Goal: Task Accomplishment & Management: Manage account settings

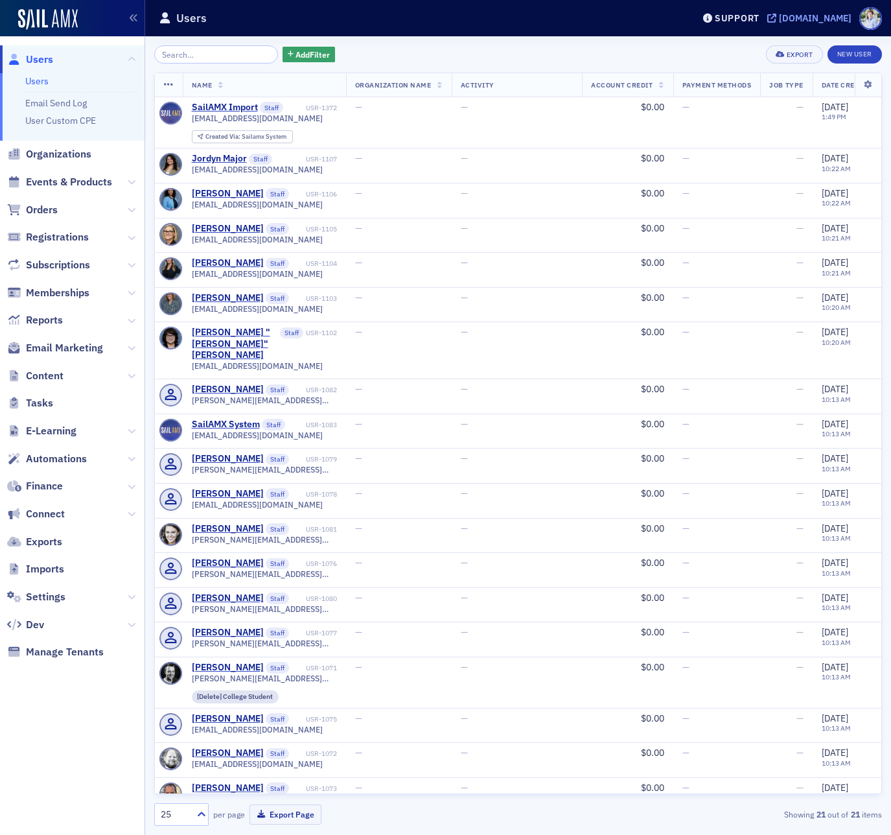
click at [779, 12] on div "[DOMAIN_NAME]" at bounding box center [815, 18] width 73 height 12
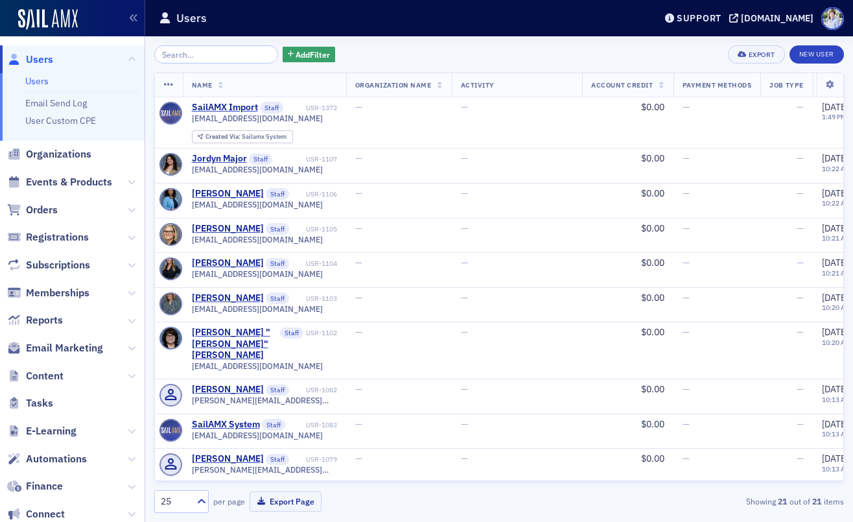
drag, startPoint x: 86, startPoint y: 177, endPoint x: 120, endPoint y: 156, distance: 39.6
click at [86, 177] on span "Events & Products" at bounding box center [69, 182] width 86 height 14
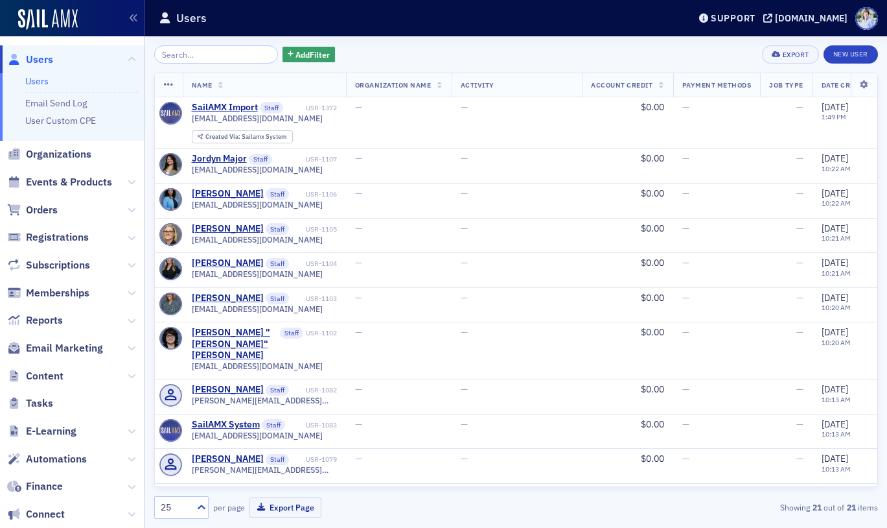
scroll to position [165, 0]
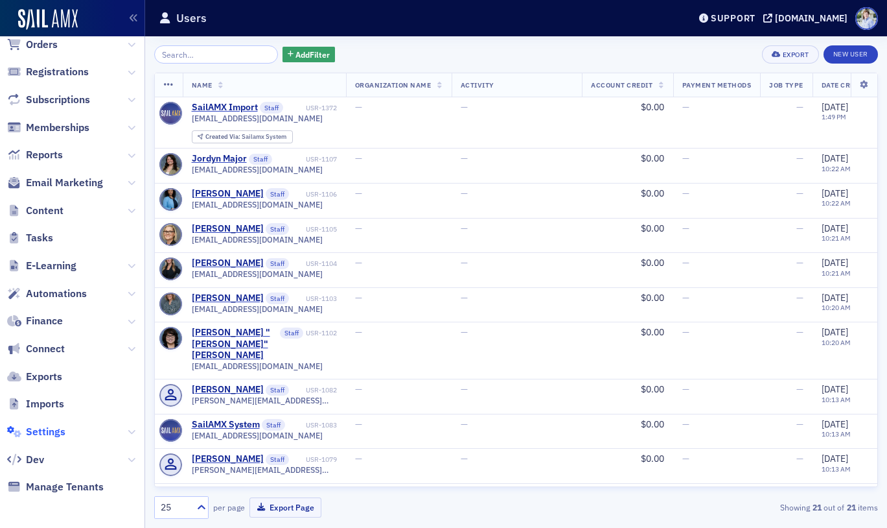
click at [53, 436] on span "Settings" at bounding box center [46, 432] width 40 height 14
select select "US"
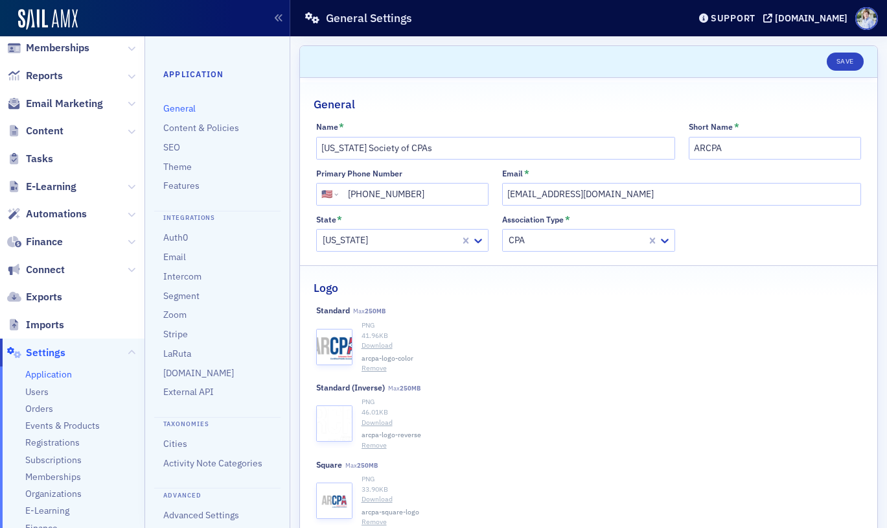
scroll to position [176, 0]
click at [53, 133] on span "Content" at bounding box center [45, 131] width 38 height 14
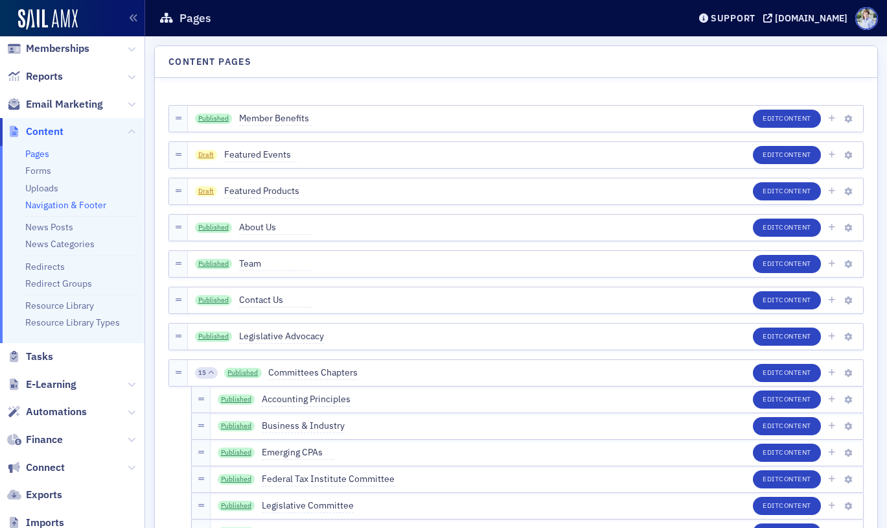
click at [49, 202] on link "Navigation & Footer" at bounding box center [65, 205] width 81 height 12
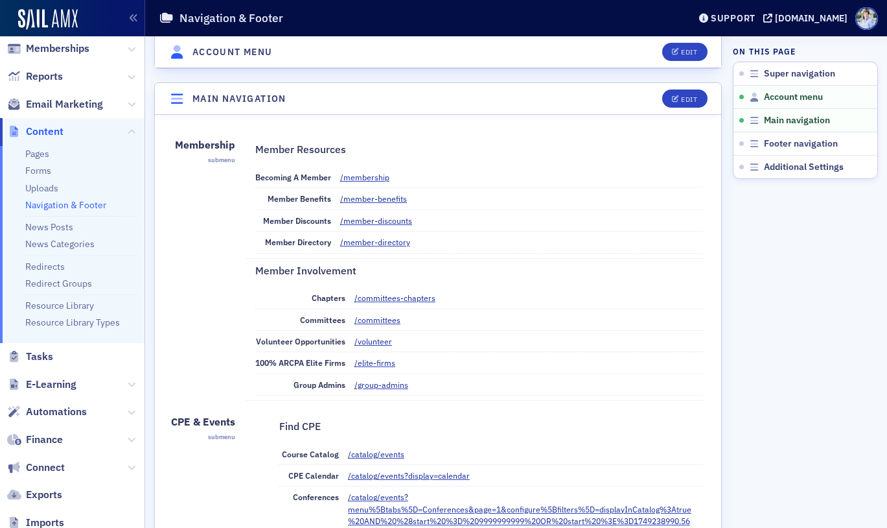
drag, startPoint x: 684, startPoint y: 192, endPoint x: 714, endPoint y: 119, distance: 79.1
click at [683, 192] on dd "/member-benefits" at bounding box center [521, 198] width 363 height 21
click at [691, 96] on div "Edit" at bounding box center [689, 99] width 16 height 7
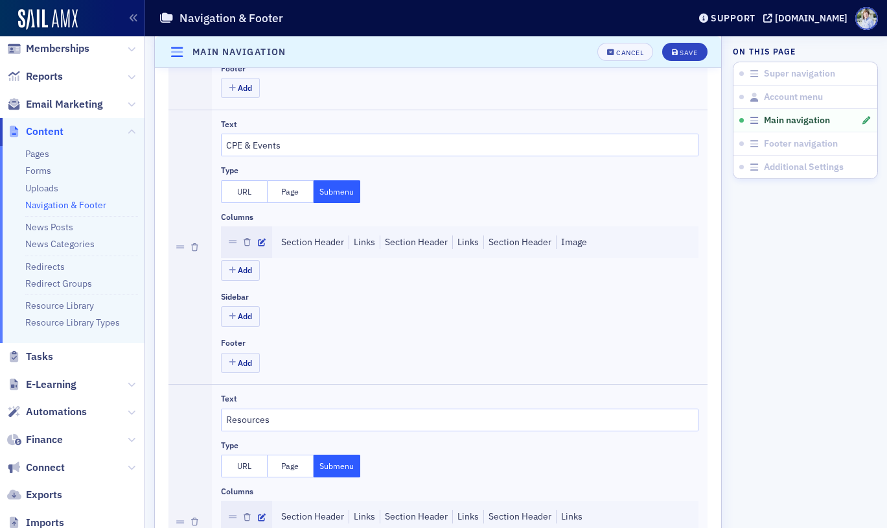
scroll to position [792, 0]
click at [259, 240] on icon "button" at bounding box center [262, 241] width 8 height 8
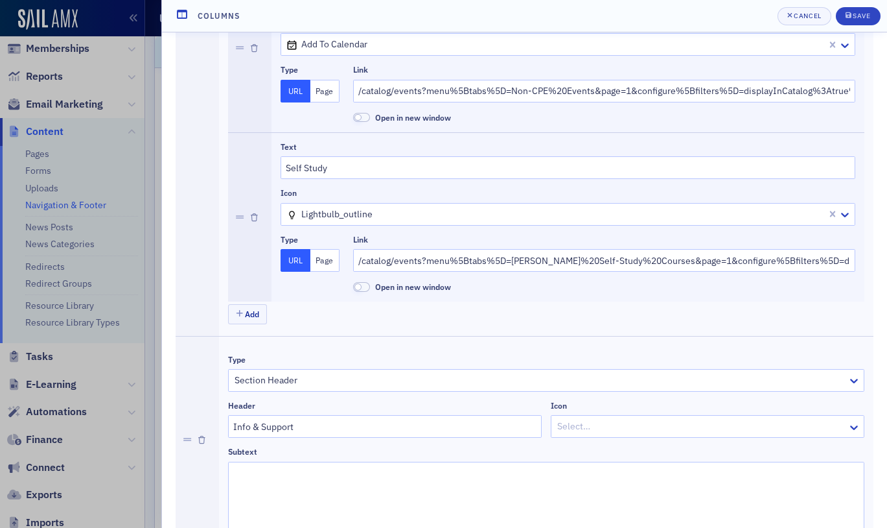
scroll to position [891, 0]
click at [250, 319] on button "Add" at bounding box center [247, 315] width 39 height 20
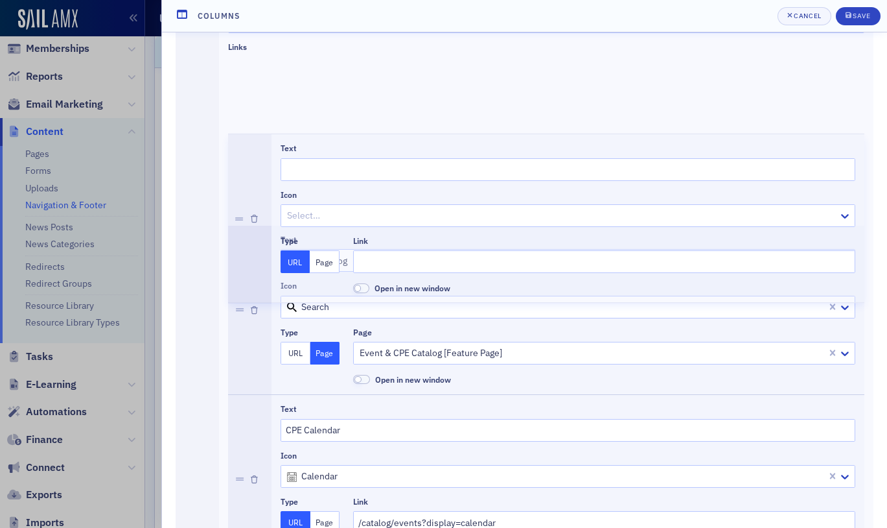
scroll to position [290, 0]
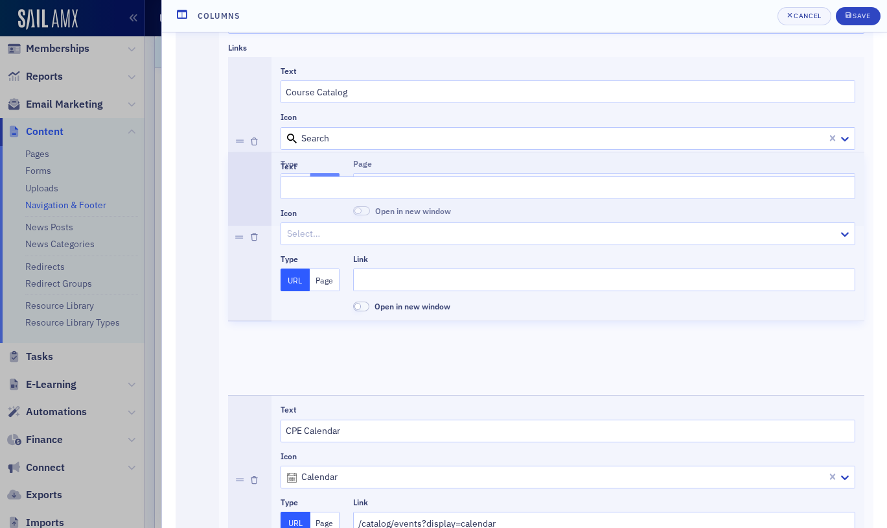
drag, startPoint x: 239, startPoint y: 387, endPoint x: 320, endPoint y: 233, distance: 174.0
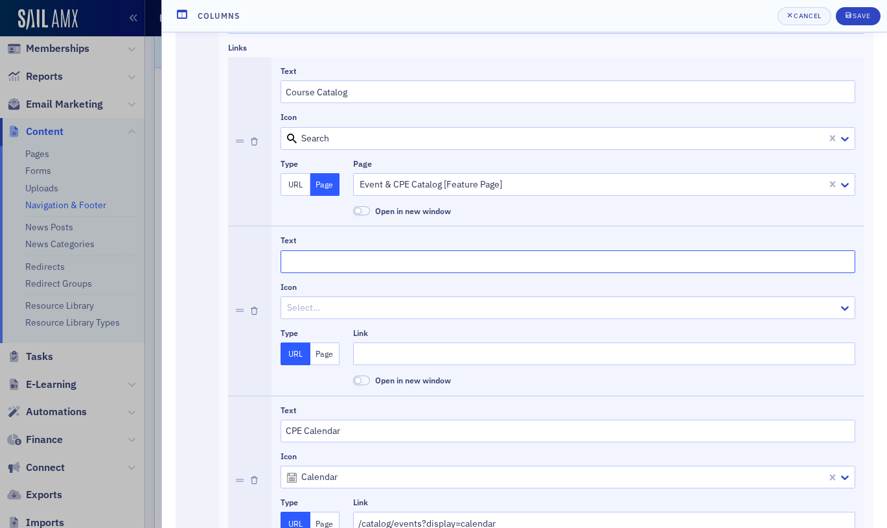
click at [338, 260] on input "Text" at bounding box center [568, 261] width 575 height 23
paste input "Printable Registration Form"
type input "Printable Registration Form"
drag, startPoint x: 406, startPoint y: 341, endPoint x: 407, endPoint y: 349, distance: 8.5
click at [406, 344] on div "Link" at bounding box center [604, 346] width 502 height 37
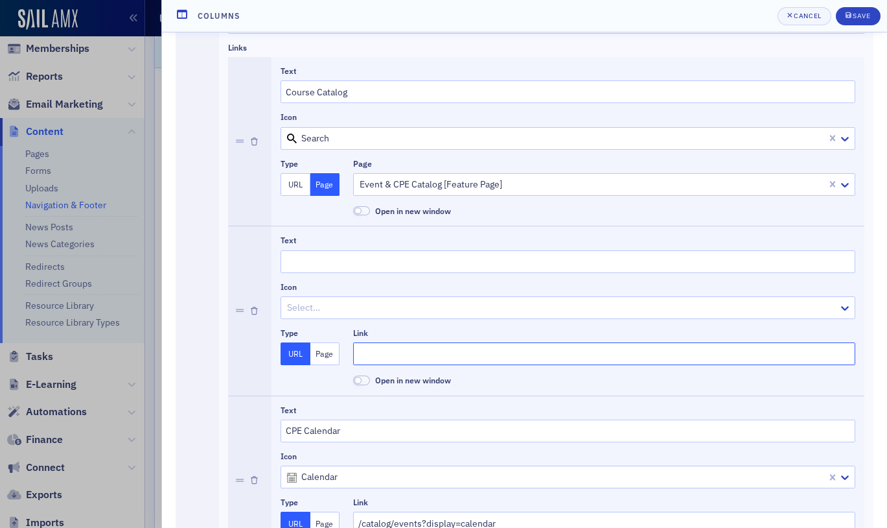
click at [407, 349] on input "Link" at bounding box center [604, 353] width 502 height 23
paste input "https://www.arcpa.org/writable/files/Membership/2025_member_catalog.pdf"
type input "https://www.arcpa.org/writable/files/Membership/2025_member_catalog.pdf"
click at [365, 379] on span at bounding box center [361, 380] width 17 height 10
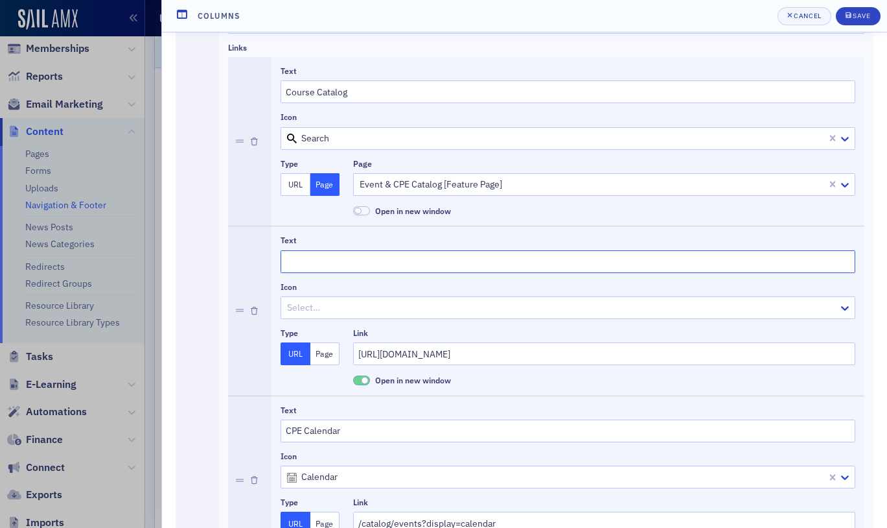
click at [316, 263] on input "Text" at bounding box center [568, 261] width 575 height 23
type input "PDF Course Catalog"
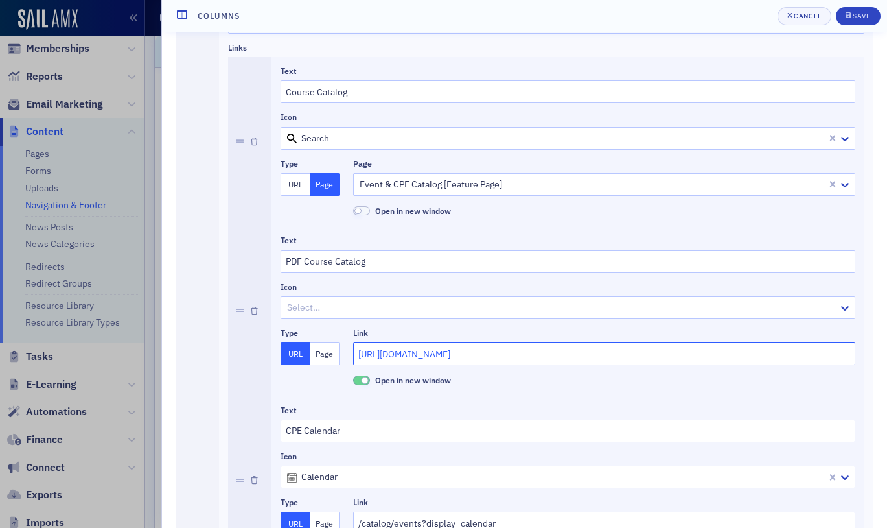
click at [502, 360] on input "https://www.arcpa.org/writable/files/Membership/2025_member_catalog.pdf" at bounding box center [604, 353] width 502 height 23
click at [383, 309] on div at bounding box center [562, 307] width 552 height 16
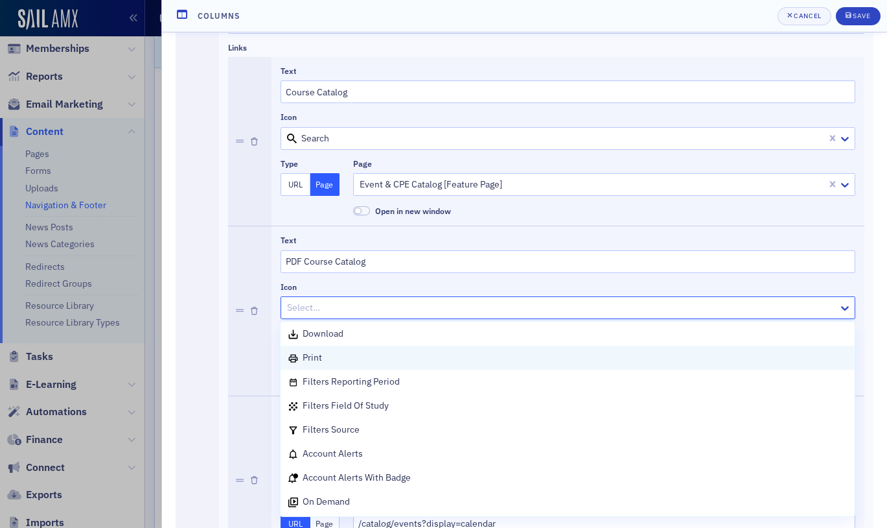
scroll to position [149, 0]
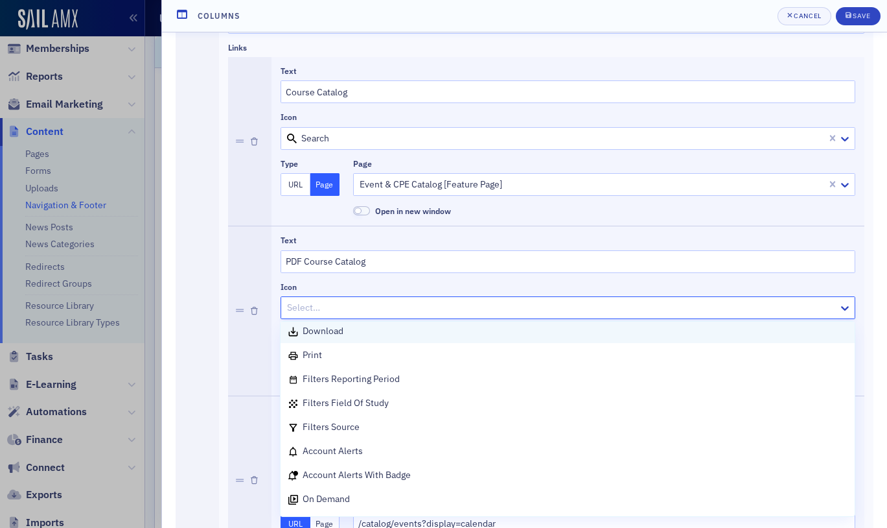
click at [419, 335] on div "download" at bounding box center [567, 331] width 559 height 14
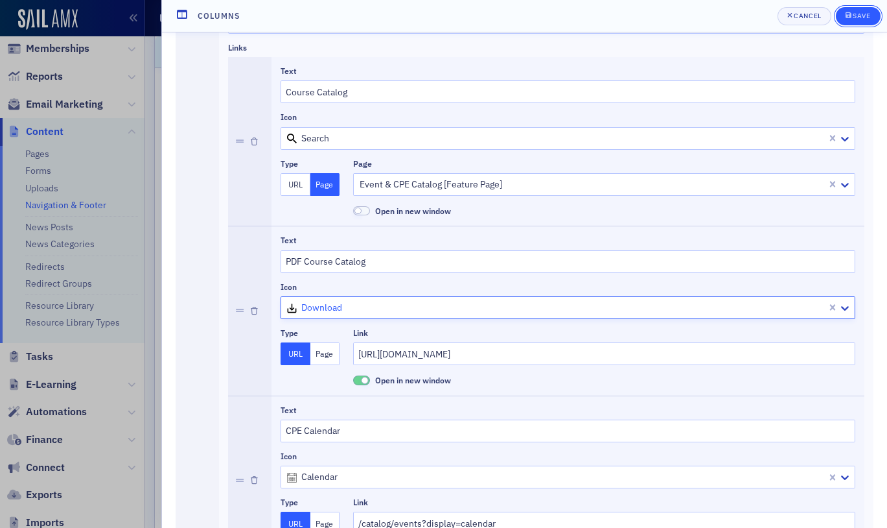
click at [865, 20] on span "Save" at bounding box center [858, 16] width 25 height 10
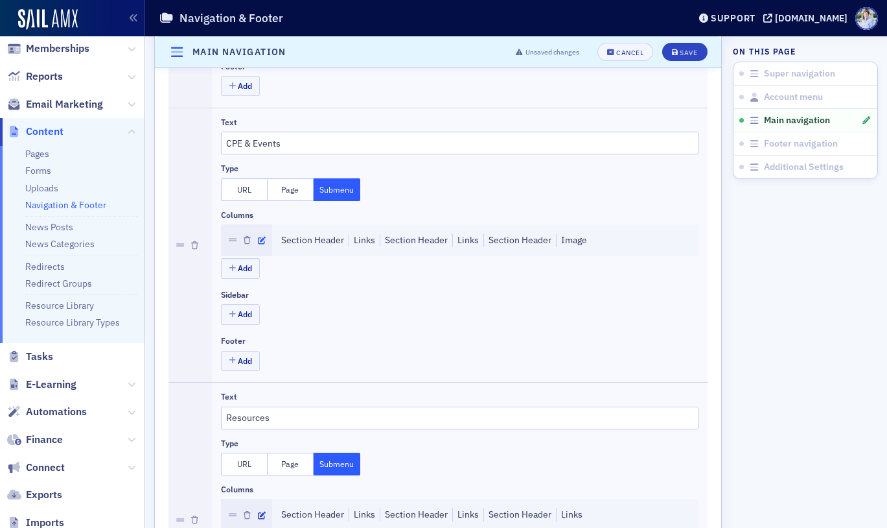
click at [258, 240] on icon "button" at bounding box center [262, 241] width 8 height 8
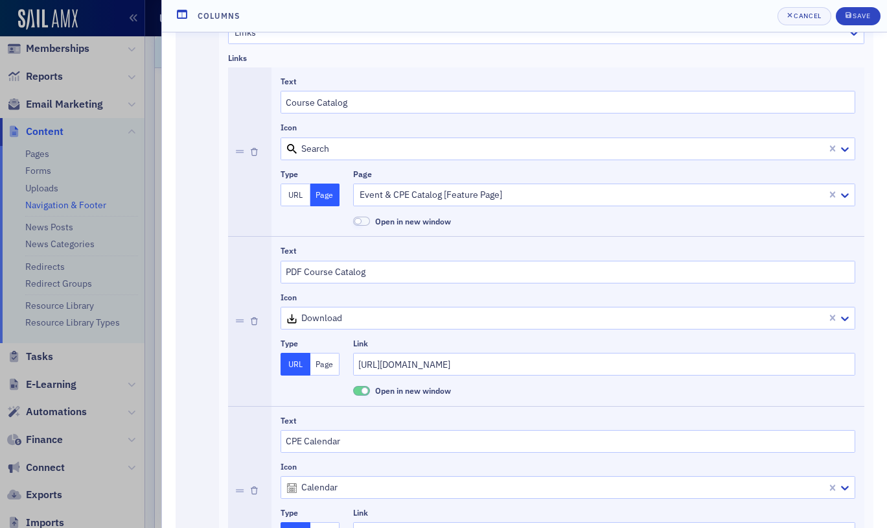
scroll to position [280, 0]
click at [601, 365] on input "https://www.arcpa.org/writable/files/Membership/2025_member_catalog.pdf" at bounding box center [604, 363] width 502 height 23
click at [700, 365] on input "https://www.arcpa.org/writable/files/Membership/2025_member_catalog.pdf" at bounding box center [604, 363] width 502 height 23
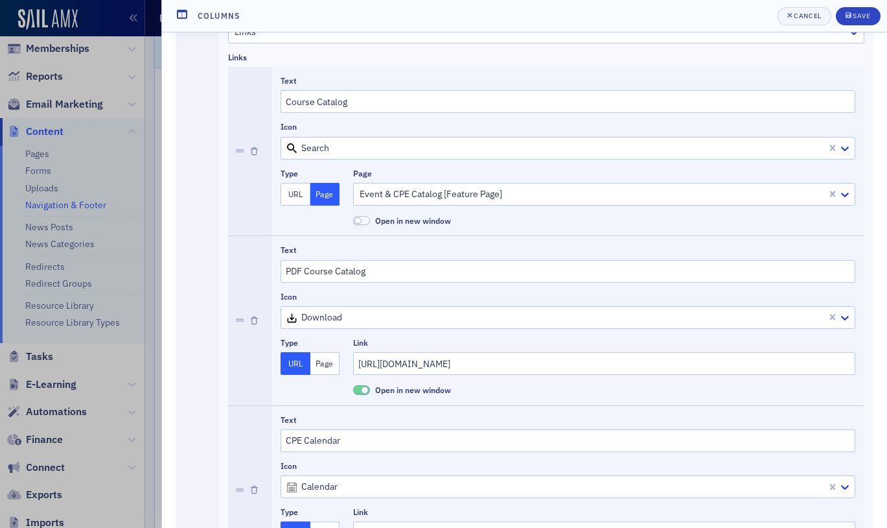
click at [859, 25] on header "Columns Cancel Save" at bounding box center [524, 16] width 725 height 32
click at [850, 19] on div "submit" at bounding box center [850, 16] width 8 height 10
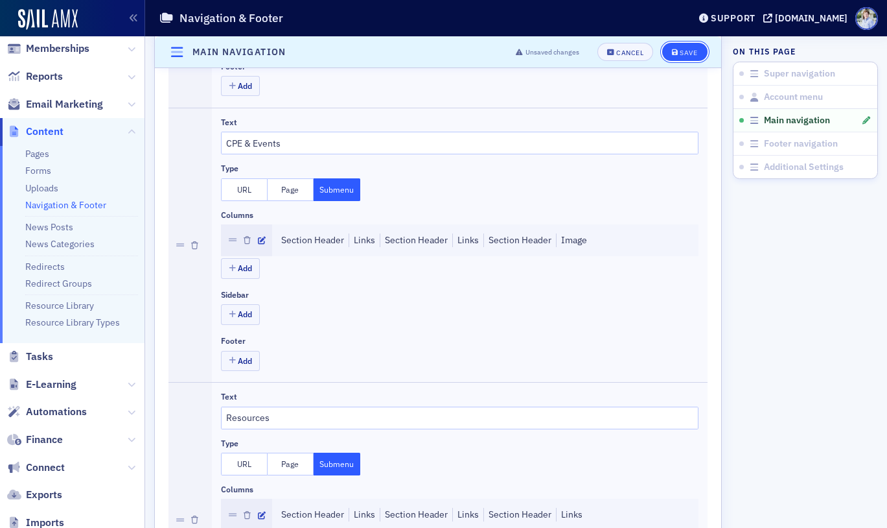
click at [694, 53] on div "Save" at bounding box center [689, 52] width 18 height 7
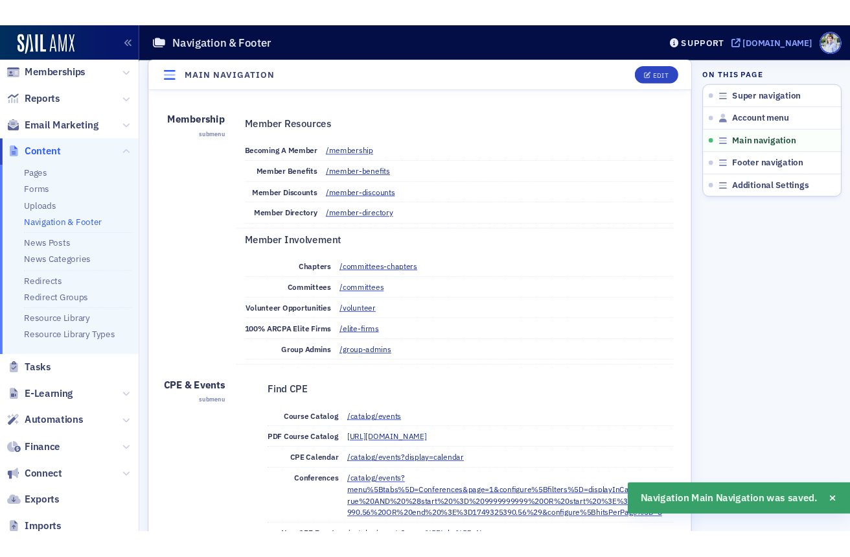
scroll to position [532, 0]
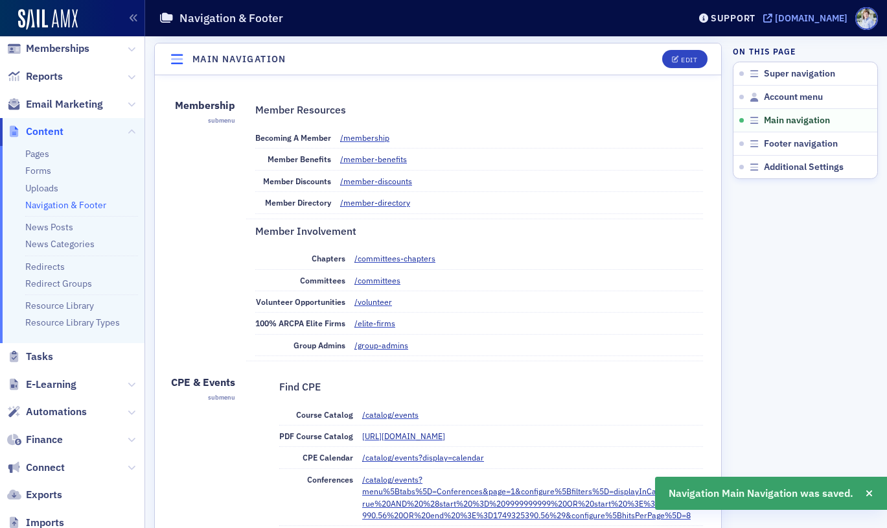
click at [785, 22] on div "[DOMAIN_NAME]" at bounding box center [811, 18] width 73 height 12
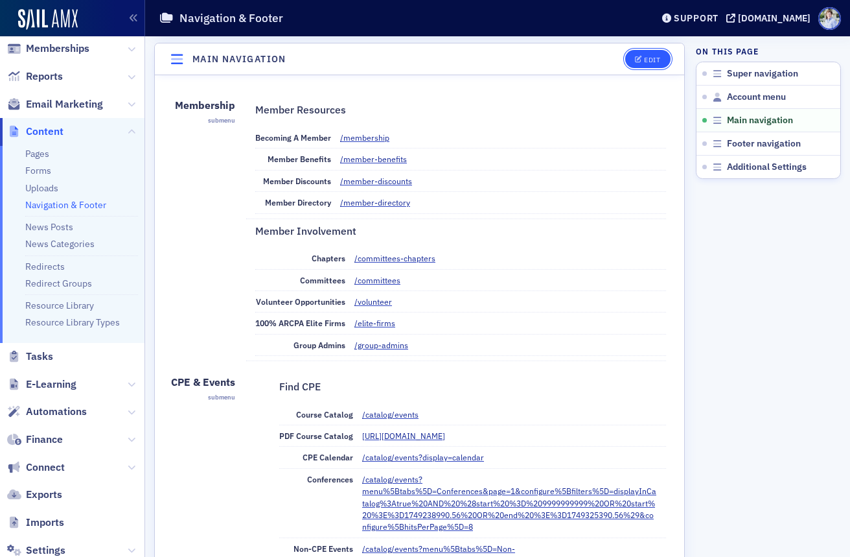
click at [654, 60] on div "Edit" at bounding box center [652, 59] width 16 height 7
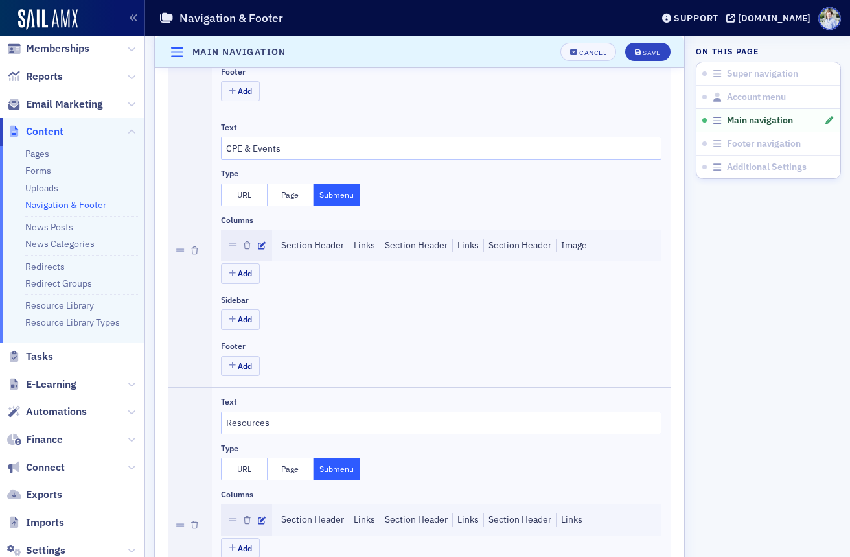
scroll to position [789, 0]
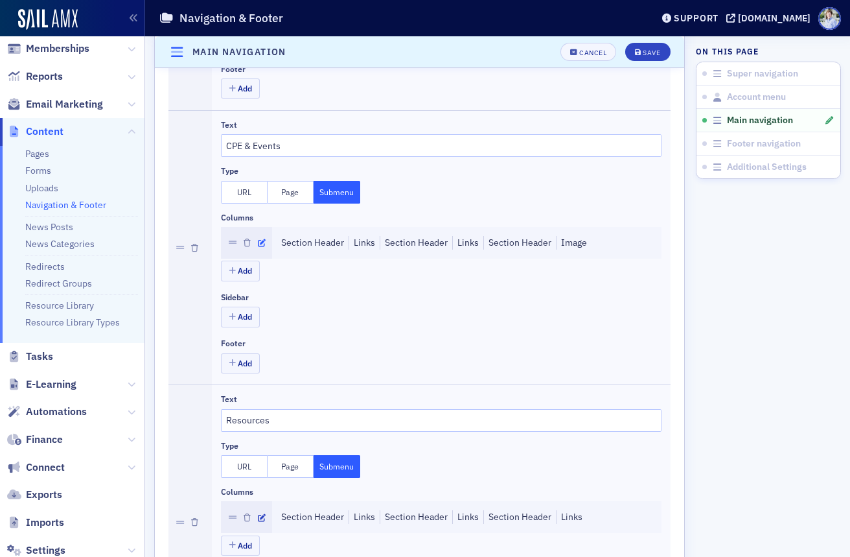
click at [261, 239] on icon "button" at bounding box center [262, 243] width 8 height 8
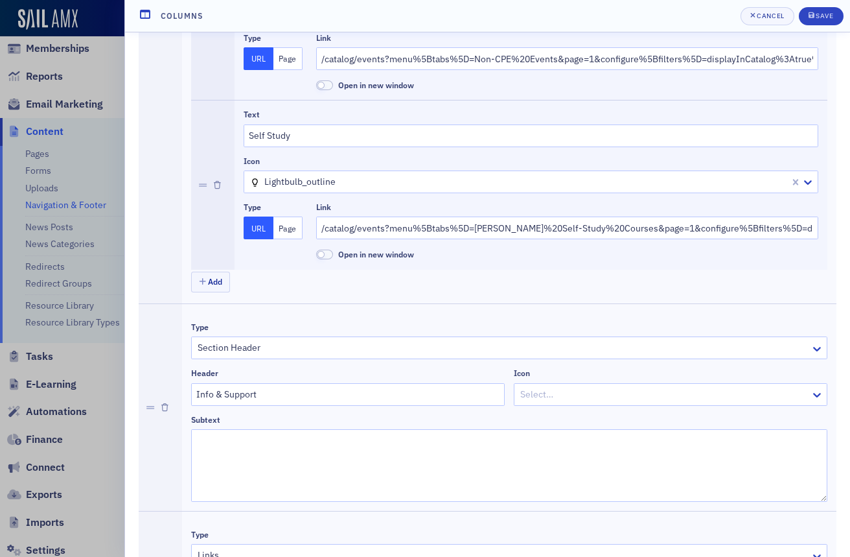
scroll to position [1116, 0]
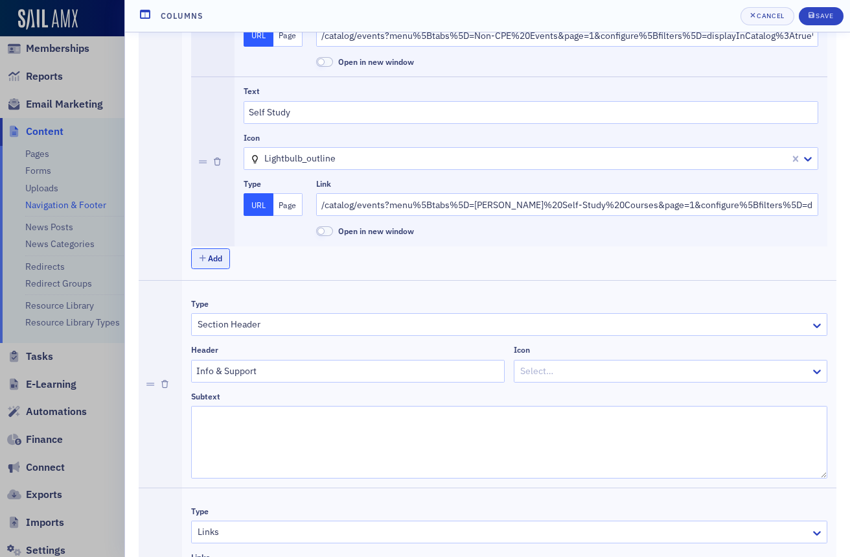
click at [206, 261] on button "Add" at bounding box center [210, 258] width 39 height 20
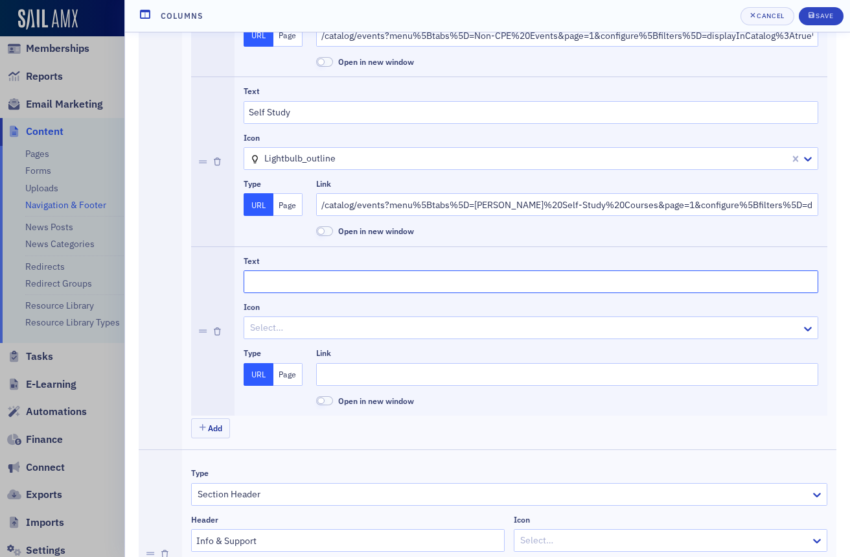
click at [272, 283] on input "Text" at bounding box center [531, 281] width 575 height 23
type input "Printable Registration Form"
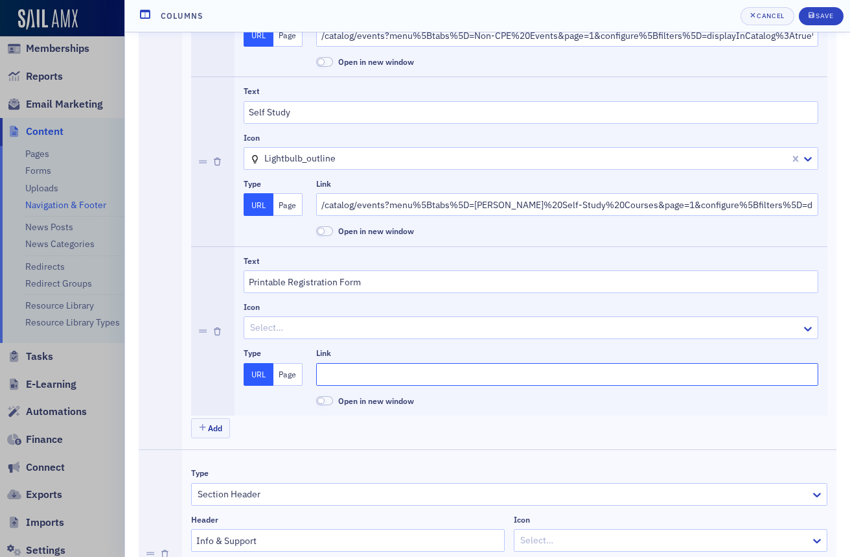
click at [353, 373] on input "Link" at bounding box center [567, 374] width 502 height 23
type input "@"
drag, startPoint x: 346, startPoint y: 379, endPoint x: 306, endPoint y: 379, distance: 40.2
click at [304, 379] on div "Type URL Page Link # Open in new window" at bounding box center [531, 377] width 575 height 58
drag, startPoint x: 348, startPoint y: 377, endPoint x: 380, endPoint y: 379, distance: 32.5
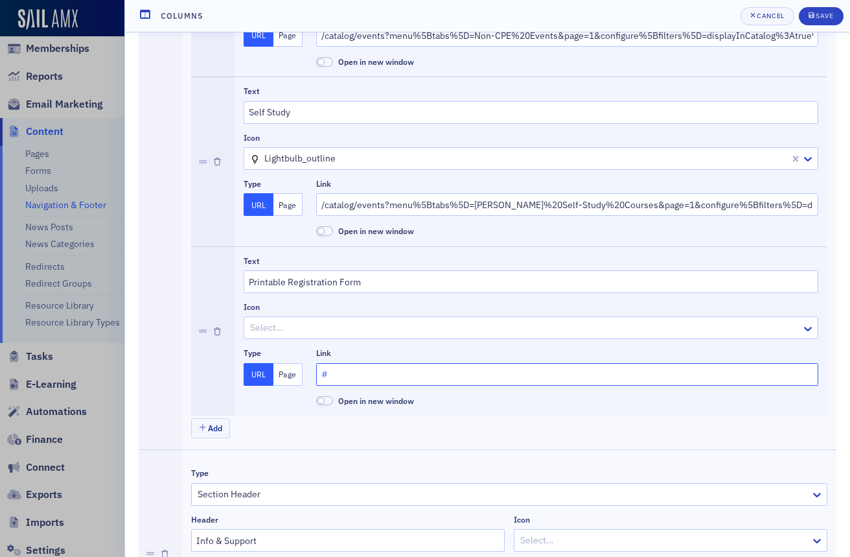
click at [348, 377] on input "#" at bounding box center [567, 374] width 502 height 23
type input "#"
click at [338, 326] on div at bounding box center [525, 328] width 552 height 16
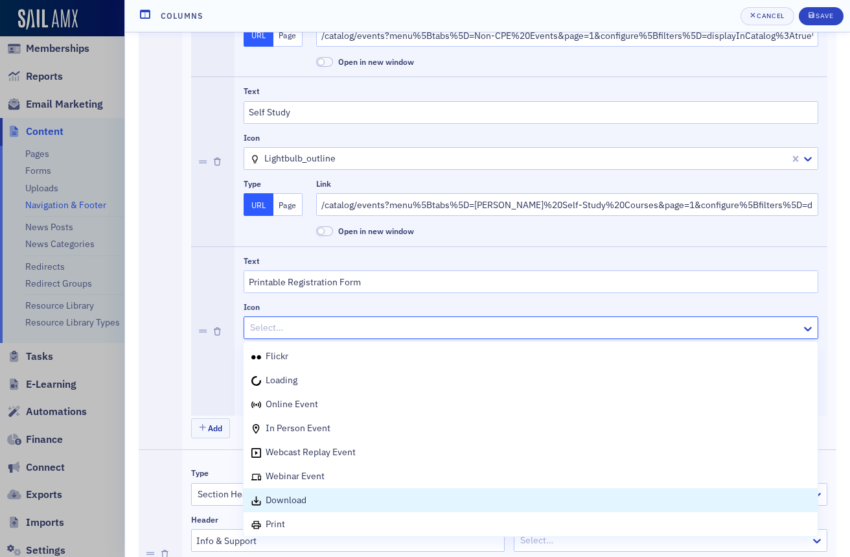
drag, startPoint x: 289, startPoint y: 500, endPoint x: 296, endPoint y: 489, distance: 13.3
click at [289, 500] on span "download" at bounding box center [286, 500] width 41 height 12
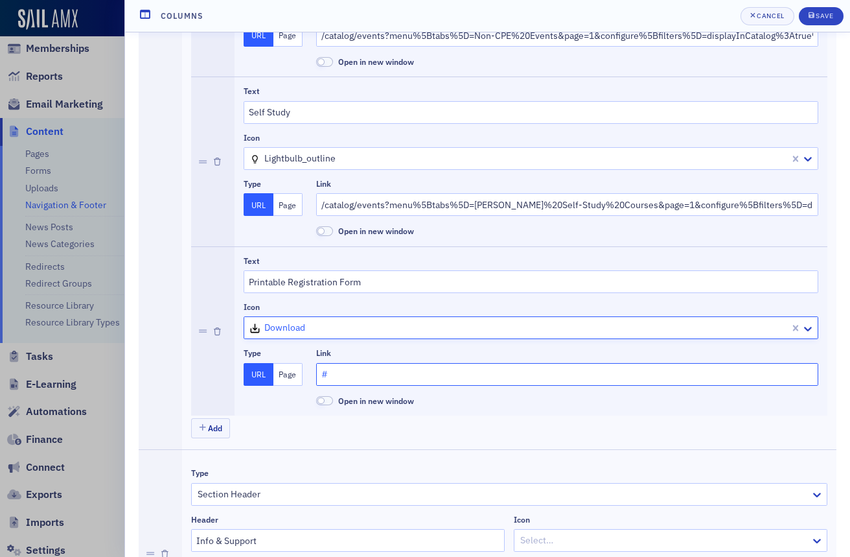
click at [368, 370] on input "#" at bounding box center [567, 374] width 502 height 23
click at [393, 403] on span "Open in new window" at bounding box center [376, 400] width 76 height 10
drag, startPoint x: 358, startPoint y: 373, endPoint x: 294, endPoint y: 374, distance: 64.8
click at [294, 374] on div "Type URL Page Link # Open in new window" at bounding box center [531, 377] width 575 height 58
click at [341, 374] on input "#" at bounding box center [567, 374] width 502 height 23
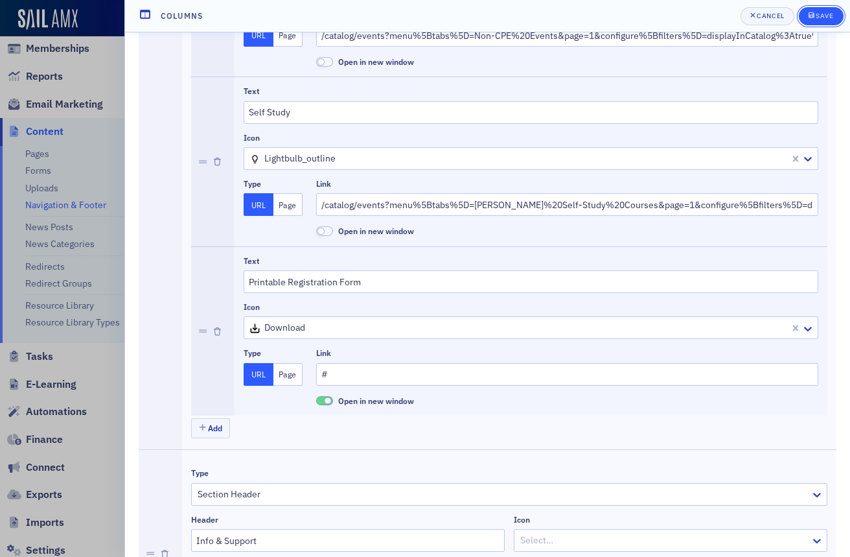
click at [826, 11] on span "Save" at bounding box center [821, 16] width 25 height 10
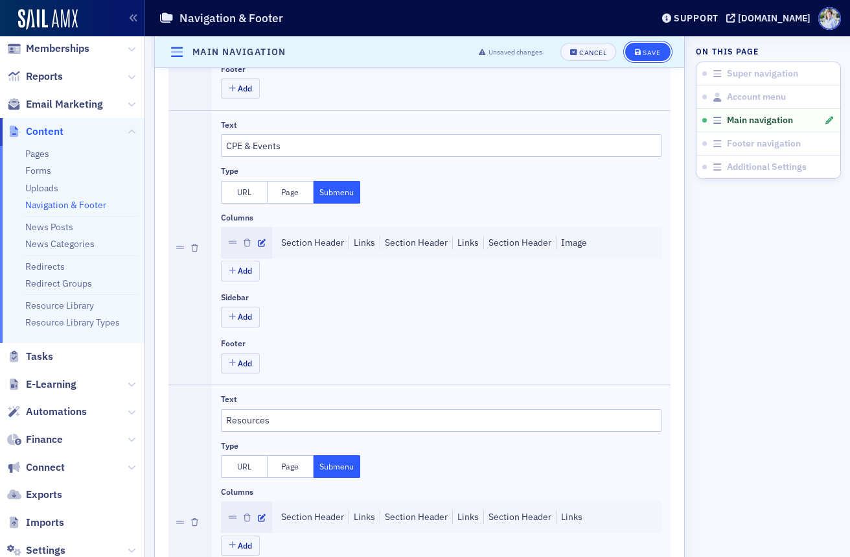
click at [661, 52] on button "Save" at bounding box center [648, 52] width 45 height 18
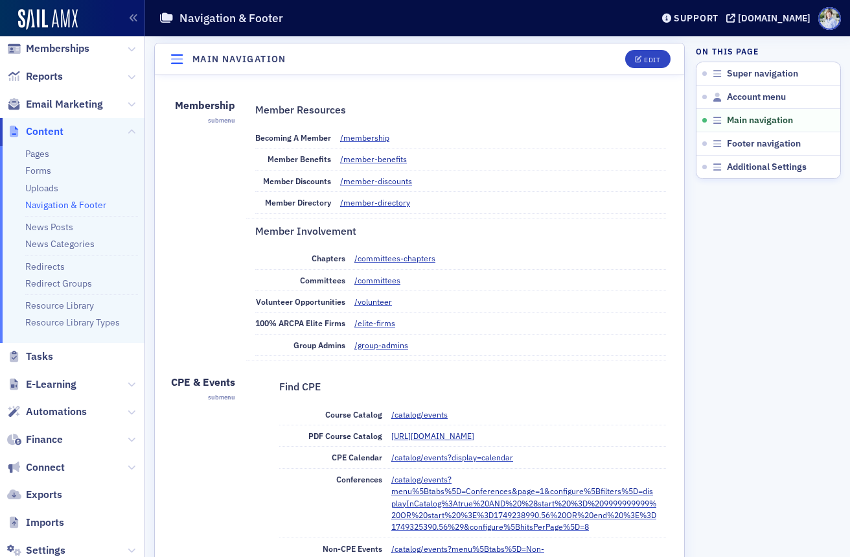
scroll to position [0, 0]
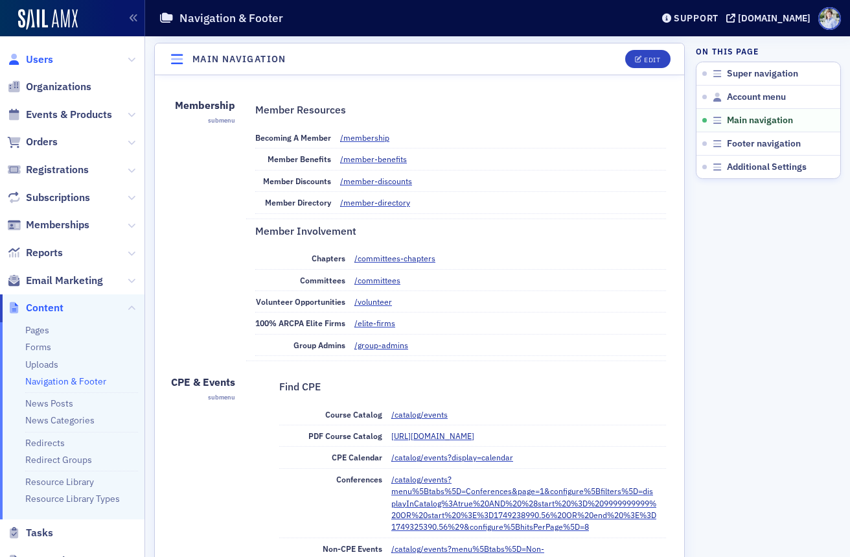
click at [30, 56] on span "Users" at bounding box center [39, 60] width 27 height 14
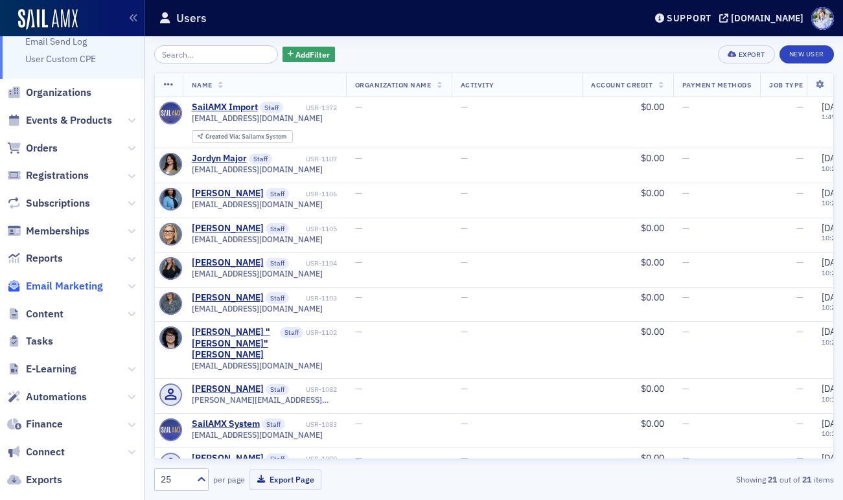
scroll to position [73, 0]
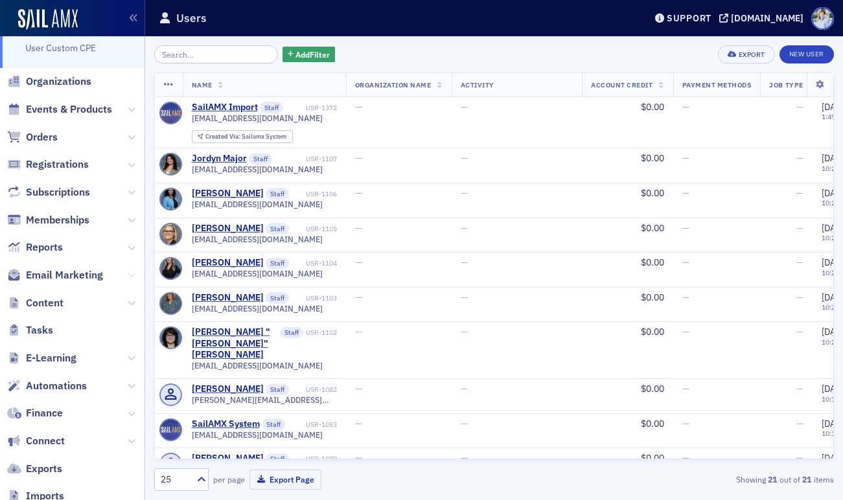
click at [129, 277] on icon at bounding box center [132, 276] width 8 height 8
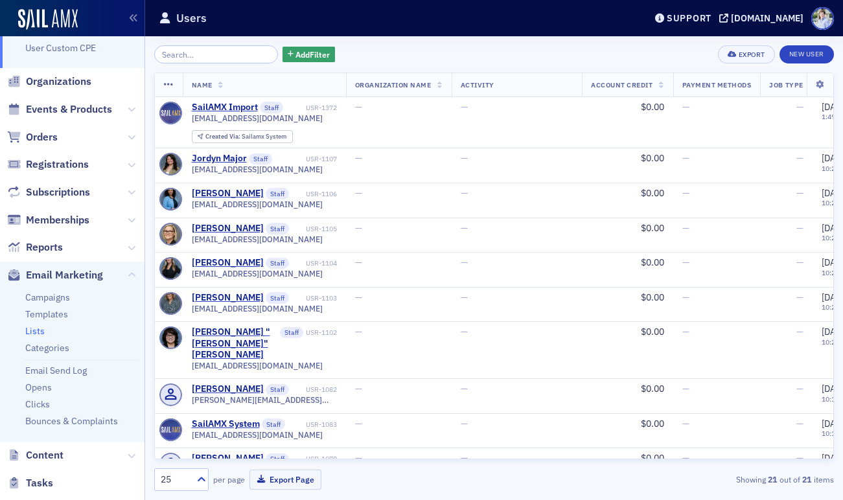
click at [41, 331] on link "Lists" at bounding box center [34, 331] width 19 height 12
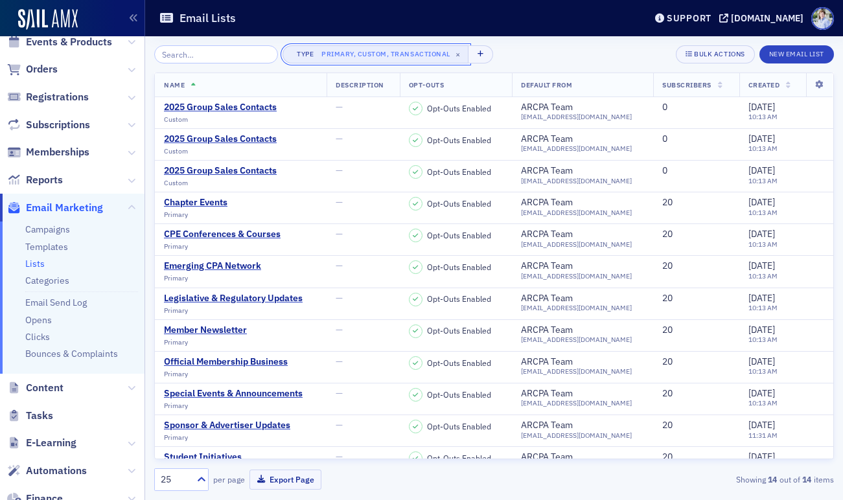
click at [375, 61] on button "Type Primary, Custom, Transactional ×" at bounding box center [376, 54] width 187 height 18
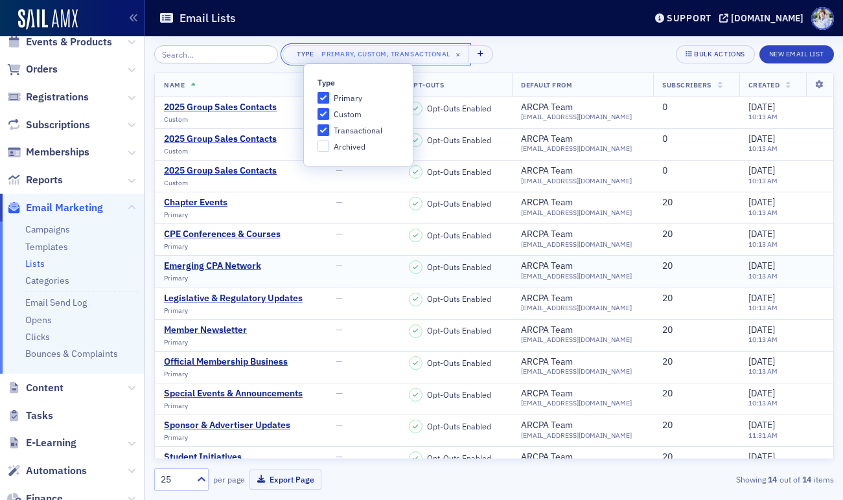
scroll to position [83, 0]
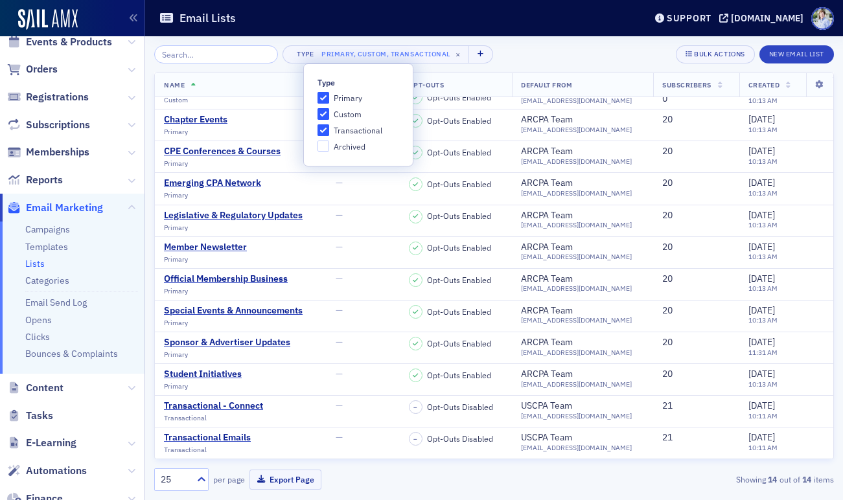
click at [351, 134] on span "Transactional" at bounding box center [358, 130] width 49 height 11
click at [329, 134] on input "Transactional" at bounding box center [324, 130] width 12 height 12
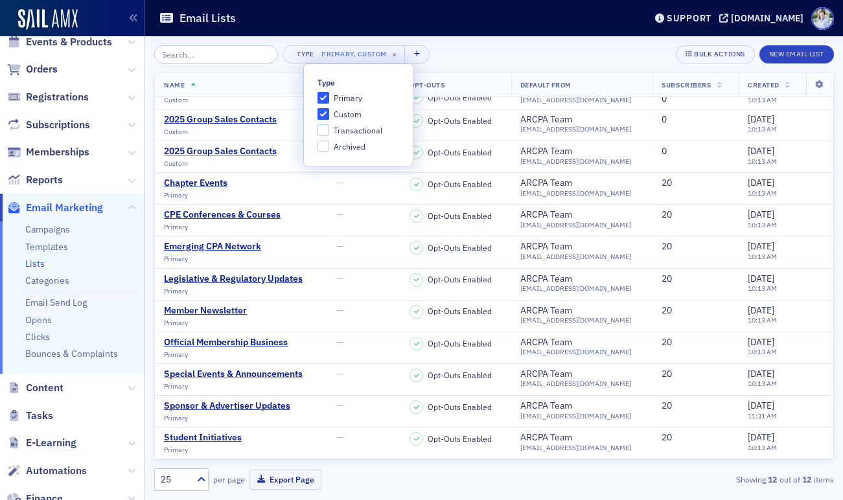
click at [349, 130] on span "Transactional" at bounding box center [358, 130] width 49 height 11
click at [329, 130] on input "Transactional" at bounding box center [324, 130] width 12 height 12
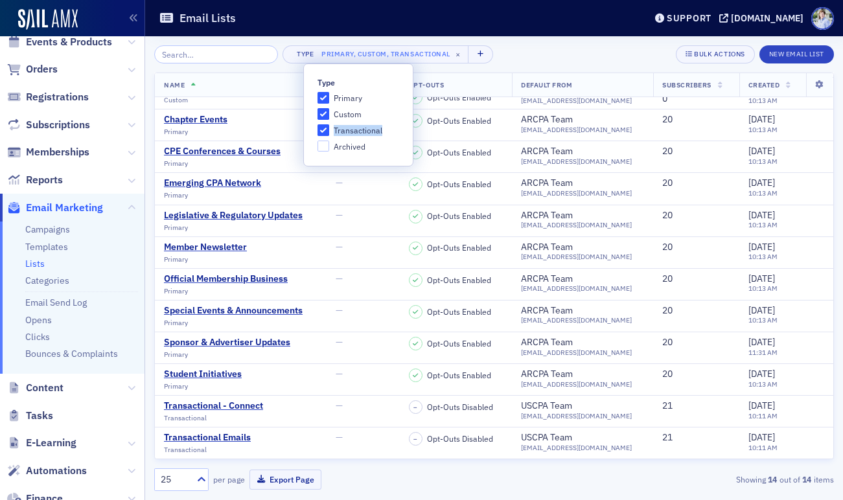
drag, startPoint x: 349, startPoint y: 129, endPoint x: 345, endPoint y: 115, distance: 14.2
click at [349, 128] on span "Transactional" at bounding box center [358, 130] width 49 height 11
click at [329, 128] on input "Transactional" at bounding box center [324, 130] width 12 height 12
checkbox input "false"
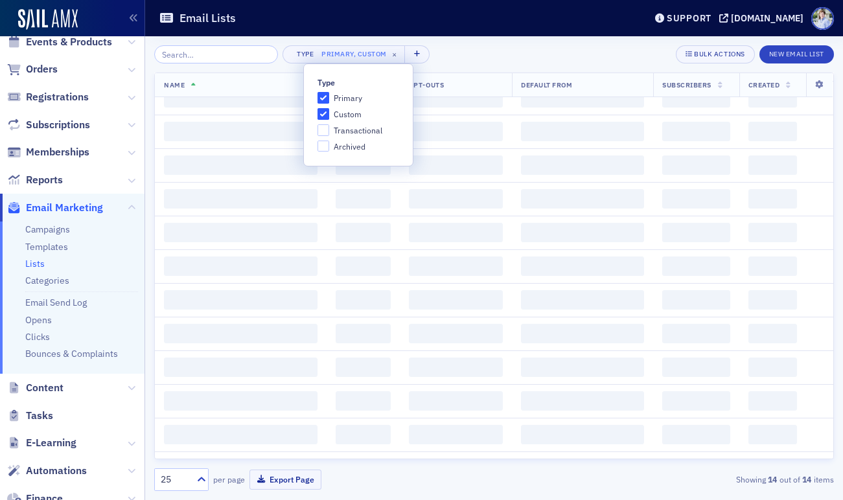
click at [345, 115] on span "Custom" at bounding box center [348, 114] width 28 height 11
click at [329, 115] on input "Custom" at bounding box center [324, 114] width 12 height 12
checkbox input "false"
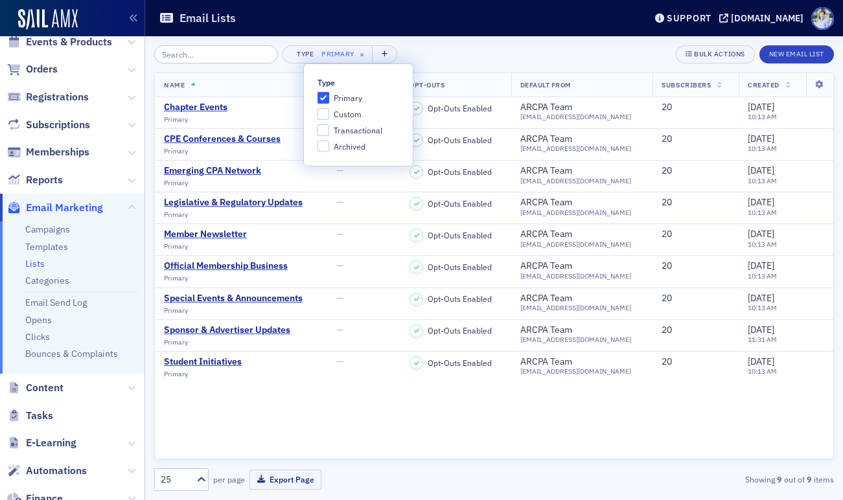
click at [360, 23] on div "Email Lists" at bounding box center [392, 18] width 467 height 25
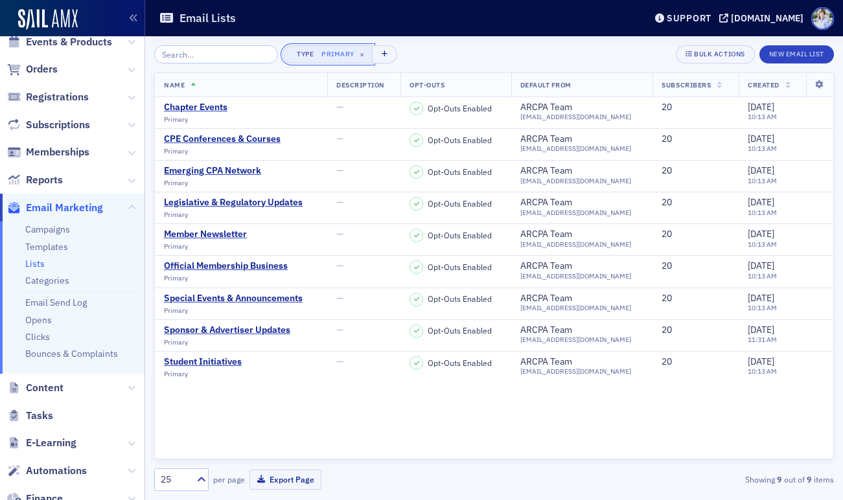
click at [322, 54] on div "Primary" at bounding box center [338, 54] width 33 height 13
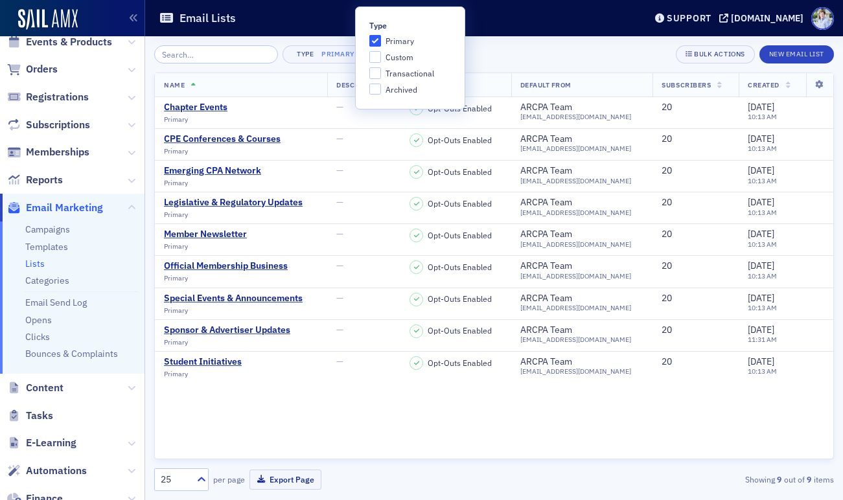
drag, startPoint x: 401, startPoint y: 42, endPoint x: 401, endPoint y: 64, distance: 21.4
click at [401, 43] on span "Primary" at bounding box center [400, 41] width 29 height 11
click at [381, 43] on input "Primary" at bounding box center [375, 41] width 12 height 12
checkbox input "false"
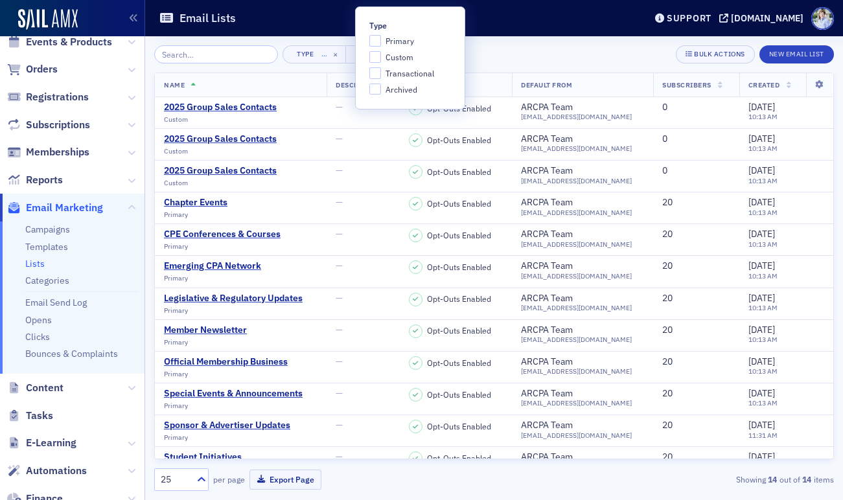
click at [398, 75] on span "Transactional" at bounding box center [410, 73] width 49 height 11
click at [381, 75] on input "Transactional" at bounding box center [375, 73] width 12 height 12
checkbox input "true"
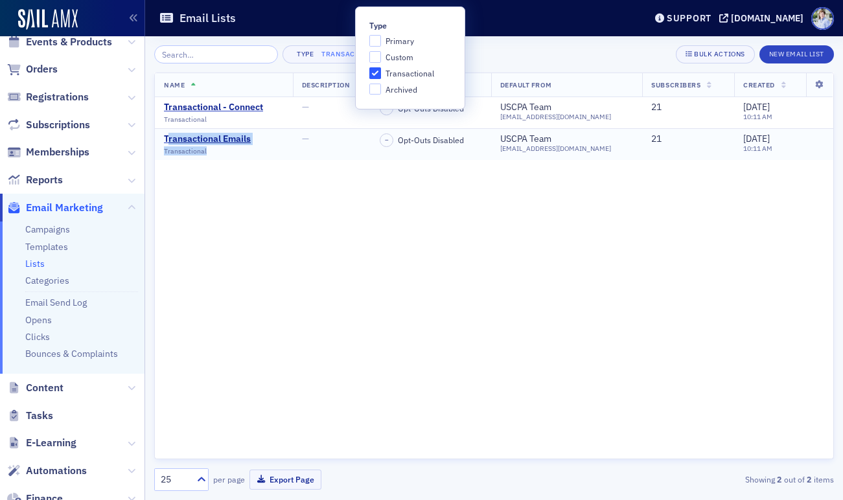
drag, startPoint x: 275, startPoint y: 141, endPoint x: 170, endPoint y: 148, distance: 104.6
click at [169, 139] on div "Transactional Emails Transactional" at bounding box center [224, 145] width 120 height 22
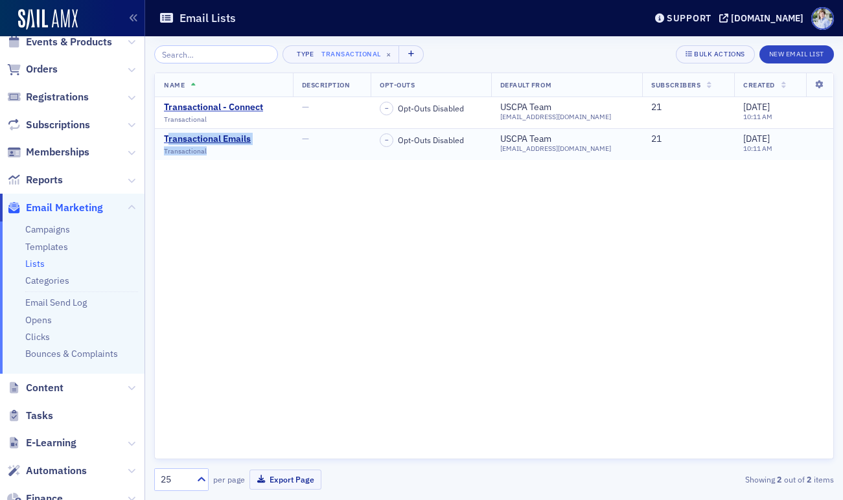
click at [172, 154] on span "Transactional" at bounding box center [185, 151] width 43 height 8
click at [453, 143] on span "Opt-Outs Disabled" at bounding box center [431, 140] width 66 height 10
click at [464, 142] on span "Opt-Outs Disabled" at bounding box center [431, 140] width 66 height 10
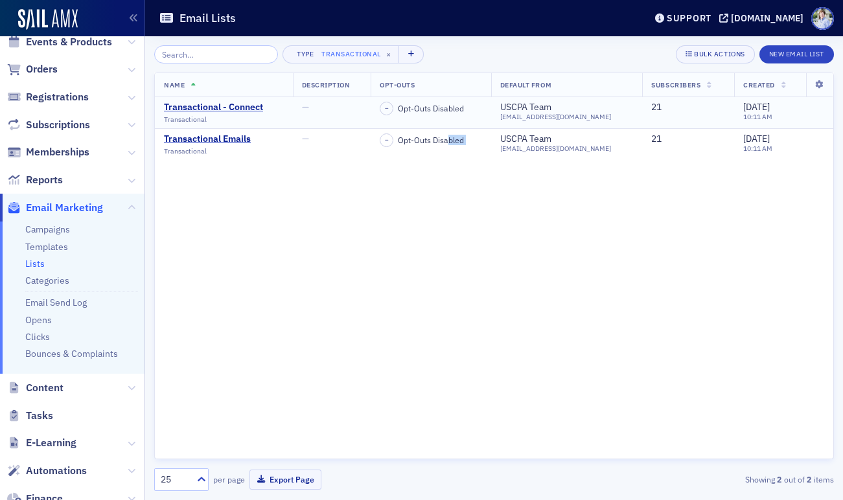
drag, startPoint x: 228, startPoint y: 143, endPoint x: 231, endPoint y: 127, distance: 15.9
click at [228, 143] on div "Transactional Emails" at bounding box center [207, 140] width 87 height 12
click at [236, 114] on div "Transactional - Connect Transactional" at bounding box center [213, 113] width 99 height 22
drag, startPoint x: 239, startPoint y: 111, endPoint x: 261, endPoint y: 113, distance: 22.2
click at [239, 111] on div "Transactional - Connect" at bounding box center [213, 108] width 99 height 12
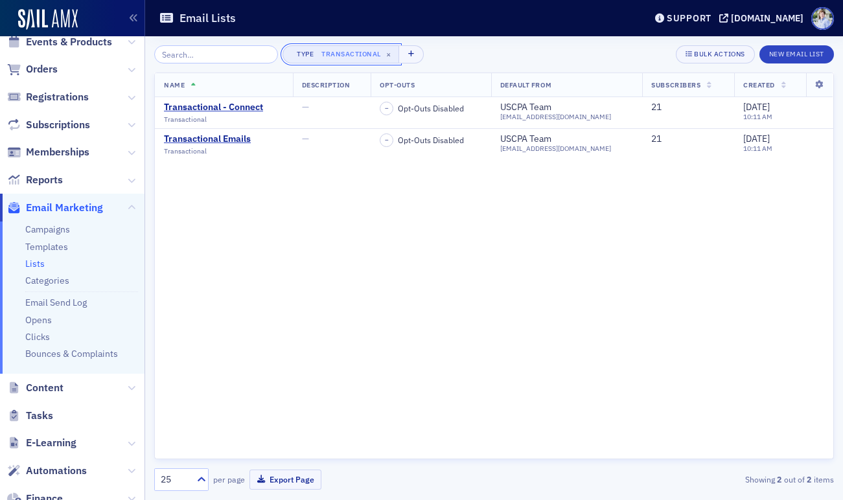
click at [355, 53] on div "Transactional" at bounding box center [352, 54] width 60 height 13
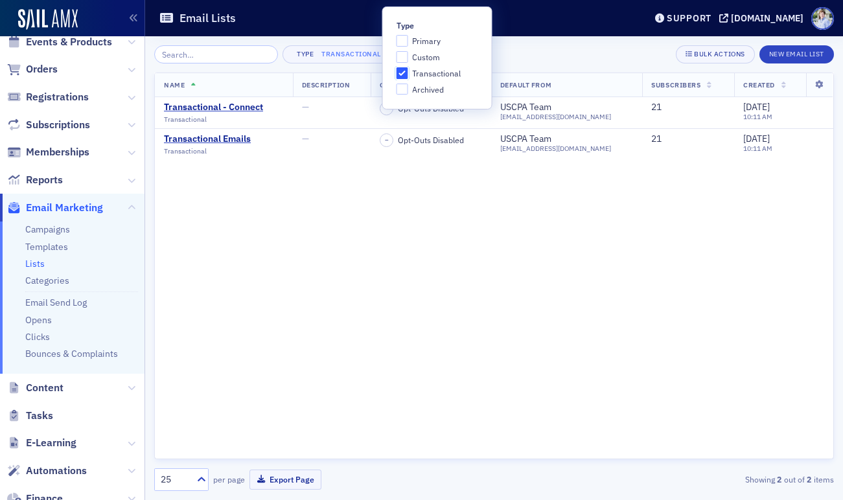
click at [401, 72] on input "Transactional" at bounding box center [403, 73] width 12 height 12
checkbox input "false"
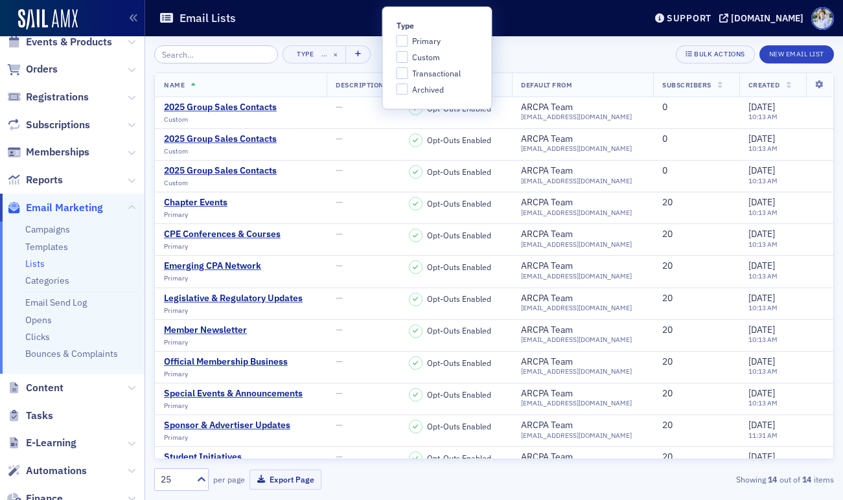
click at [403, 47] on div "Primary Custom Transactional Archived" at bounding box center [429, 65] width 65 height 60
drag, startPoint x: 403, startPoint y: 43, endPoint x: 405, endPoint y: 58, distance: 15.7
click at [403, 43] on input "Primary" at bounding box center [403, 41] width 12 height 12
checkbox input "true"
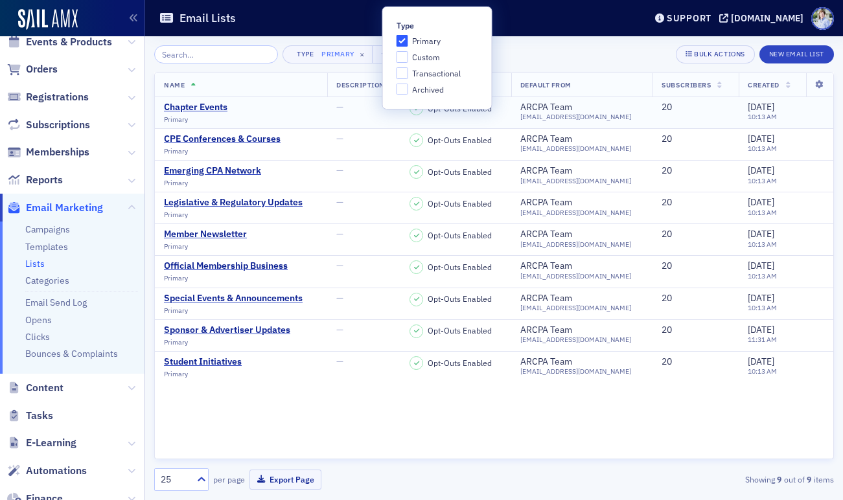
click at [576, 105] on div "ARCPA Team" at bounding box center [575, 108] width 111 height 12
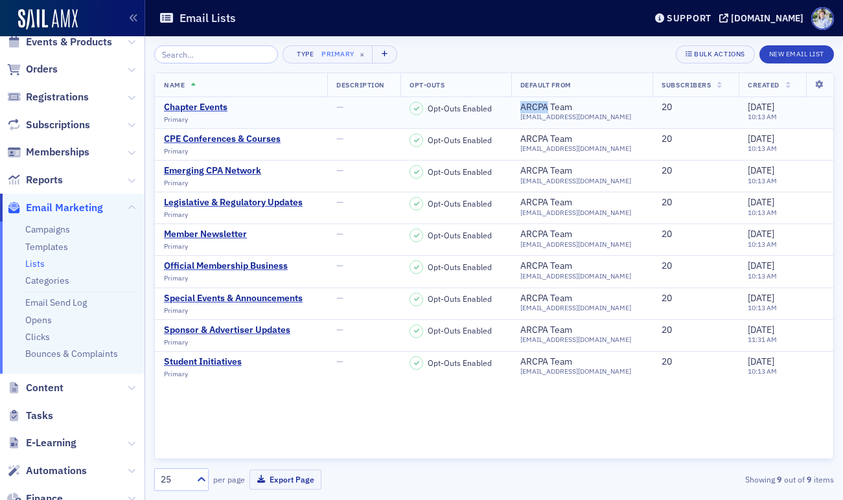
click at [576, 105] on div "ARCPA Team" at bounding box center [575, 108] width 111 height 12
copy div "ARCPA Team"
click at [586, 123] on td "ARCPA Team arcpa@arcpa.org" at bounding box center [582, 113] width 142 height 32
click at [587, 119] on div "[EMAIL_ADDRESS][DOMAIN_NAME]" at bounding box center [575, 117] width 111 height 8
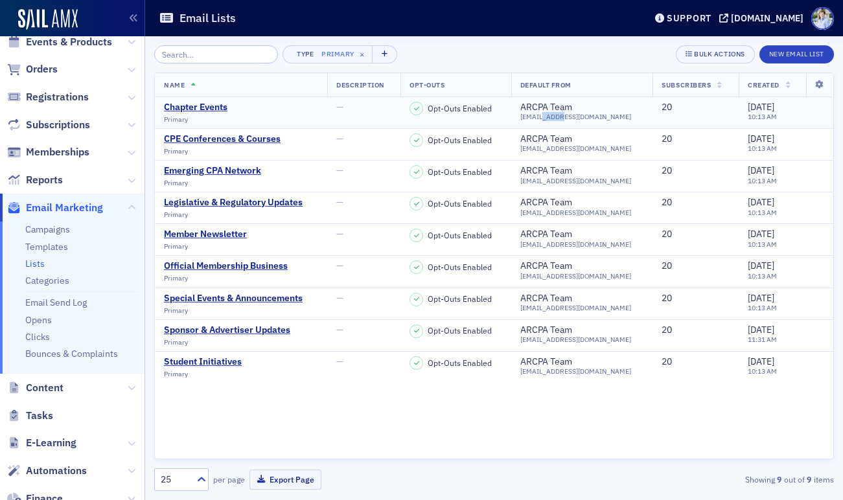
click at [587, 119] on div "[EMAIL_ADDRESS][DOMAIN_NAME]" at bounding box center [575, 117] width 111 height 8
drag, startPoint x: 587, startPoint y: 119, endPoint x: 582, endPoint y: 113, distance: 7.4
click at [587, 119] on div "[EMAIL_ADDRESS][DOMAIN_NAME]" at bounding box center [575, 117] width 111 height 8
copy div "[EMAIL_ADDRESS][DOMAIN_NAME]"
click at [598, 104] on div "ARCPA Team" at bounding box center [575, 108] width 111 height 12
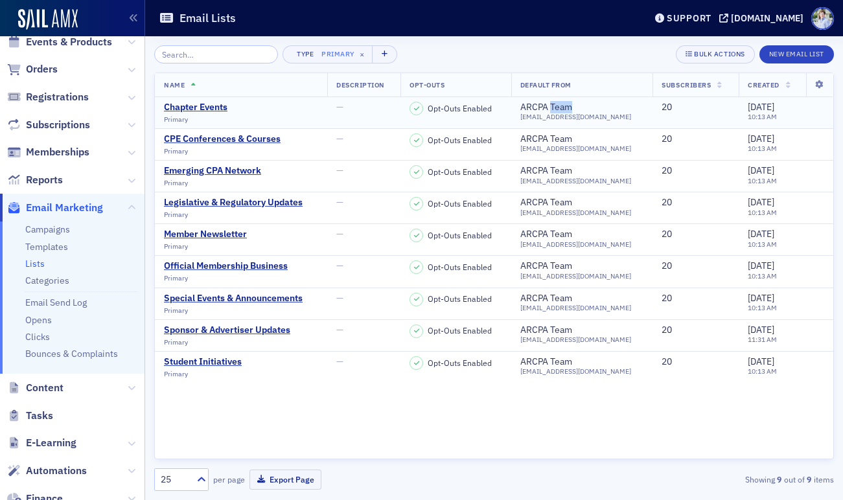
click at [598, 104] on div "ARCPA Team" at bounding box center [575, 108] width 111 height 12
drag, startPoint x: 598, startPoint y: 104, endPoint x: 581, endPoint y: 84, distance: 26.2
click at [597, 104] on div "ARCPA Team" at bounding box center [575, 108] width 111 height 12
copy div "ARCPA Team"
click at [767, 18] on div "[DOMAIN_NAME]" at bounding box center [767, 18] width 73 height 12
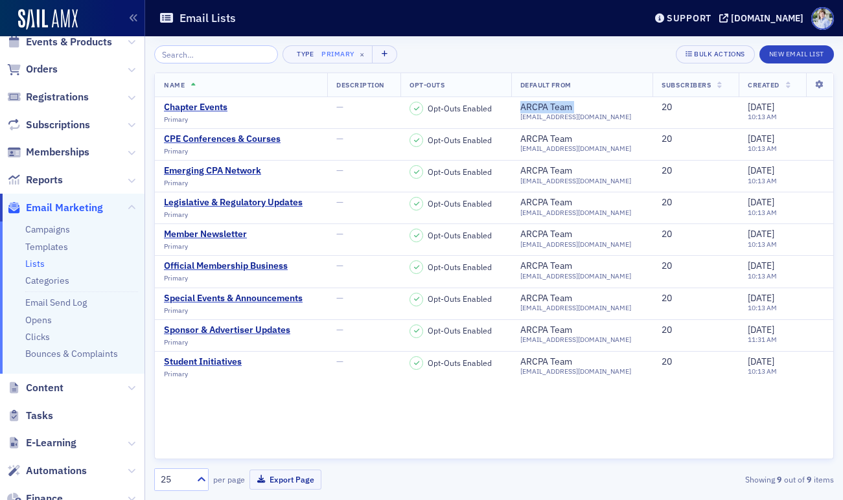
scroll to position [277, 0]
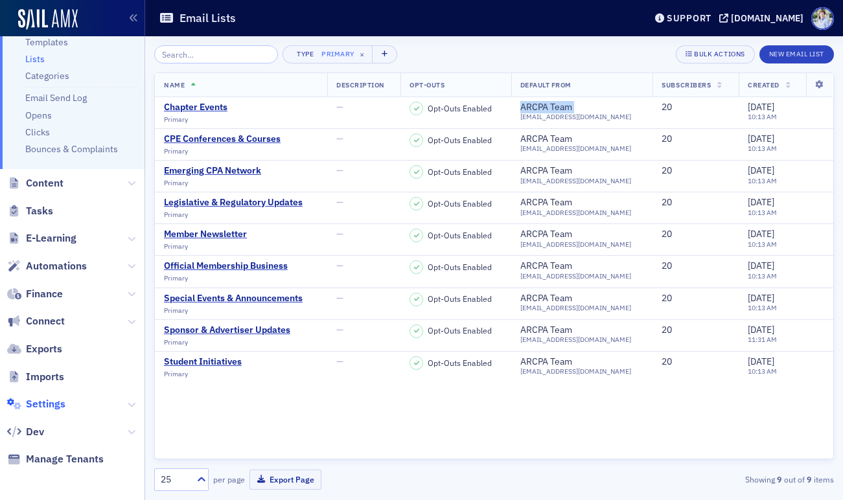
click at [49, 397] on span "Settings" at bounding box center [46, 404] width 40 height 14
select select "US"
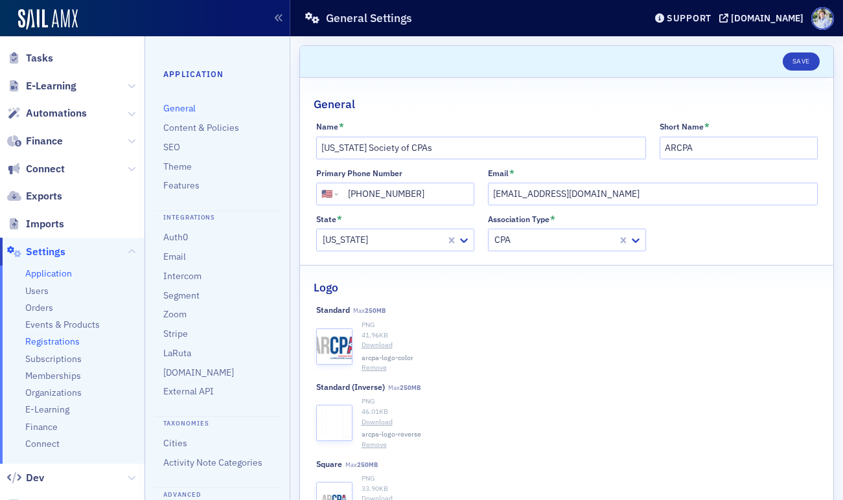
click at [47, 343] on span "Registrations" at bounding box center [52, 342] width 54 height 12
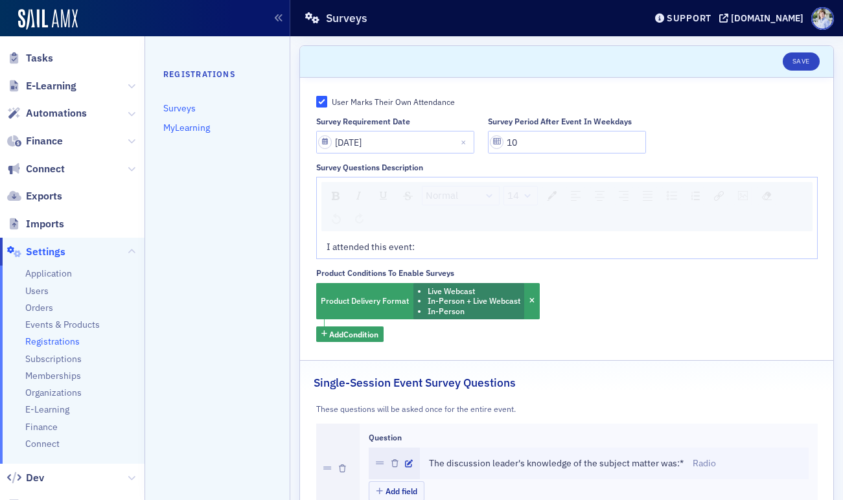
click at [188, 130] on link "MyLearning" at bounding box center [186, 128] width 47 height 12
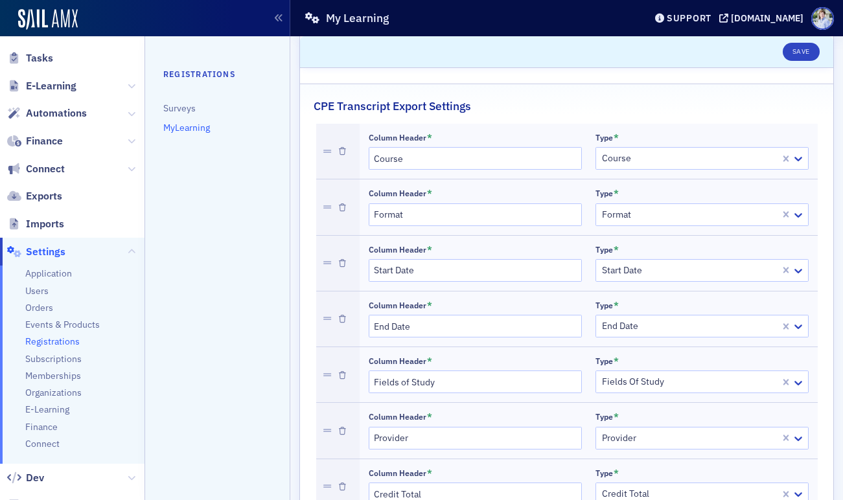
scroll to position [395, 0]
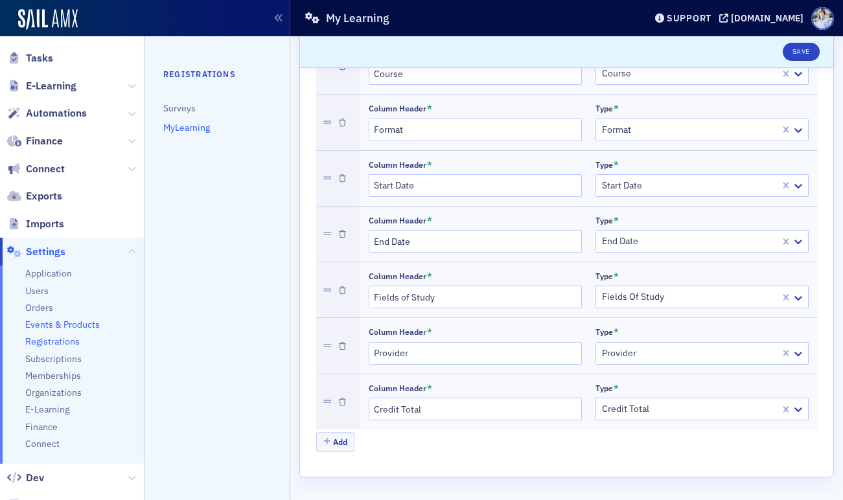
click at [44, 323] on span "Events & Products" at bounding box center [62, 325] width 75 height 12
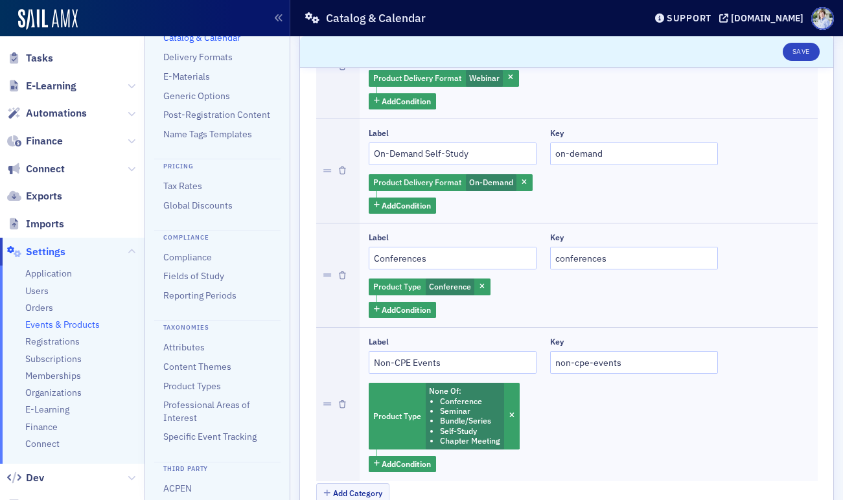
scroll to position [71, 0]
click at [202, 255] on link "Compliance" at bounding box center [187, 257] width 49 height 12
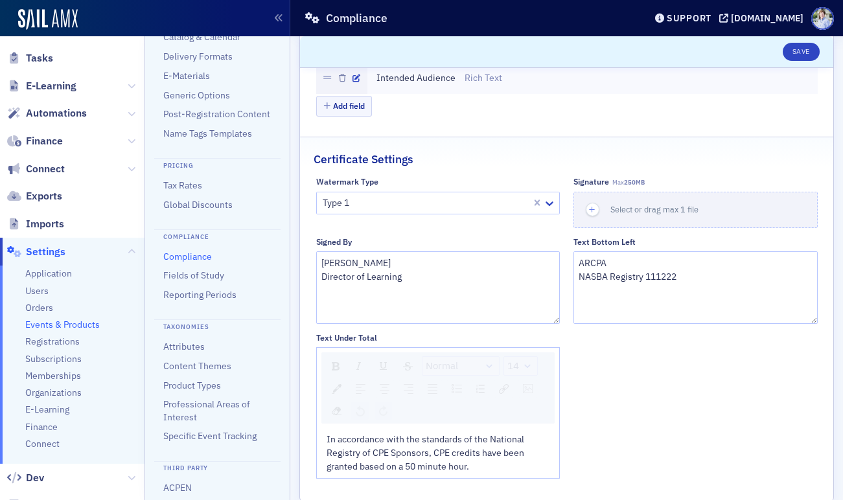
scroll to position [407, 0]
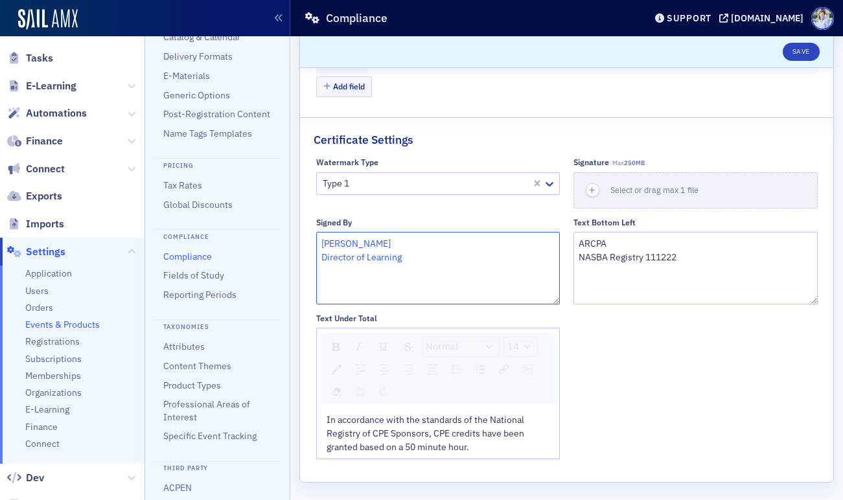
drag, startPoint x: 444, startPoint y: 261, endPoint x: 274, endPoint y: 240, distance: 171.7
click at [274, 240] on div "Prod Users Organizations Events & Products Orders Registrations Subscriptions M…" at bounding box center [421, 250] width 843 height 500
drag, startPoint x: 716, startPoint y: 266, endPoint x: 556, endPoint y: 240, distance: 162.2
click at [556, 240] on div "Watermark Type Type 1 Signature Max 250MB Select or drag max 1 file Signed By P…" at bounding box center [567, 309] width 502 height 302
click at [504, 428] on span "In accordance with the standards of the National Registry of CPE Sponsors, CPE …" at bounding box center [427, 433] width 200 height 39
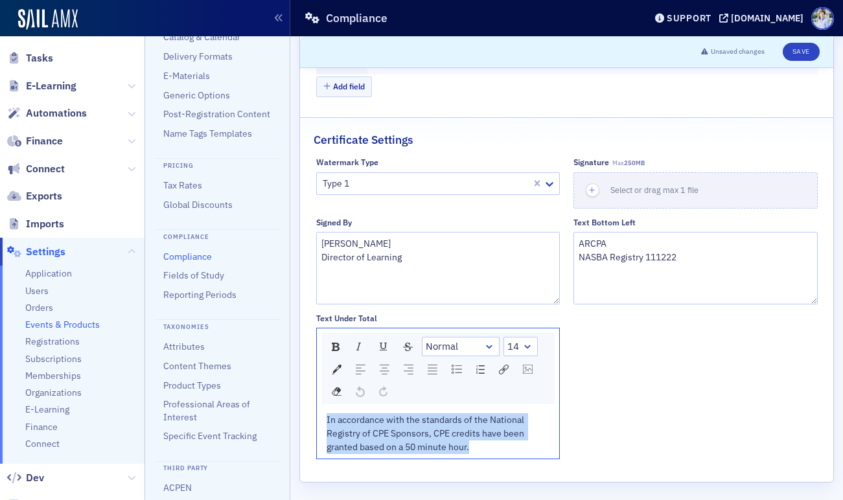
drag, startPoint x: 485, startPoint y: 450, endPoint x: 277, endPoint y: 399, distance: 214.9
click at [277, 399] on div "Prod Users Organizations Events & Products Orders Registrations Subscriptions M…" at bounding box center [421, 250] width 843 height 500
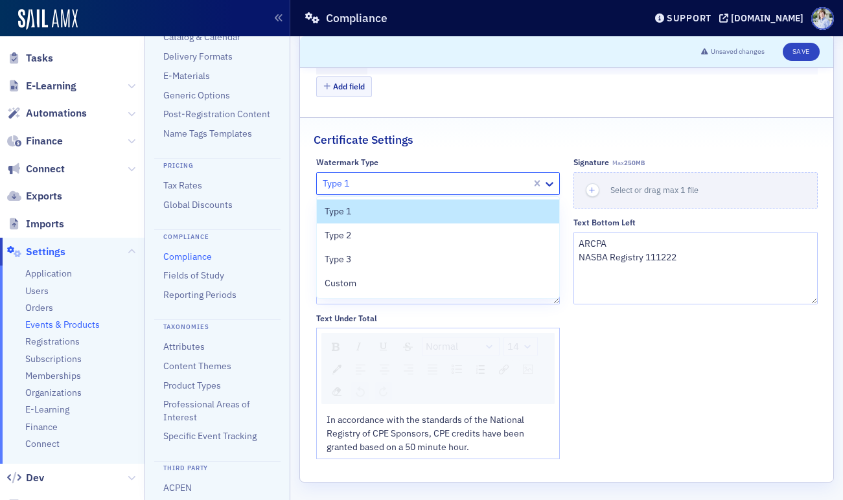
click at [359, 183] on div at bounding box center [426, 184] width 209 height 16
click at [360, 236] on div "Type 2" at bounding box center [439, 236] width 228 height 14
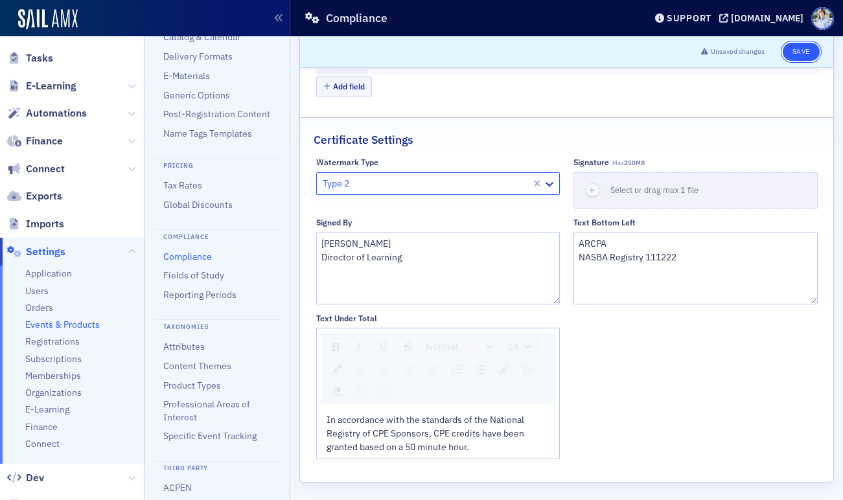
click at [800, 51] on button "Save" at bounding box center [801, 52] width 37 height 18
click at [360, 182] on div at bounding box center [426, 184] width 209 height 16
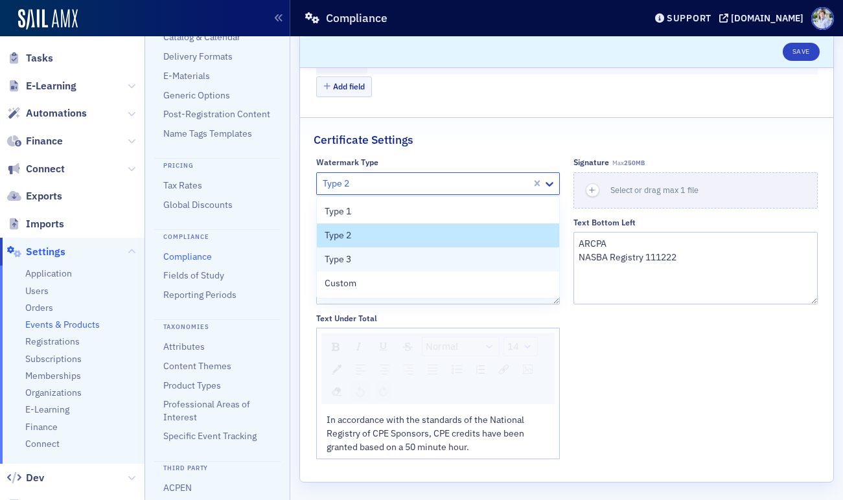
click at [347, 264] on span "Type 3" at bounding box center [338, 260] width 27 height 14
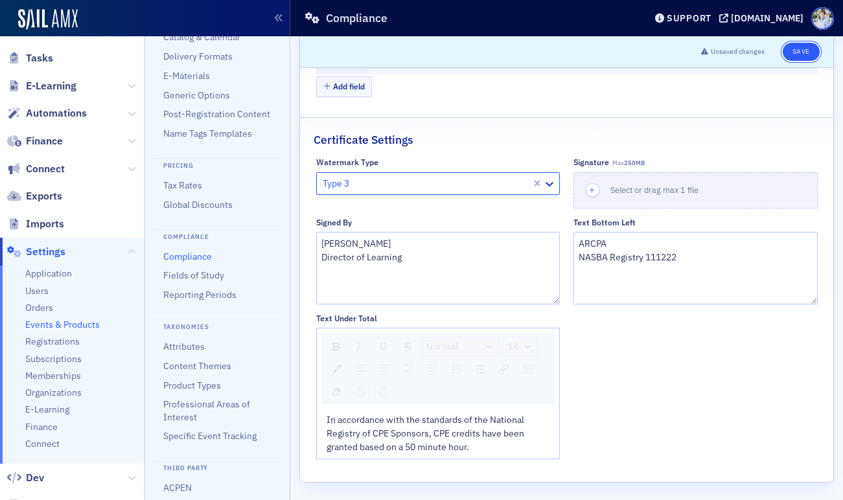
click at [815, 50] on button "Save" at bounding box center [801, 52] width 37 height 18
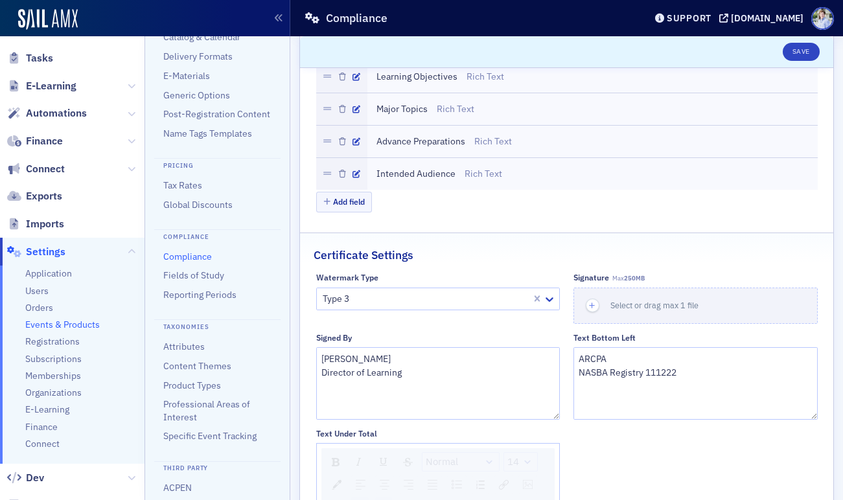
scroll to position [412, 0]
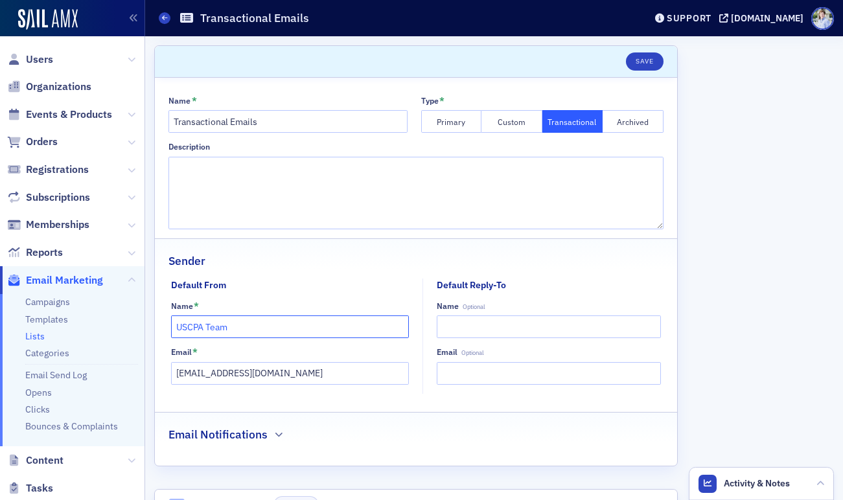
click at [237, 332] on input "USCPA Team" at bounding box center [290, 327] width 239 height 23
paste input "AR"
type input "ARCPA Team"
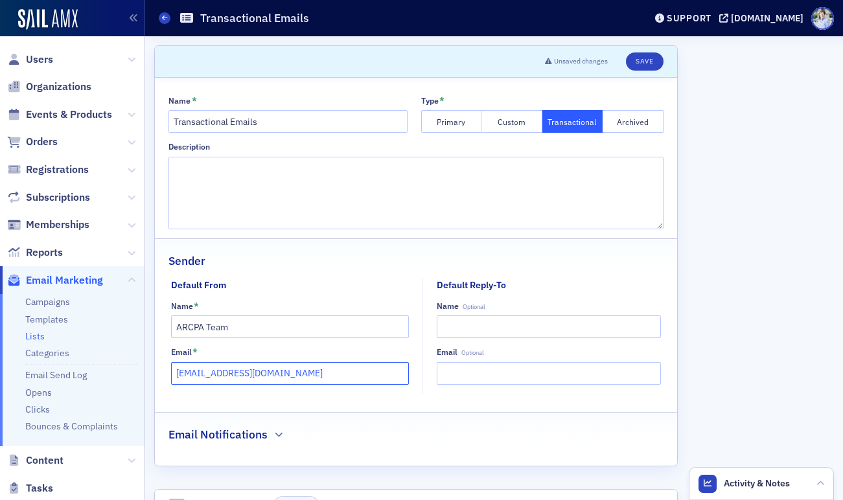
click at [241, 369] on input "team@sailamx.com" at bounding box center [290, 373] width 239 height 23
paste input "arcpa@arcpa.org"
type input "[EMAIL_ADDRESS][DOMAIN_NAME]"
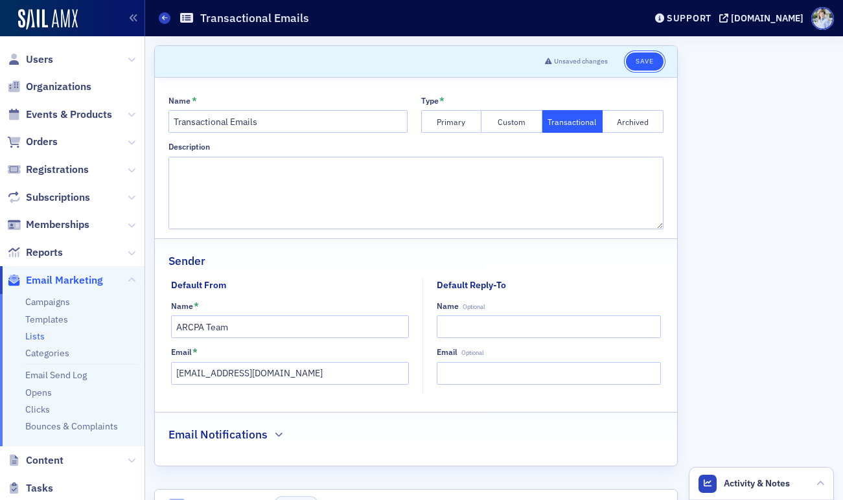
click at [649, 64] on button "Save" at bounding box center [644, 62] width 37 height 18
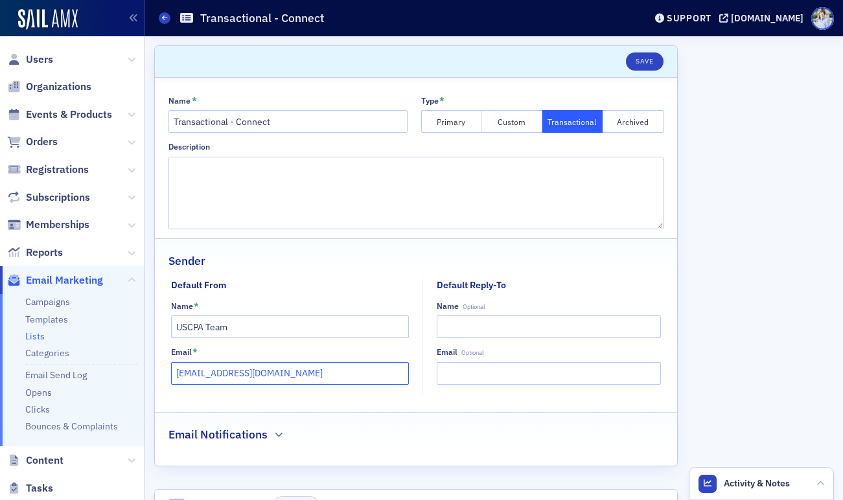
click at [247, 379] on input "[EMAIL_ADDRESS][DOMAIN_NAME]" at bounding box center [290, 373] width 239 height 23
paste input "[EMAIL_ADDRESS][DOMAIN_NAME]"
type input "[EMAIL_ADDRESS][DOMAIN_NAME]"
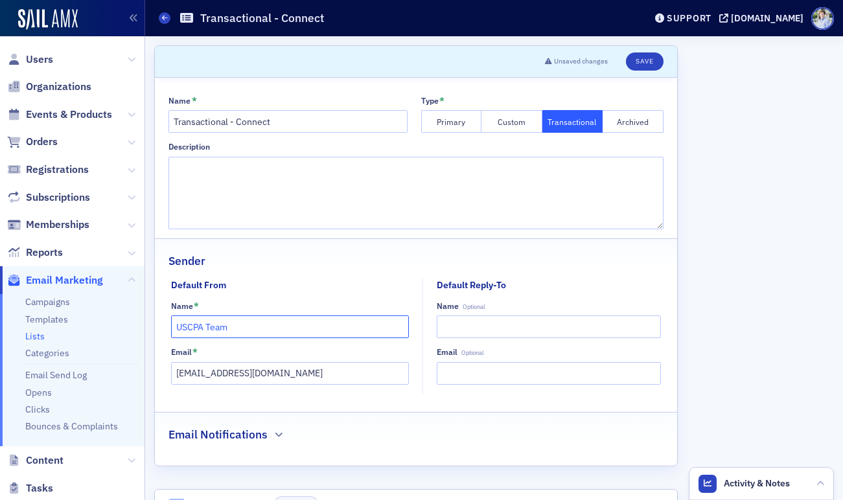
drag, startPoint x: 248, startPoint y: 331, endPoint x: 286, endPoint y: 326, distance: 37.9
click at [249, 330] on input "USCPA Team" at bounding box center [290, 327] width 239 height 23
paste input "AR"
type input "ARCPA Team"
click at [646, 61] on button "Save" at bounding box center [644, 62] width 37 height 18
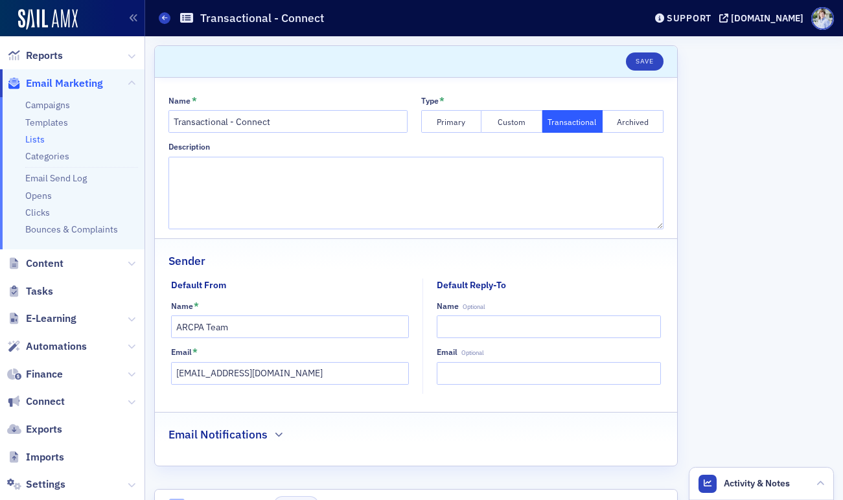
scroll to position [198, 0]
click at [53, 484] on span "Settings" at bounding box center [46, 483] width 40 height 14
select select "US"
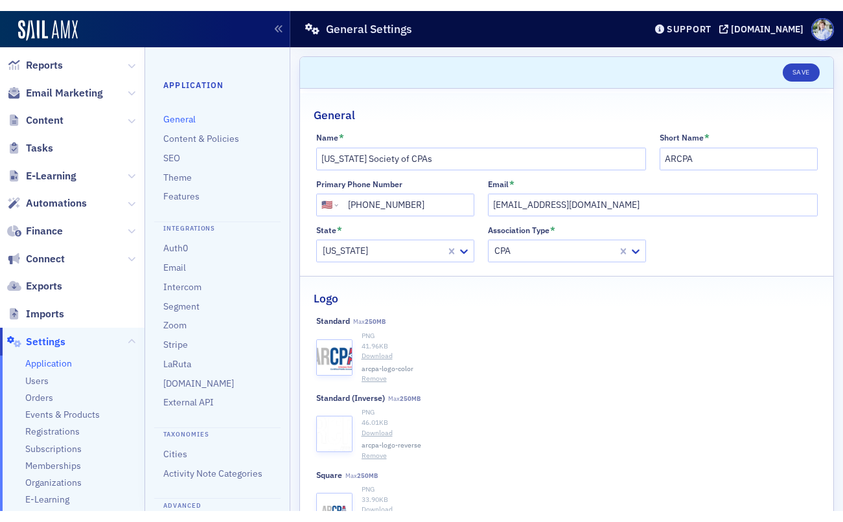
scroll to position [323, 0]
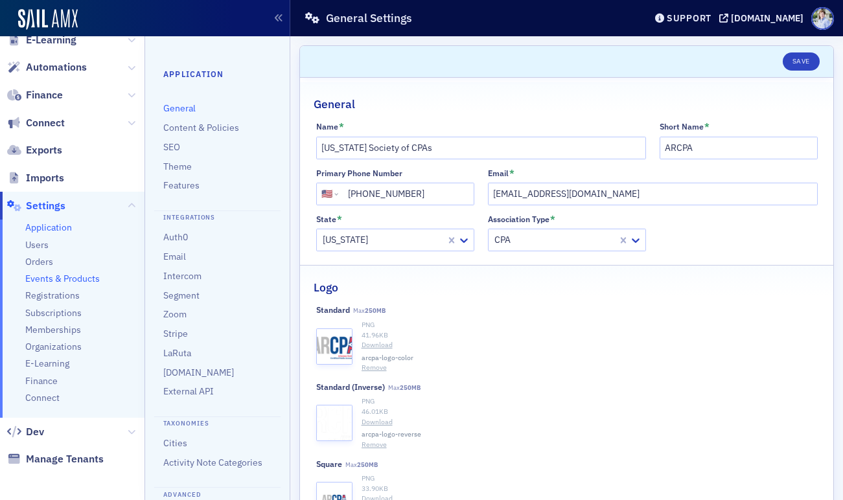
click at [58, 275] on span "Events & Products" at bounding box center [62, 279] width 75 height 12
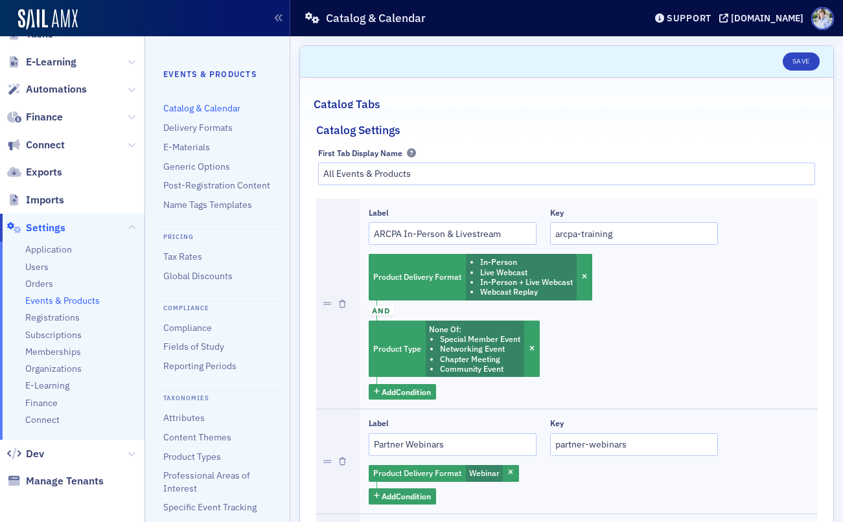
scroll to position [301, 0]
click at [237, 189] on link "Post-Registration Content" at bounding box center [216, 186] width 107 height 12
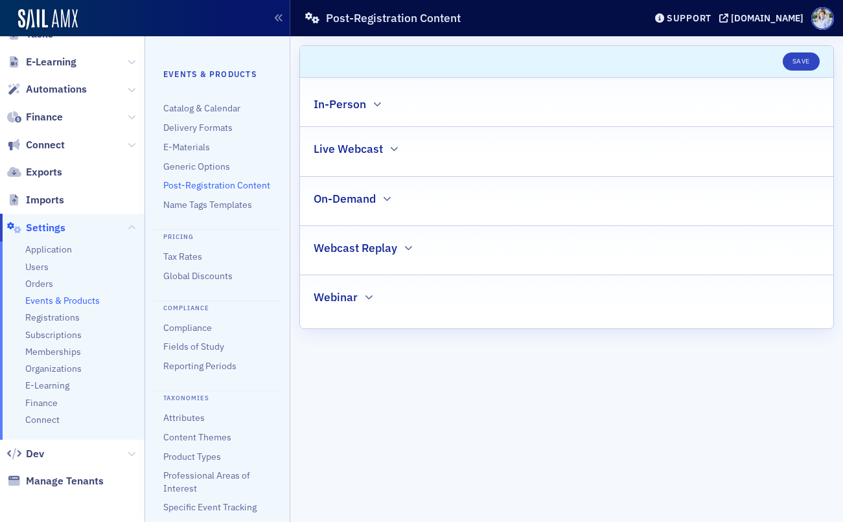
click at [345, 104] on h2 "In-Person" at bounding box center [340, 104] width 53 height 17
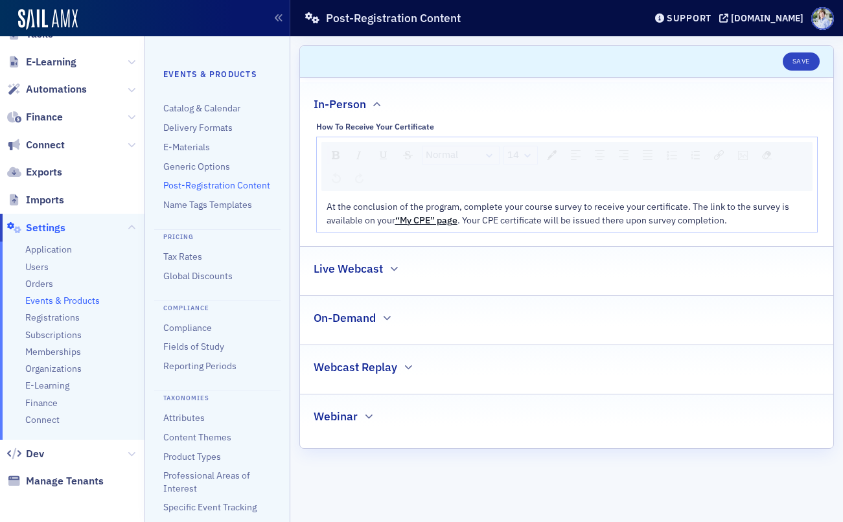
click at [358, 268] on h2 "Live Webcast" at bounding box center [348, 269] width 69 height 17
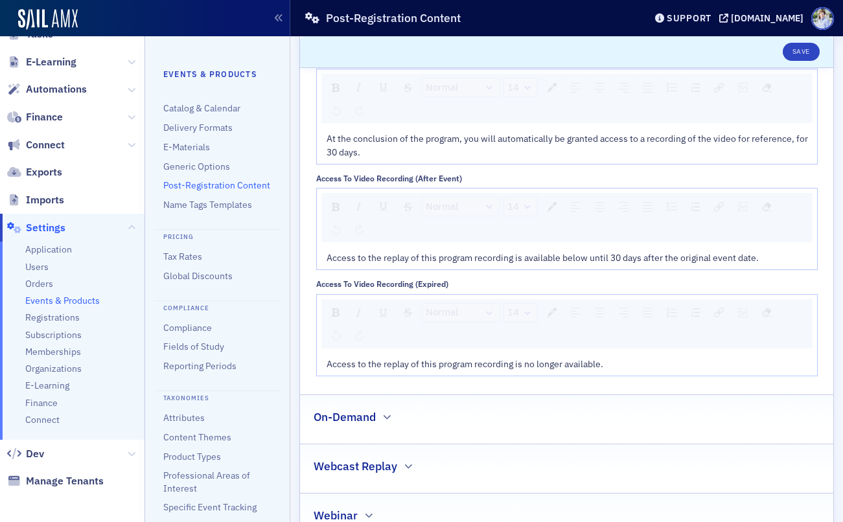
scroll to position [788, 0]
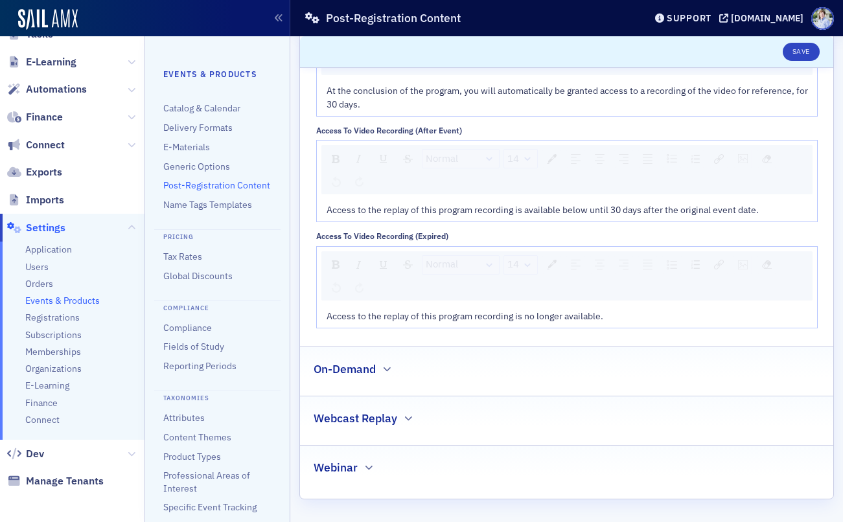
click at [342, 421] on h2 "Webcast Replay" at bounding box center [356, 418] width 84 height 17
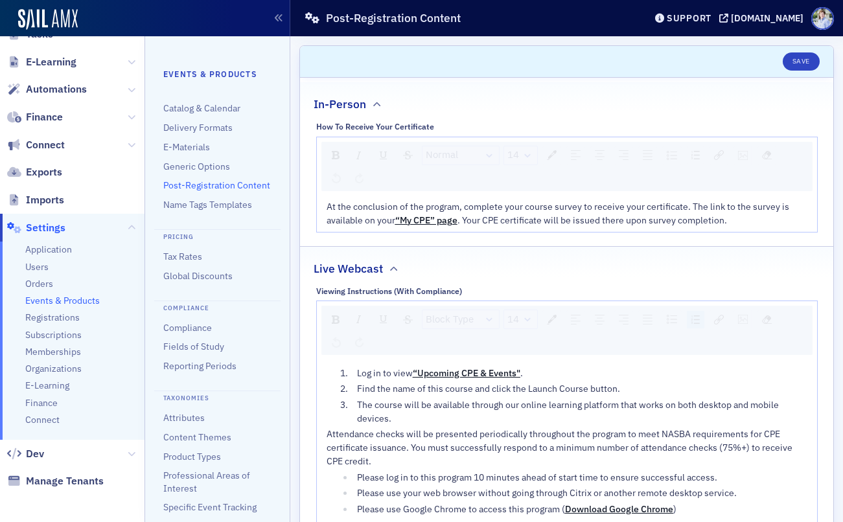
scroll to position [198, 0]
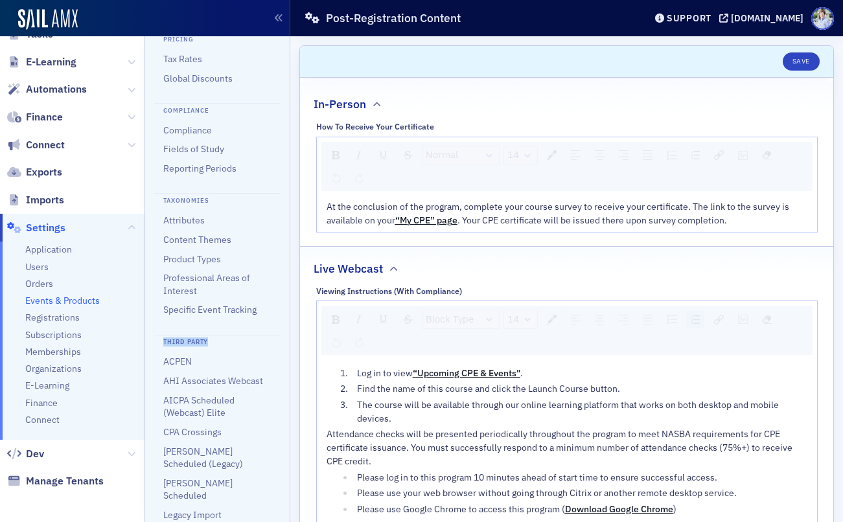
drag, startPoint x: 164, startPoint y: 342, endPoint x: 216, endPoint y: 343, distance: 52.5
click at [216, 343] on h4 "Third Party" at bounding box center [217, 341] width 126 height 12
click at [185, 365] on link "ACPEN" at bounding box center [177, 362] width 29 height 12
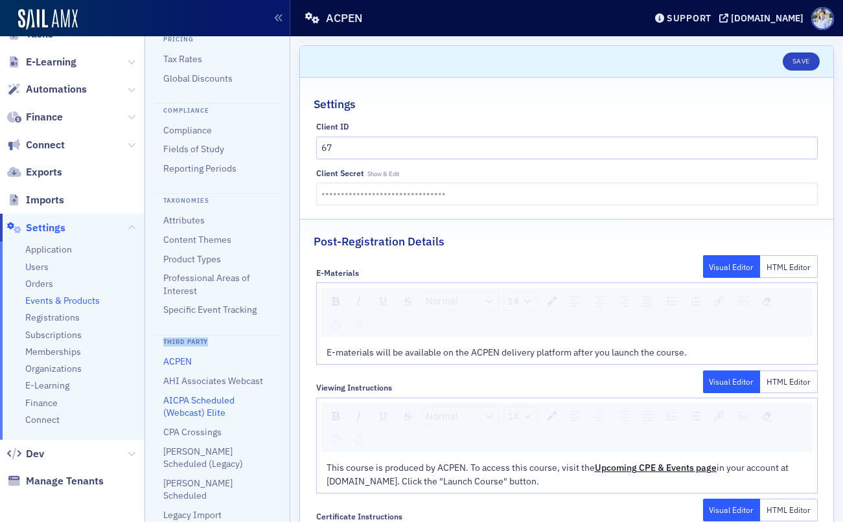
click at [189, 408] on link "AICPA Scheduled (Webcast) Elite" at bounding box center [198, 407] width 71 height 24
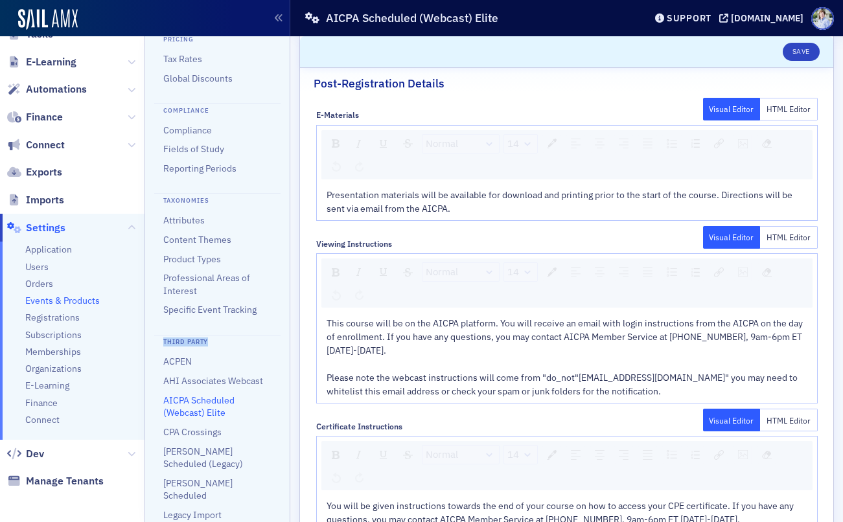
scroll to position [260, 0]
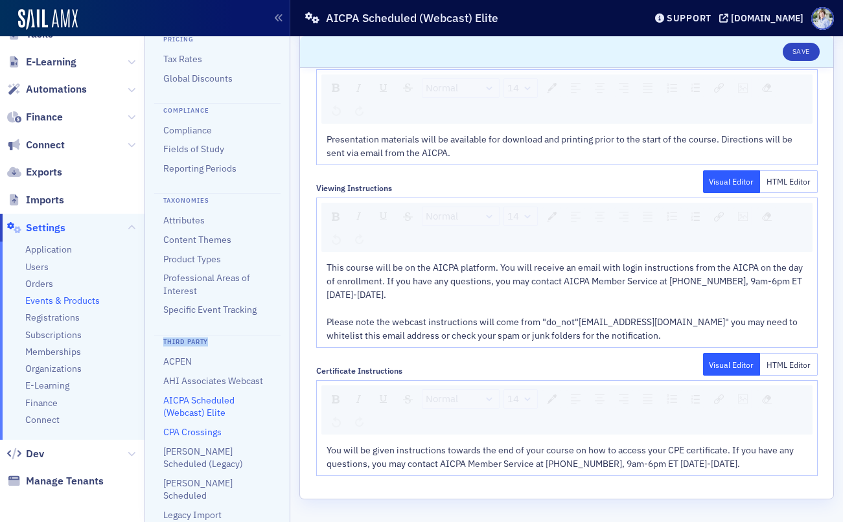
click at [196, 433] on link "CPA Crossings" at bounding box center [192, 433] width 58 height 12
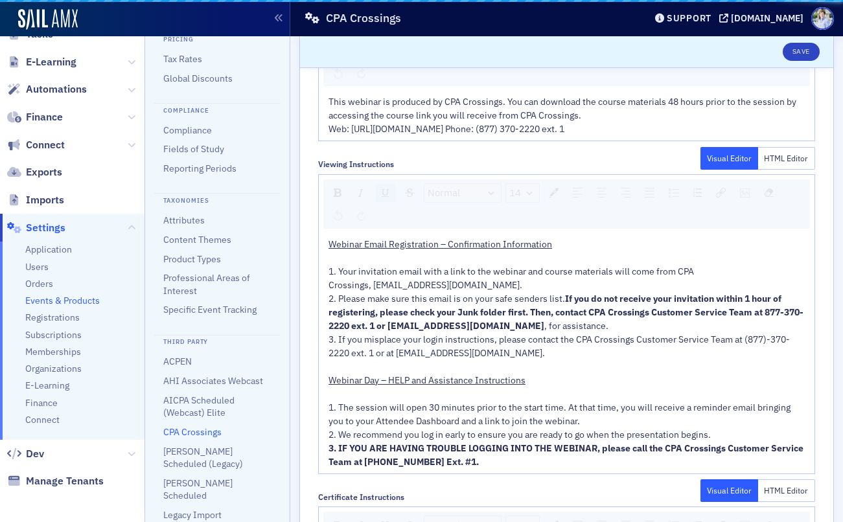
click at [255, 423] on ul "ACPEN AHI Associates Webcast AICPA Scheduled (Webcast) Elite CPA Crossings [PER…" at bounding box center [217, 439] width 108 height 166
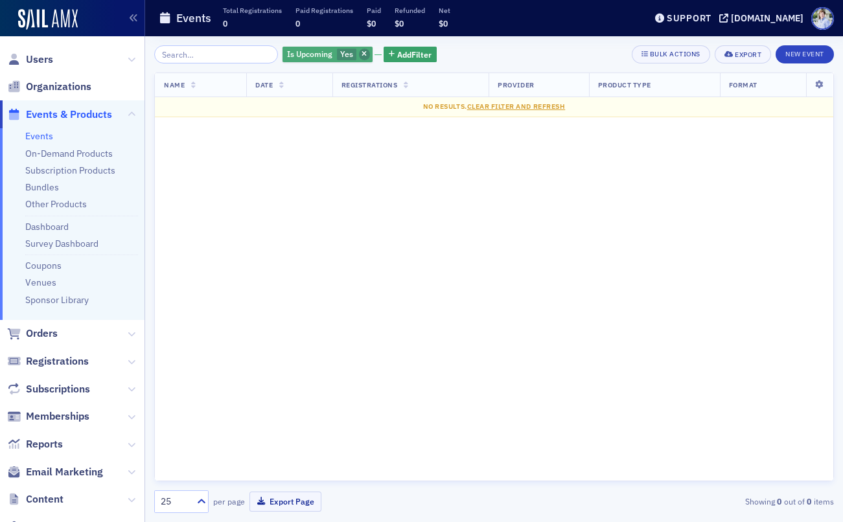
click at [359, 54] on span "button" at bounding box center [365, 55] width 12 height 12
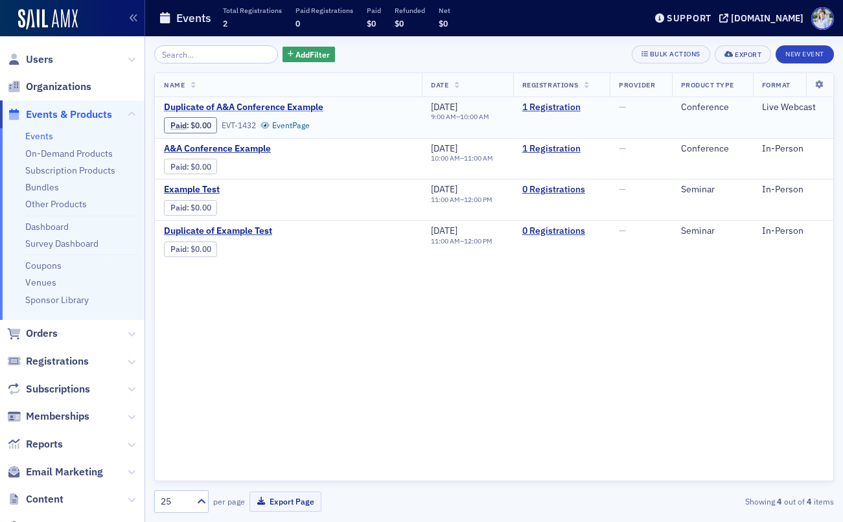
click at [304, 103] on span "Duplicate of A&A Conference Example" at bounding box center [273, 108] width 218 height 12
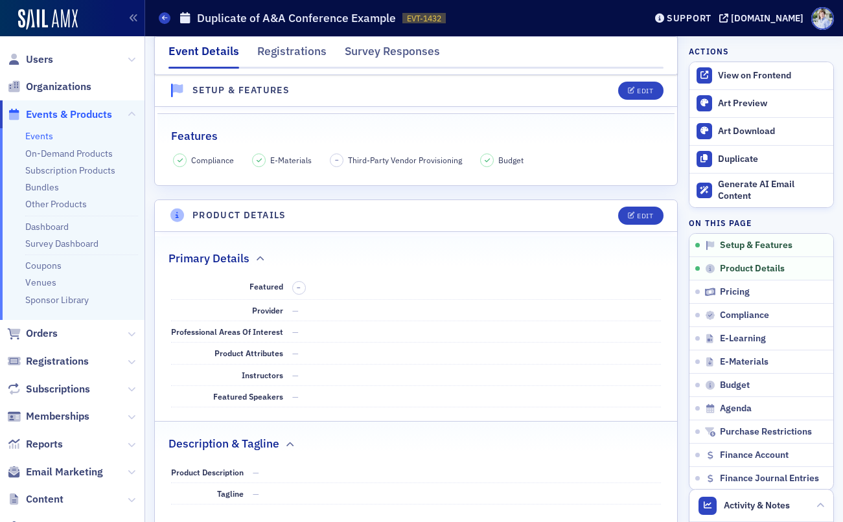
scroll to position [310, 0]
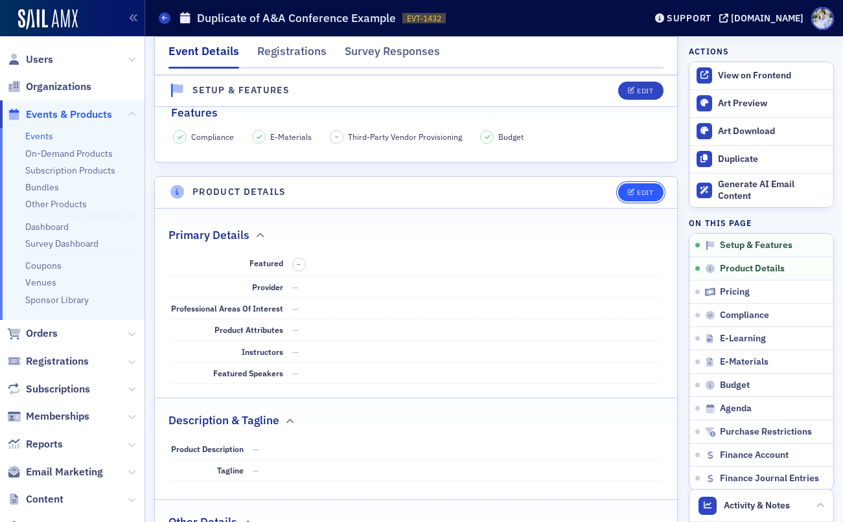
click at [633, 191] on icon "button" at bounding box center [632, 192] width 8 height 7
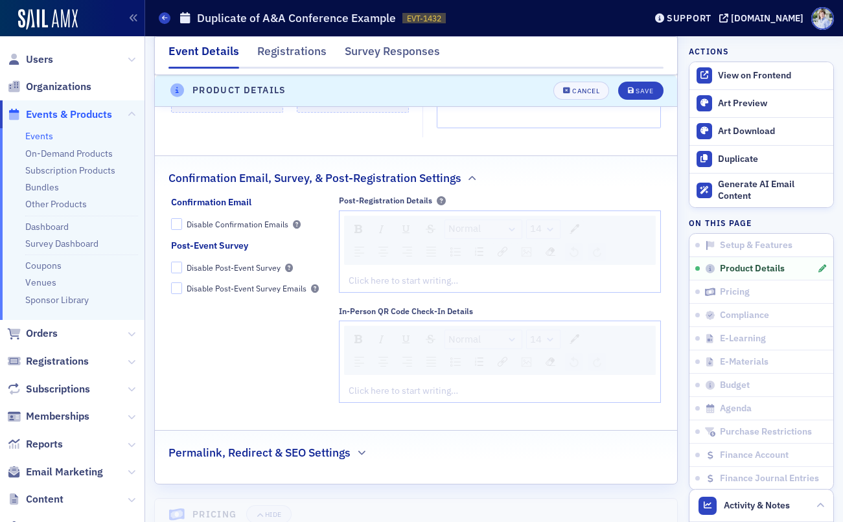
scroll to position [1211, 0]
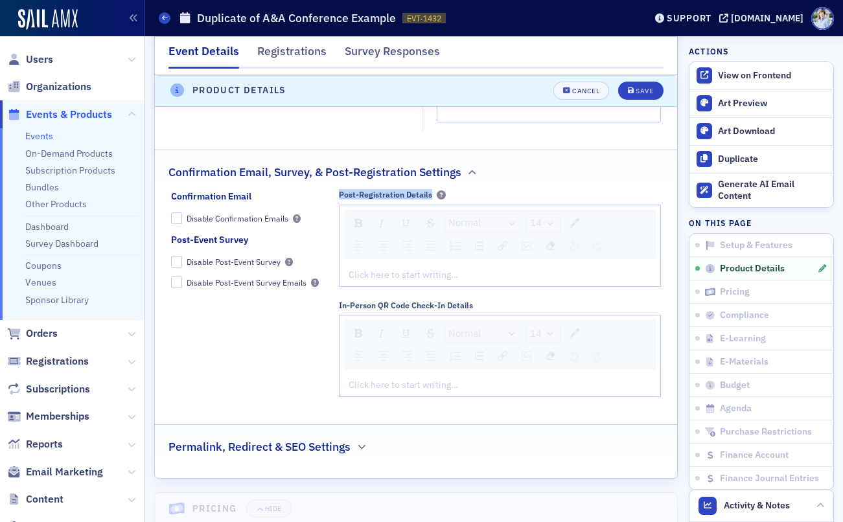
drag, startPoint x: 334, startPoint y: 194, endPoint x: 432, endPoint y: 196, distance: 97.9
click at [432, 196] on div "Confirmation Email Disable Confirmation Emails Post-Event Survey Disable Post-E…" at bounding box center [416, 298] width 491 height 216
drag, startPoint x: 594, startPoint y: 290, endPoint x: 597, endPoint y: 275, distance: 15.3
click at [594, 288] on div "Post-Registration Details Normal 14 Click here to start writing… In-Person QR C…" at bounding box center [500, 293] width 322 height 207
click at [597, 275] on div "rdw-editor" at bounding box center [500, 275] width 302 height 14
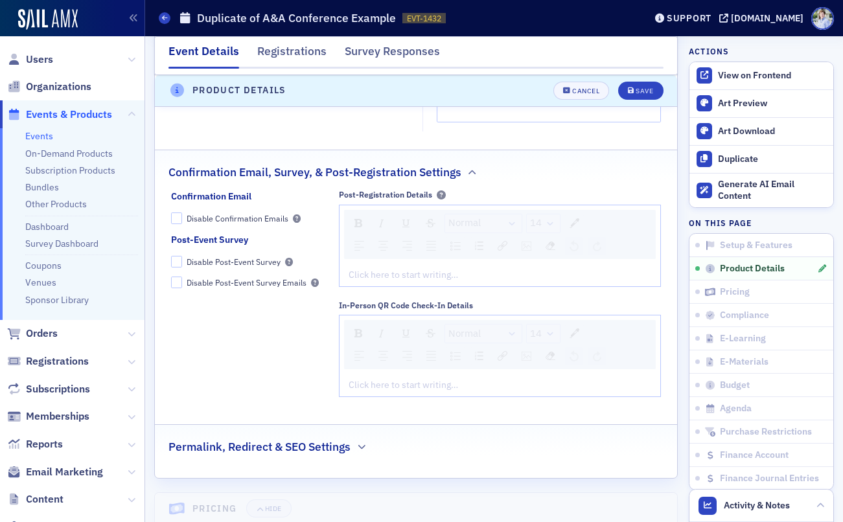
click at [223, 327] on div "Confirmation Email Disable Confirmation Emails Post-Event Survey Disable Post-E…" at bounding box center [248, 298] width 154 height 216
click at [573, 88] on div "Cancel" at bounding box center [585, 91] width 27 height 7
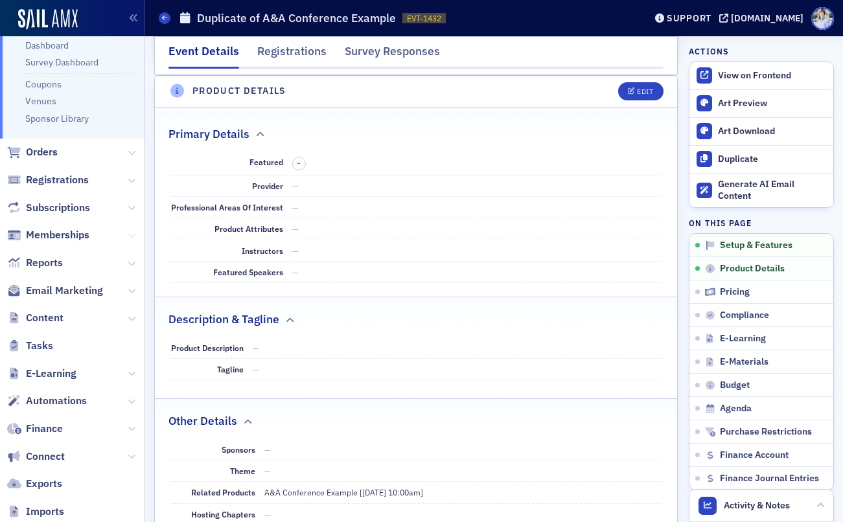
scroll to position [182, 0]
click at [73, 394] on span "Automations" at bounding box center [56, 400] width 61 height 14
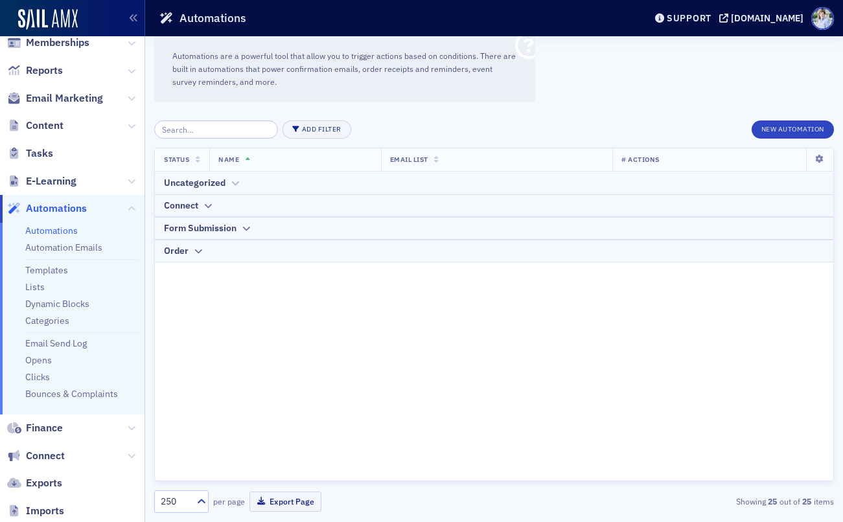
click at [197, 187] on div "Uncategorized" at bounding box center [195, 183] width 62 height 14
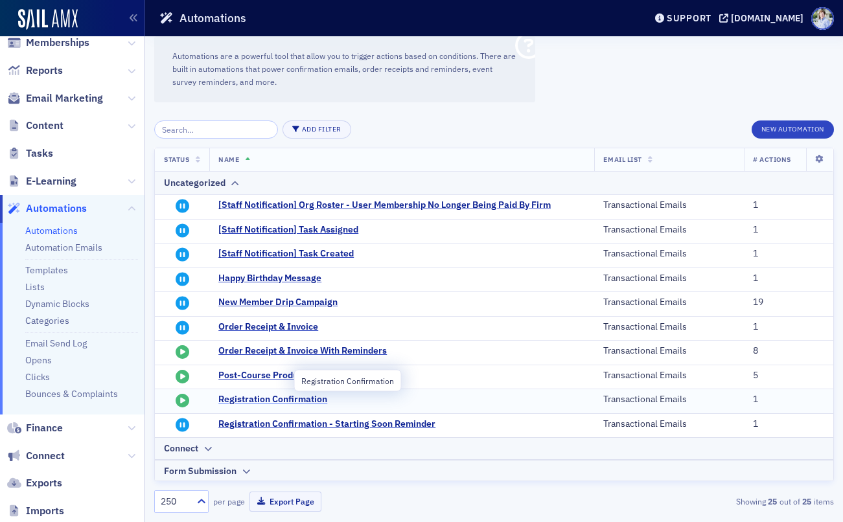
click at [307, 394] on span "Registration Confirmation" at bounding box center [345, 400] width 254 height 12
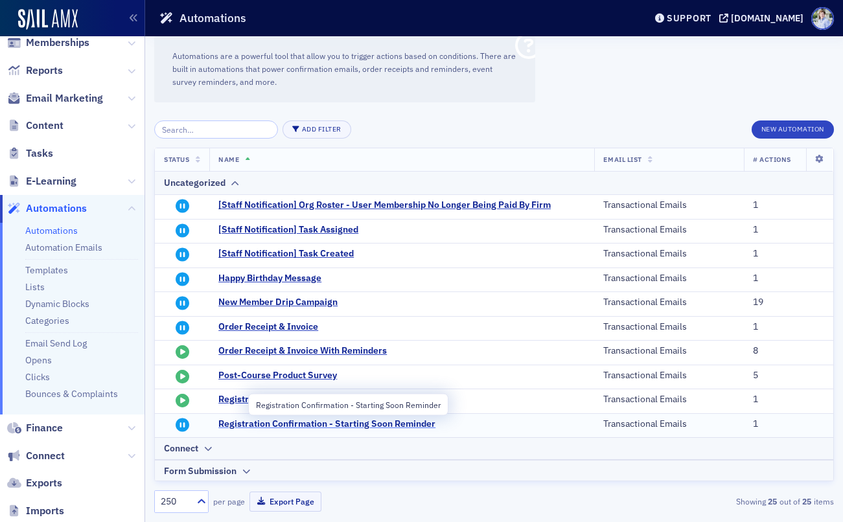
click at [405, 424] on span "Registration Confirmation - Starting Soon Reminder" at bounding box center [345, 425] width 254 height 12
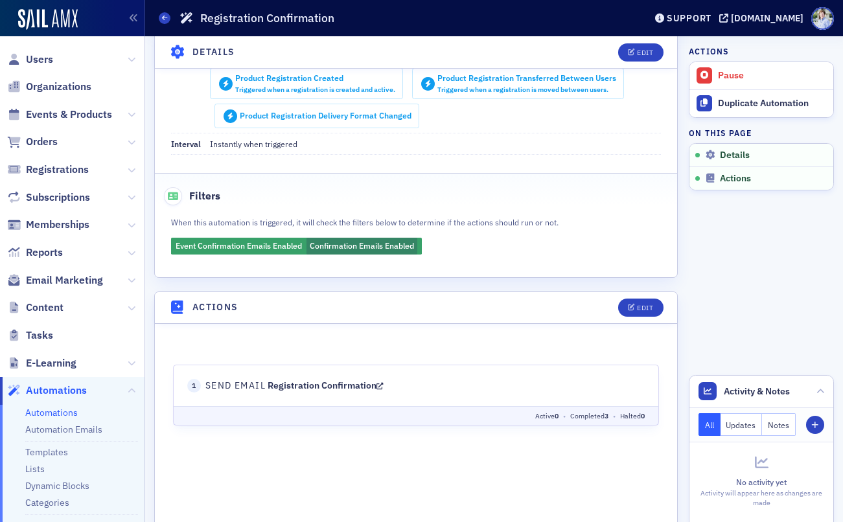
scroll to position [224, 0]
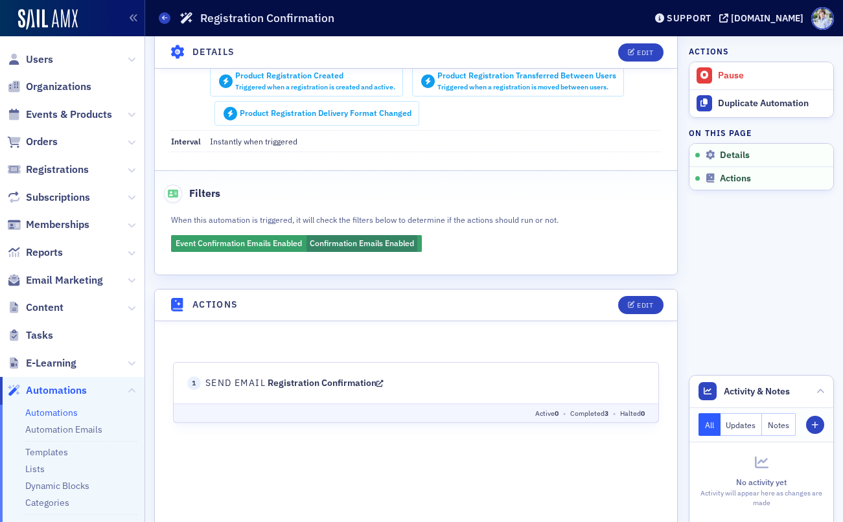
click at [309, 383] on link "Registration Confirmation" at bounding box center [326, 383] width 116 height 12
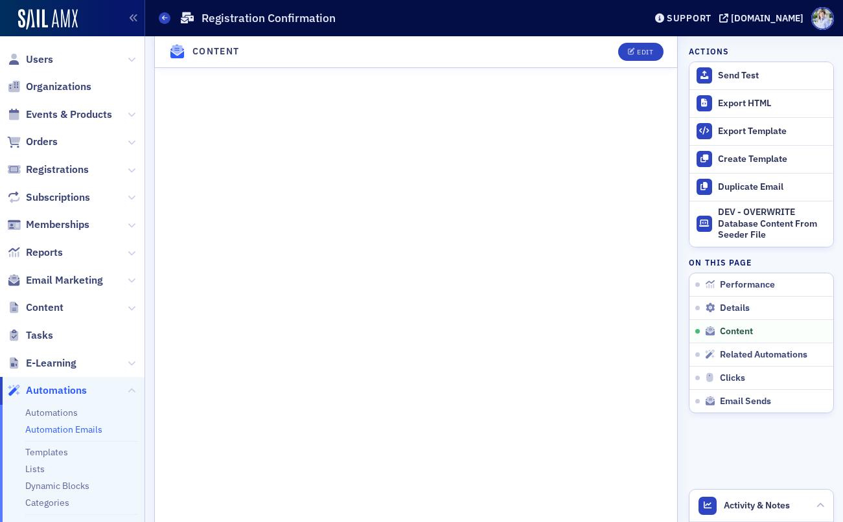
scroll to position [615, 0]
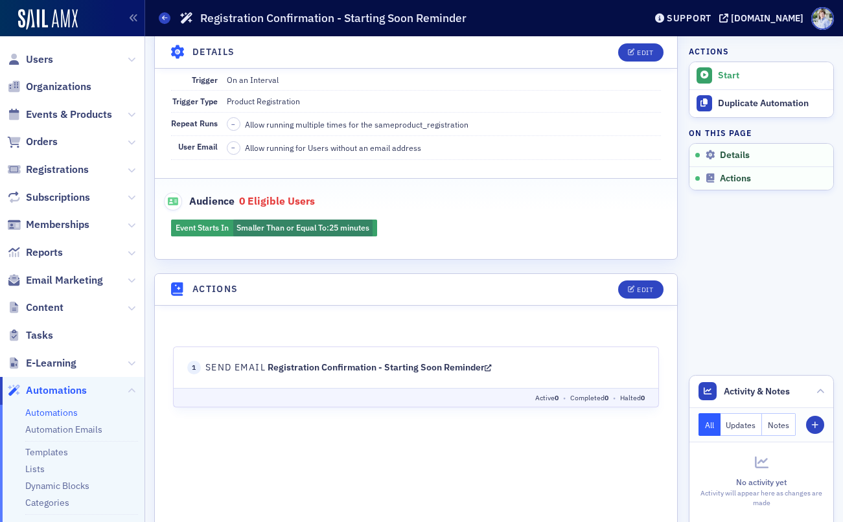
scroll to position [166, 0]
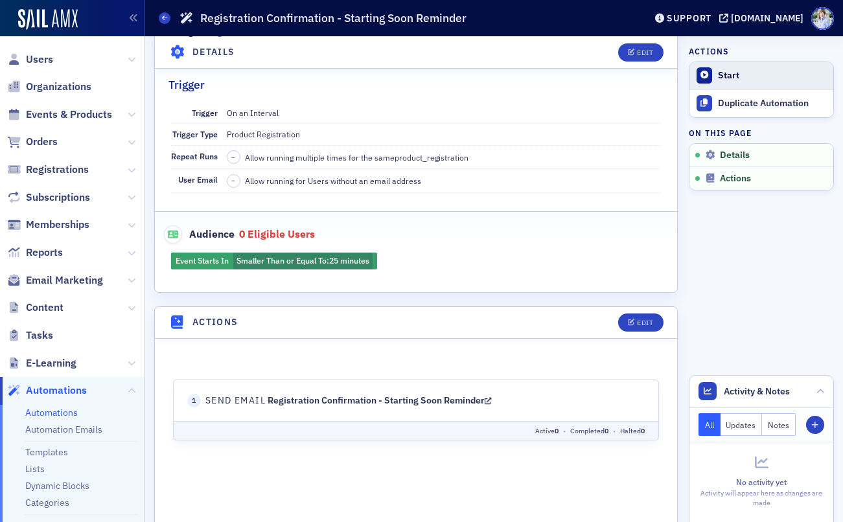
click at [726, 78] on div "Start" at bounding box center [772, 76] width 109 height 12
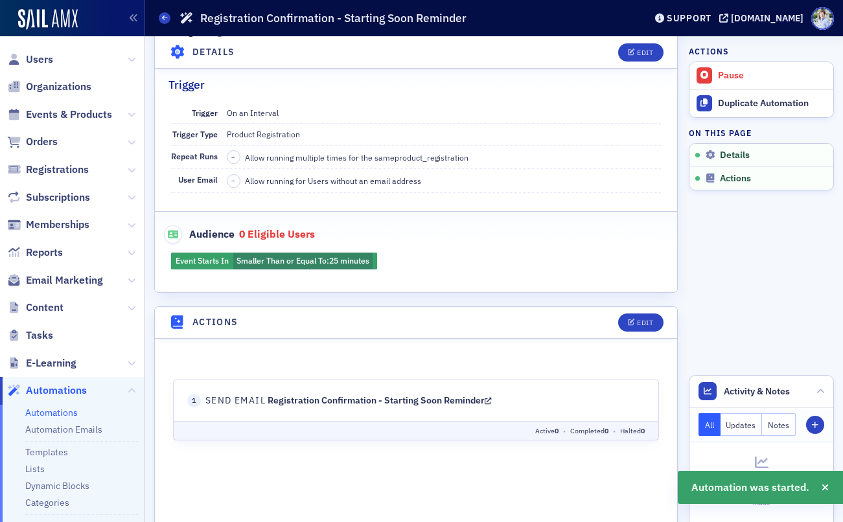
click at [171, 23] on div "Automations Registration Confirmation - Starting Soon Reminder" at bounding box center [392, 18] width 467 height 25
click at [167, 19] on icon at bounding box center [164, 18] width 5 height 6
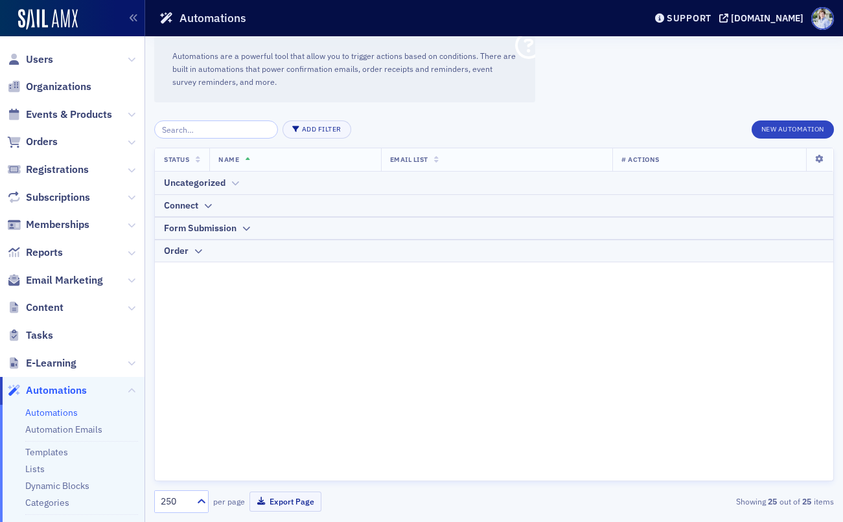
click at [237, 183] on icon at bounding box center [235, 184] width 10 height 8
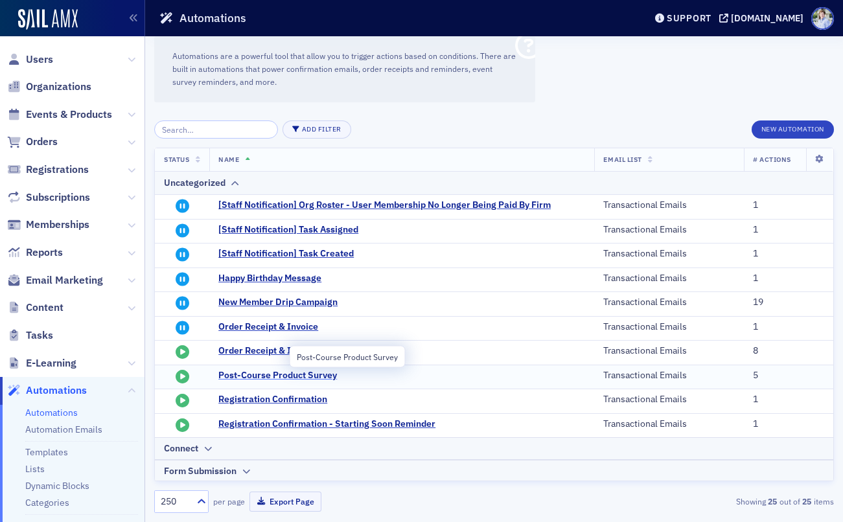
click at [281, 375] on span "Post-Course Product Survey" at bounding box center [345, 376] width 254 height 12
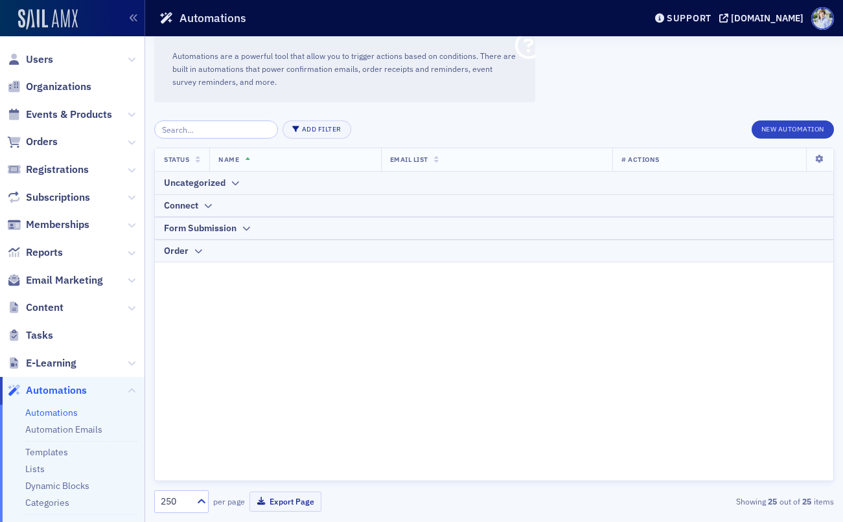
click at [37, 17] on img at bounding box center [48, 19] width 60 height 21
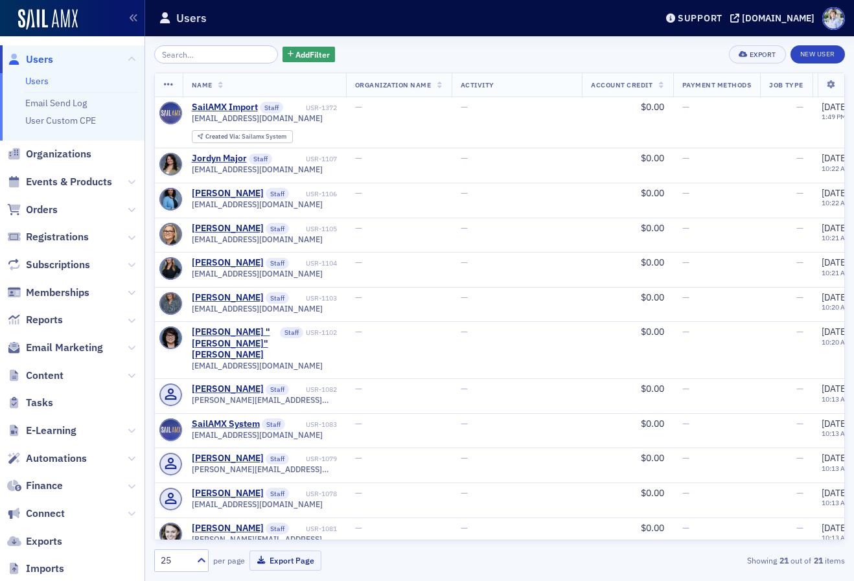
scroll to position [111, 0]
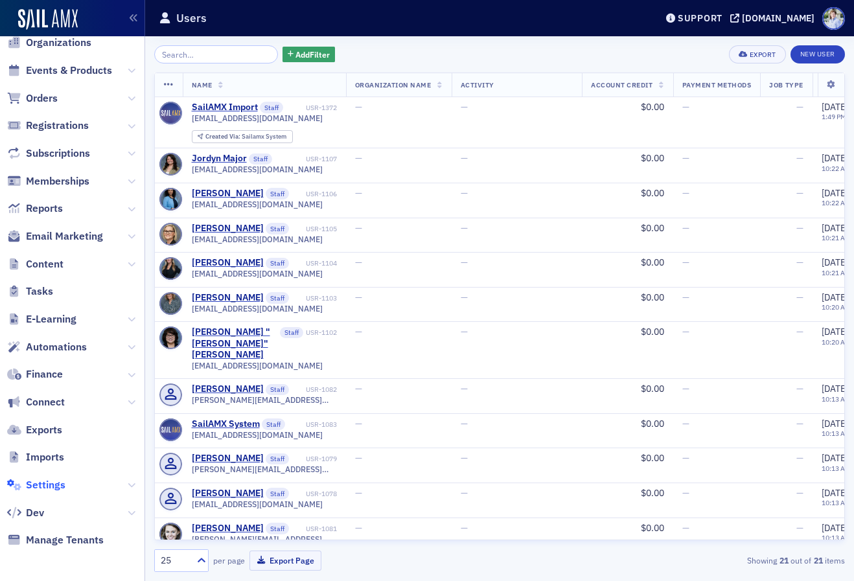
click at [52, 489] on span "Settings" at bounding box center [46, 485] width 40 height 14
select select "US"
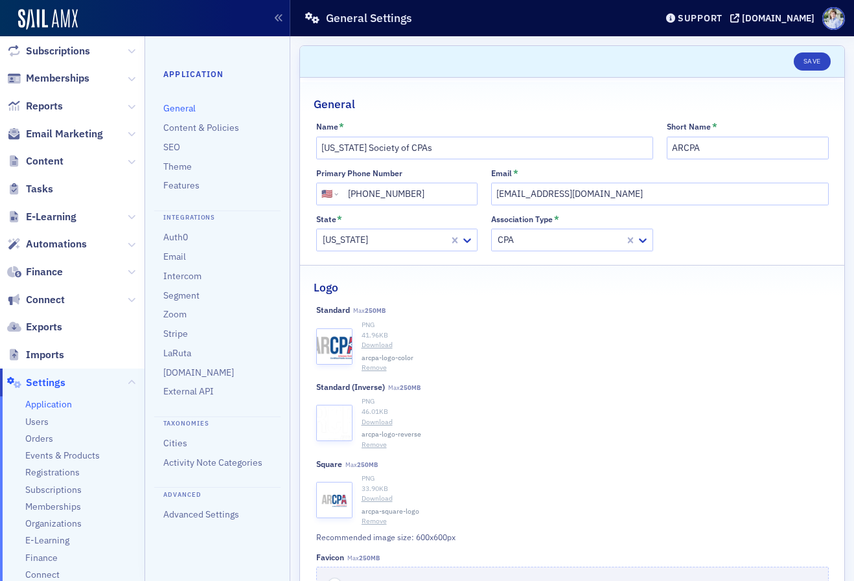
scroll to position [237, 0]
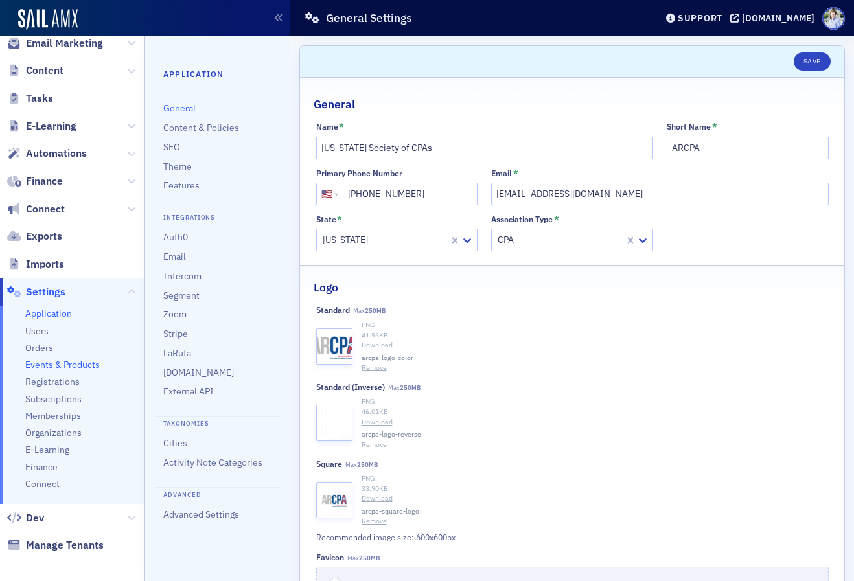
click at [61, 368] on span "Events & Products" at bounding box center [62, 365] width 75 height 12
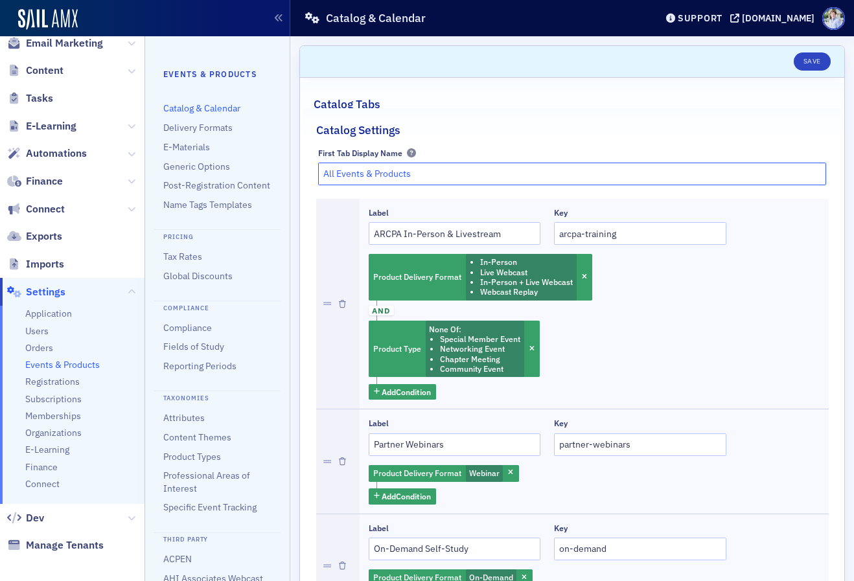
drag, startPoint x: 364, startPoint y: 174, endPoint x: 375, endPoint y: 183, distance: 14.8
click at [375, 183] on input "All Events & Products" at bounding box center [572, 174] width 508 height 23
click at [390, 175] on input "All Events & Products" at bounding box center [572, 174] width 508 height 23
click at [391, 175] on input "All Events & Products" at bounding box center [572, 174] width 508 height 23
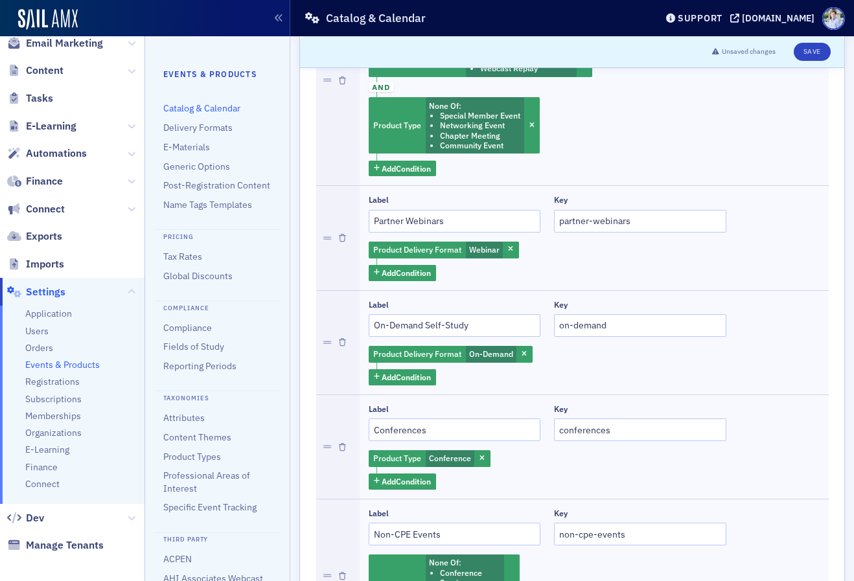
scroll to position [240, 0]
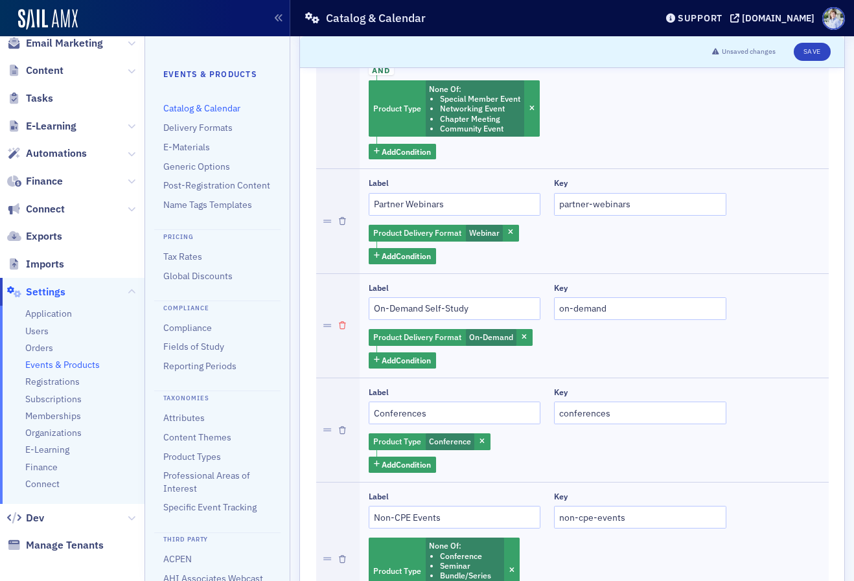
type input "All Events & Courses"
click at [343, 324] on icon "button" at bounding box center [342, 326] width 7 height 8
type input "Conferences"
type input "conferences"
type input "Non-CPE Events"
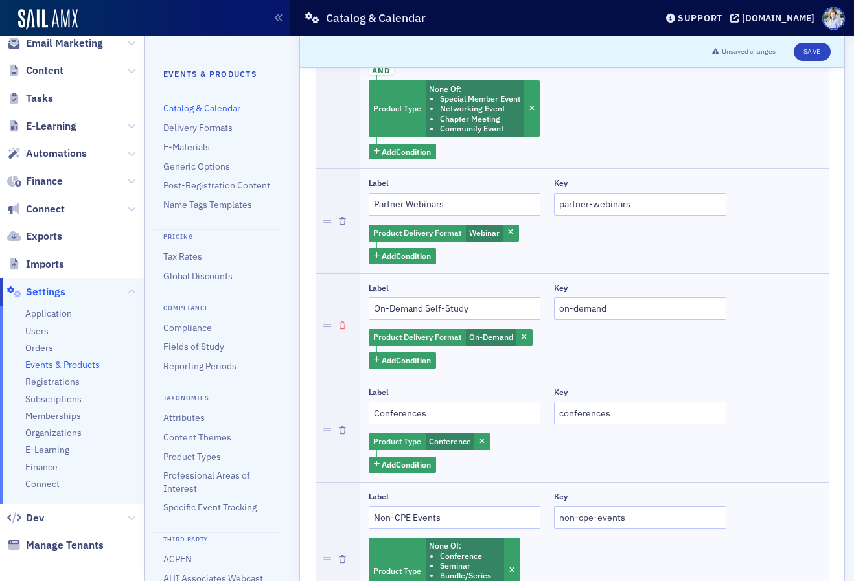
type input "non-cpe-events"
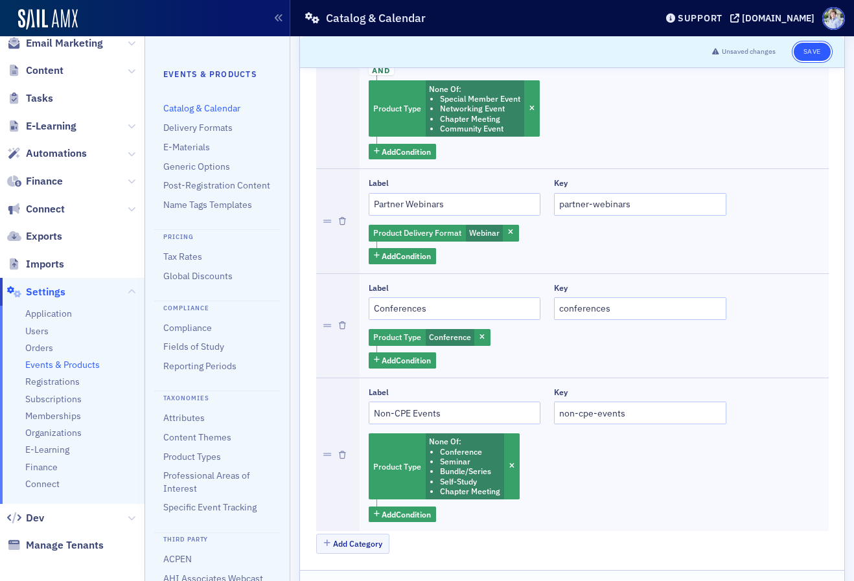
click at [817, 48] on button "Save" at bounding box center [812, 52] width 37 height 18
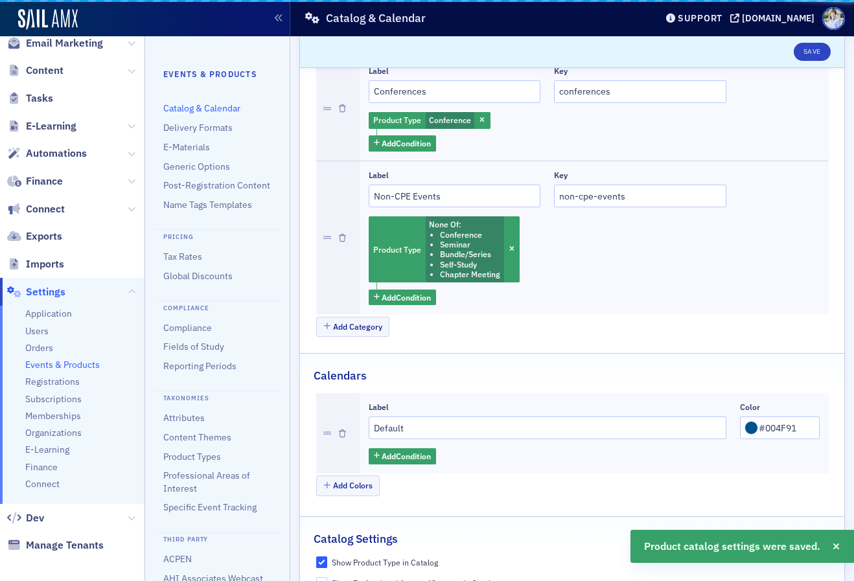
scroll to position [458, 0]
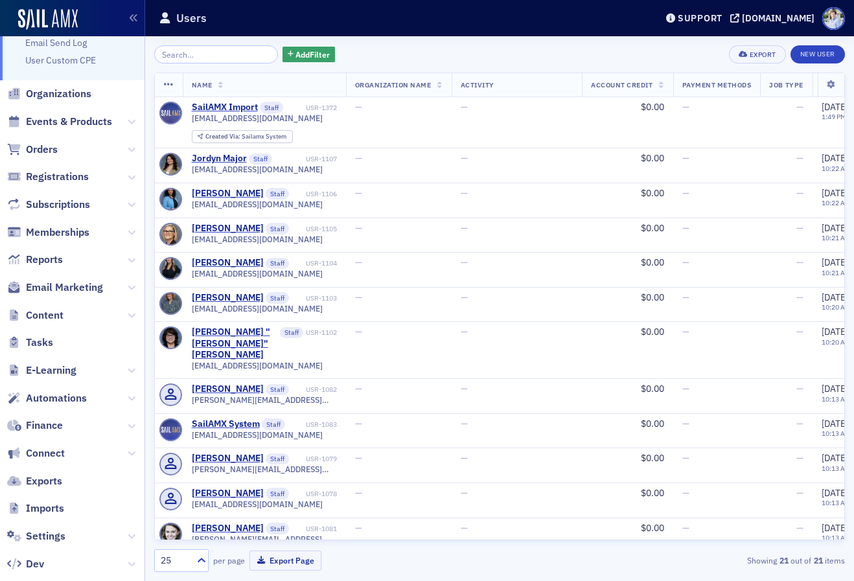
scroll to position [73, 0]
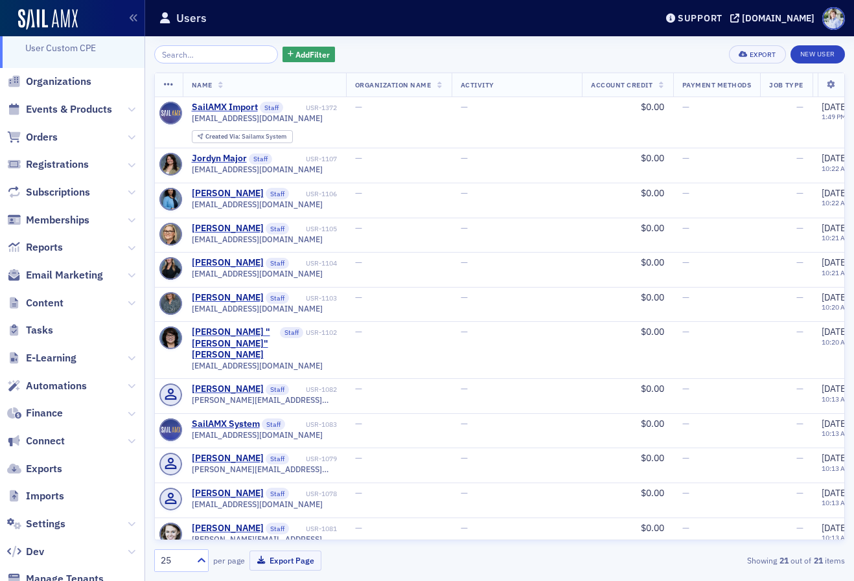
drag, startPoint x: 129, startPoint y: 219, endPoint x: 124, endPoint y: 226, distance: 8.8
click at [129, 220] on icon at bounding box center [132, 220] width 8 height 8
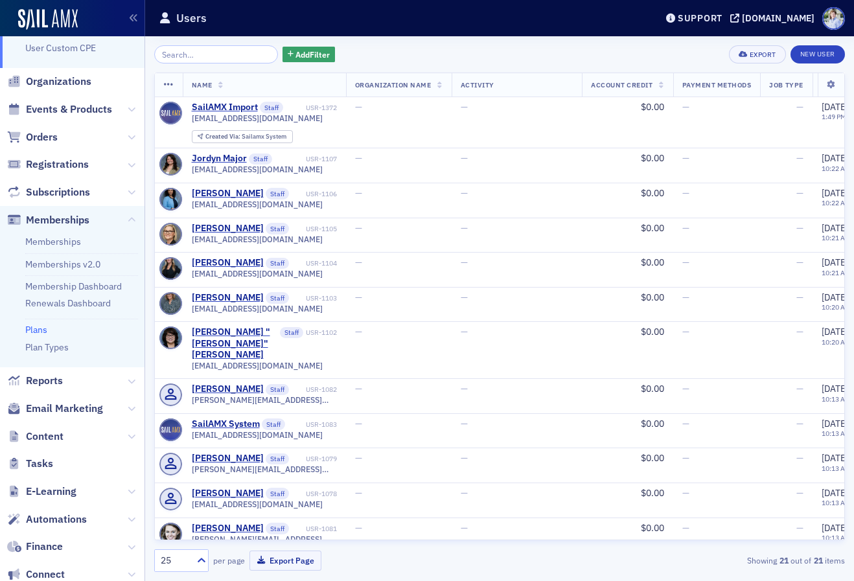
click at [40, 334] on link "Plans" at bounding box center [36, 330] width 22 height 12
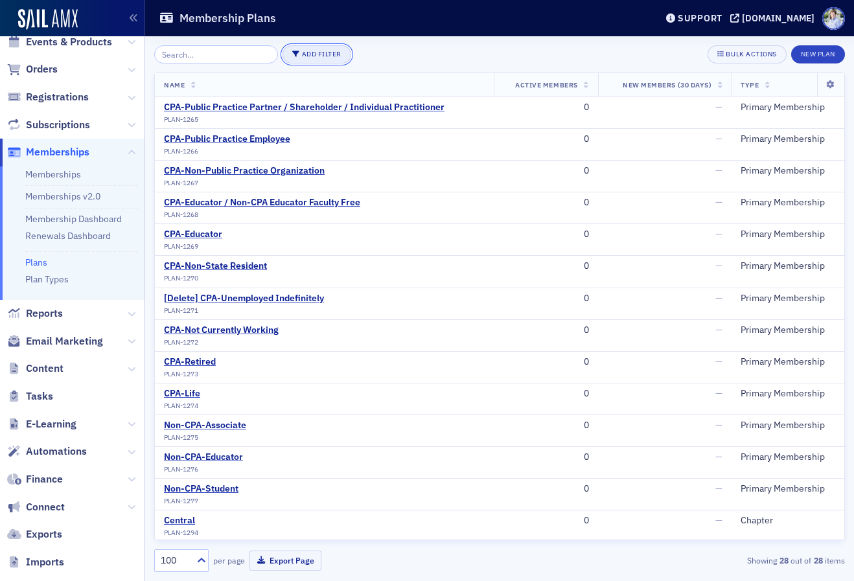
click at [322, 53] on button "Add Filter" at bounding box center [317, 54] width 69 height 18
click at [318, 71] on button "Plan Type" at bounding box center [301, 74] width 53 height 21
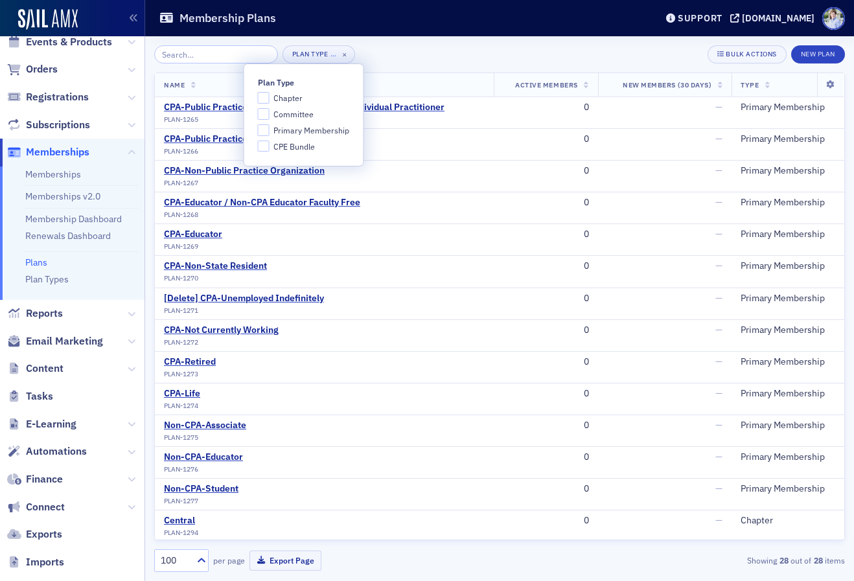
click at [305, 133] on span "Primary Membership" at bounding box center [312, 130] width 76 height 11
click at [270, 133] on input "Primary Membership" at bounding box center [264, 130] width 12 height 12
checkbox input "true"
click at [428, 21] on div "Membership Plans" at bounding box center [398, 18] width 478 height 25
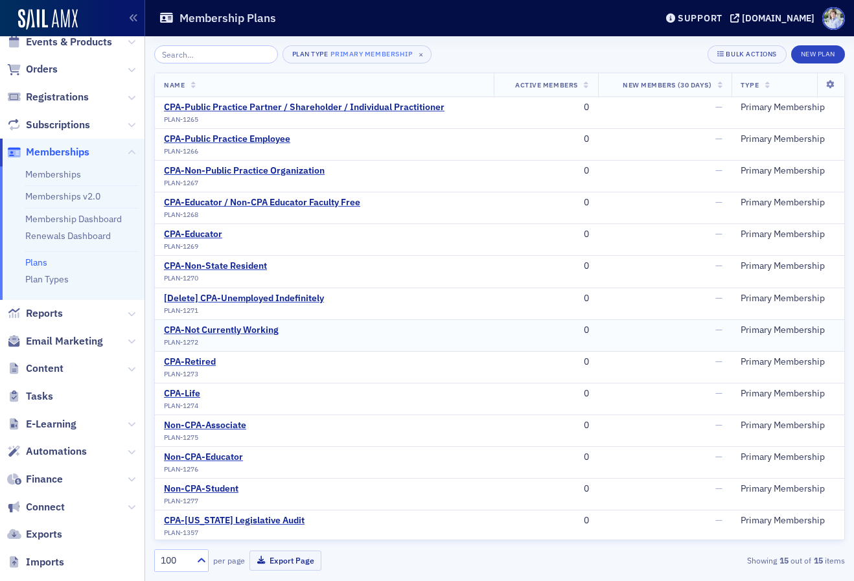
scroll to position [34, 0]
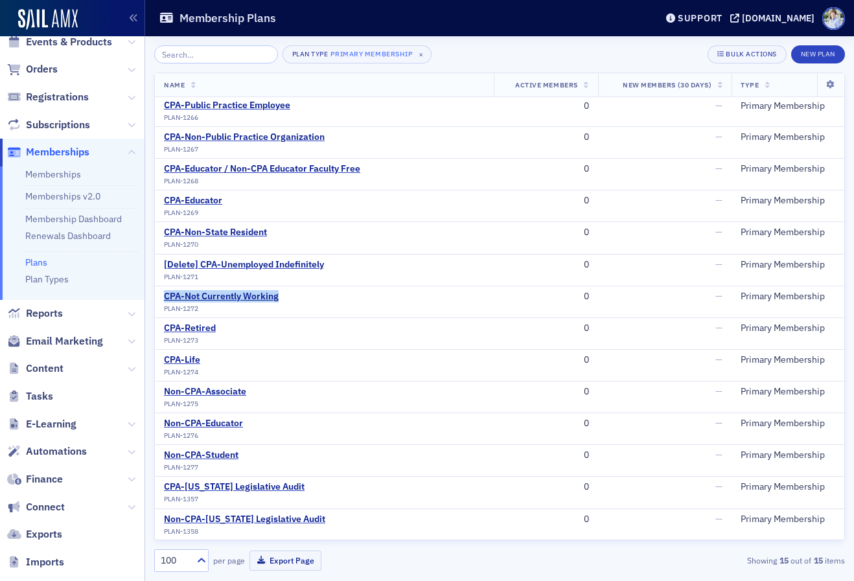
drag, startPoint x: 131, startPoint y: 371, endPoint x: 115, endPoint y: 377, distance: 16.6
click at [132, 371] on icon at bounding box center [132, 370] width 8 height 8
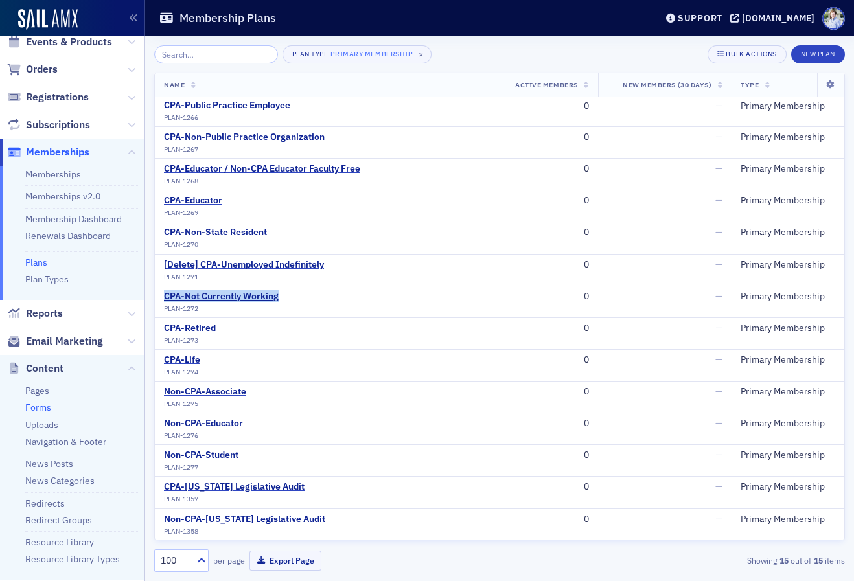
click at [43, 406] on link "Forms" at bounding box center [38, 408] width 26 height 12
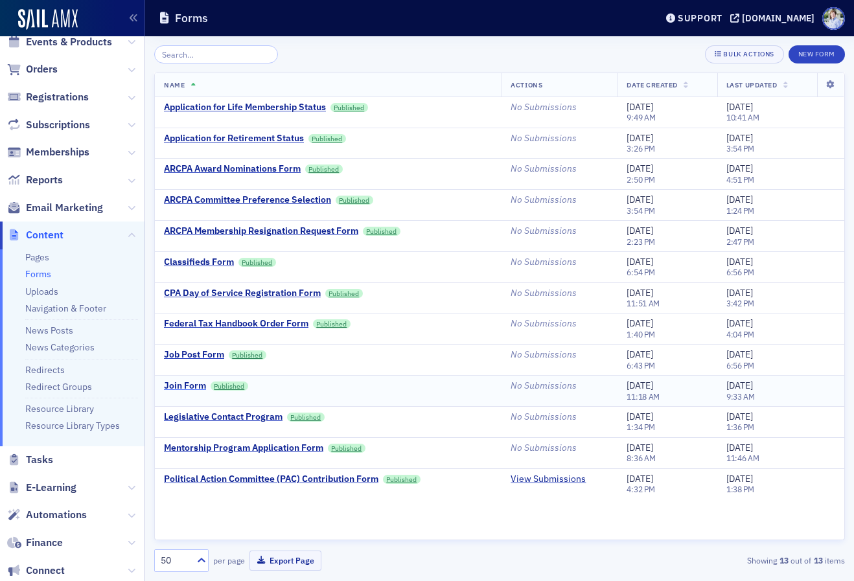
click at [191, 383] on div "Join Form" at bounding box center [185, 386] width 42 height 12
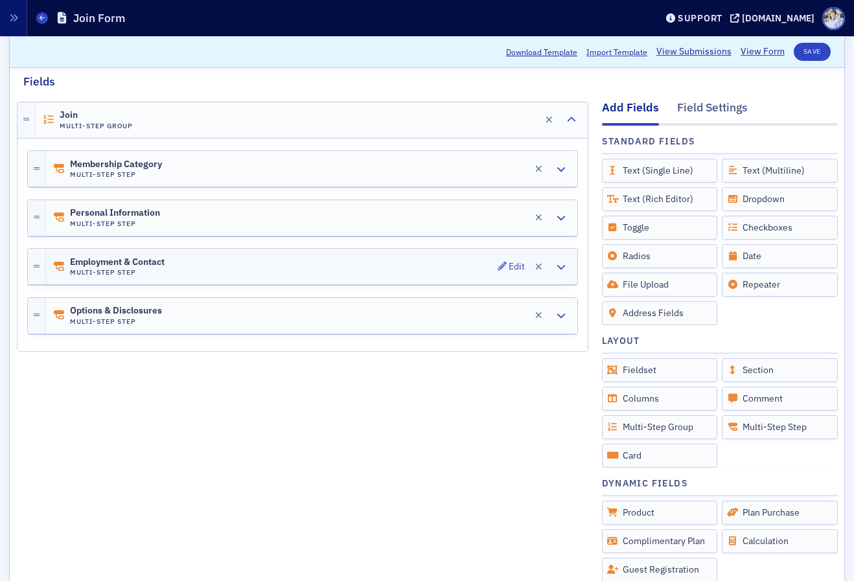
scroll to position [168, 0]
click at [155, 179] on div "Membership Category Multi-Step Step Edit" at bounding box center [312, 168] width 532 height 36
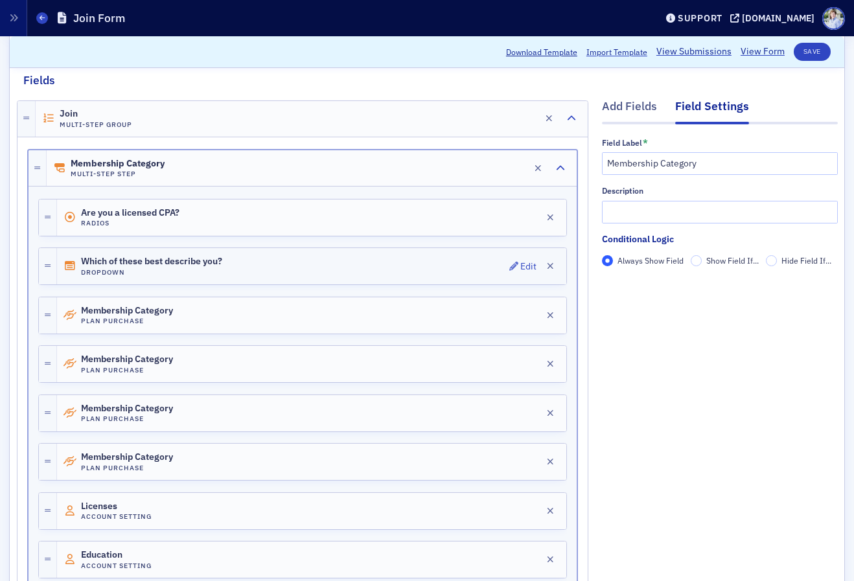
click at [150, 268] on h4 "Dropdown" at bounding box center [151, 272] width 141 height 8
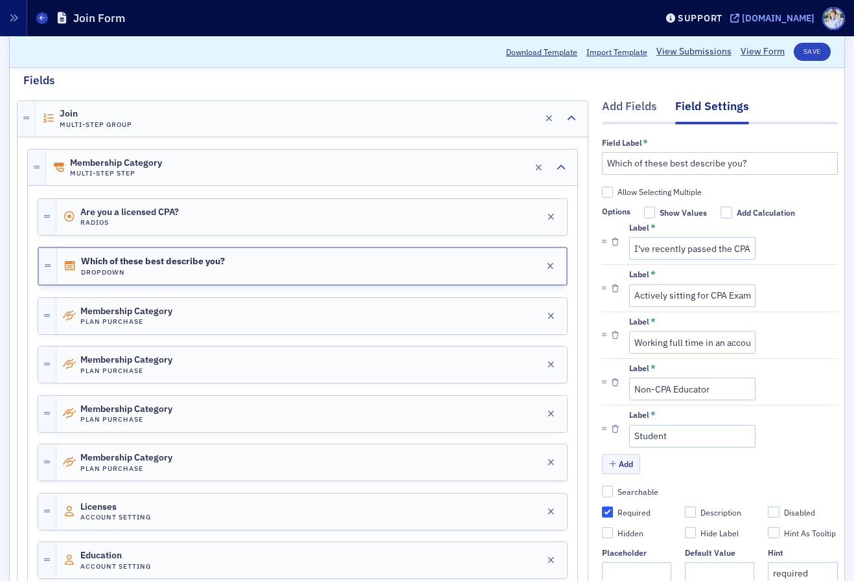
click at [771, 21] on div "[DOMAIN_NAME]" at bounding box center [778, 18] width 73 height 12
click at [184, 318] on div "Membership Category Plan Purchase Edit" at bounding box center [311, 316] width 511 height 36
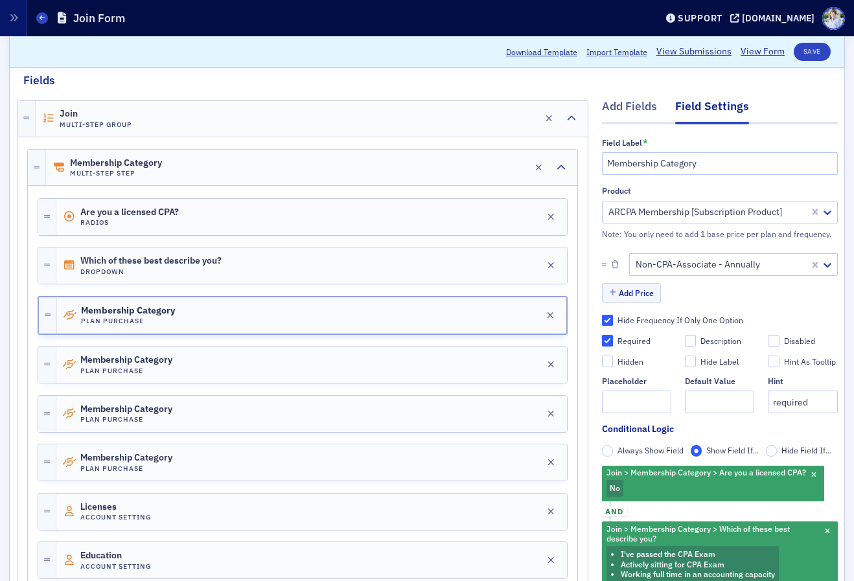
scroll to position [53, 0]
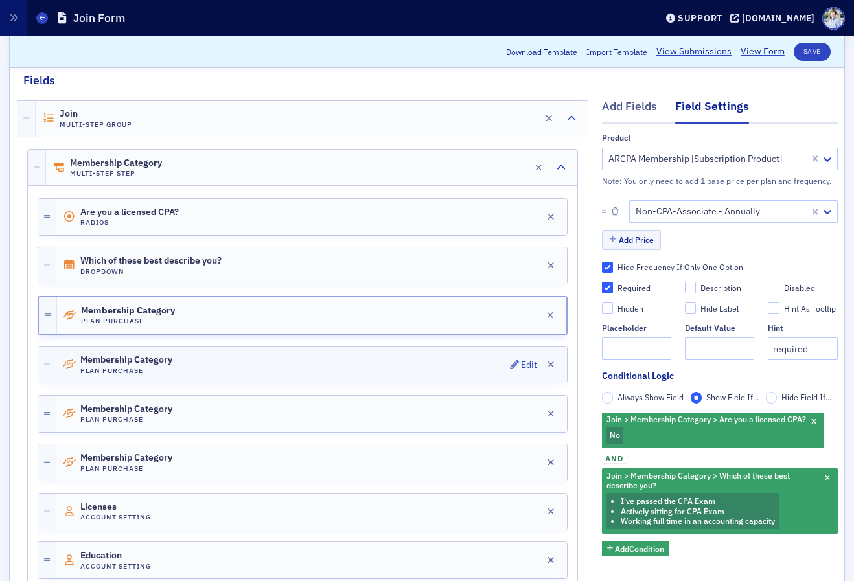
click at [306, 358] on div "Membership Category Plan Purchase Edit" at bounding box center [311, 365] width 511 height 36
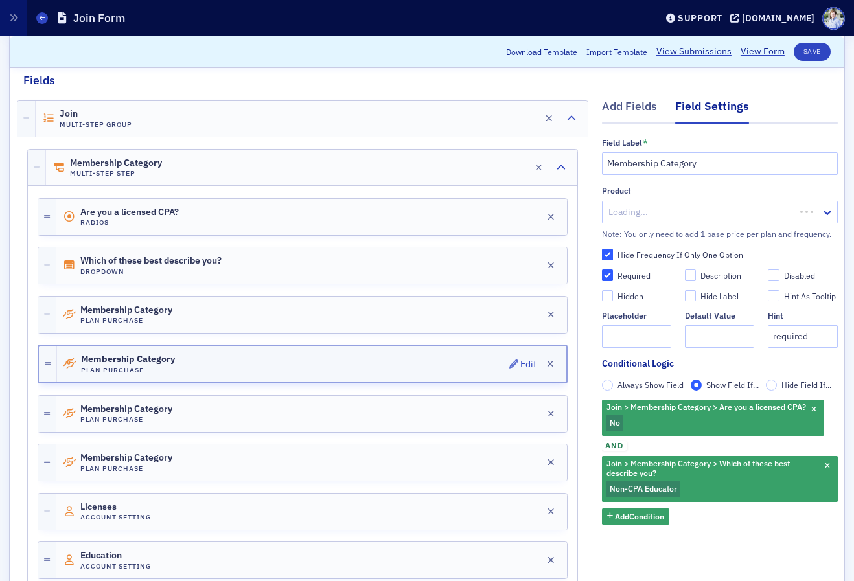
scroll to position [0, 0]
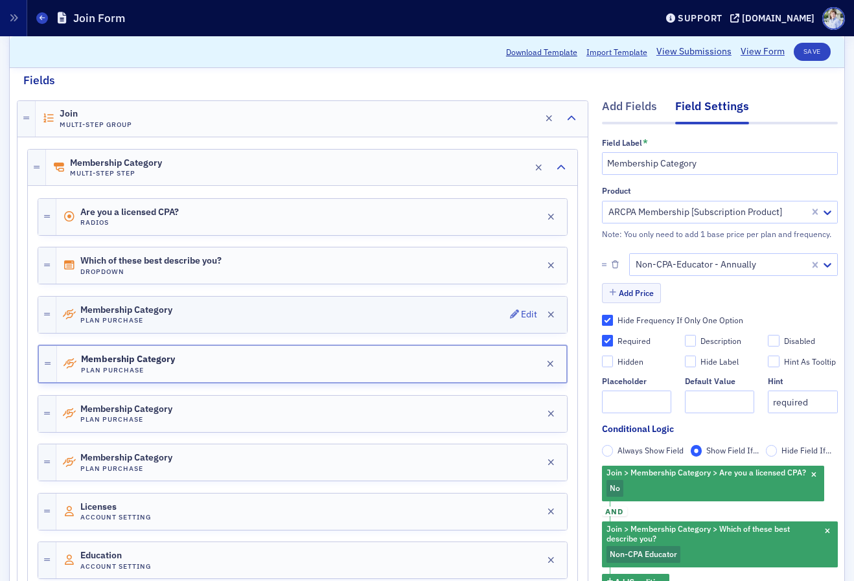
click at [317, 322] on div "Membership Category Plan Purchase Edit" at bounding box center [311, 315] width 511 height 36
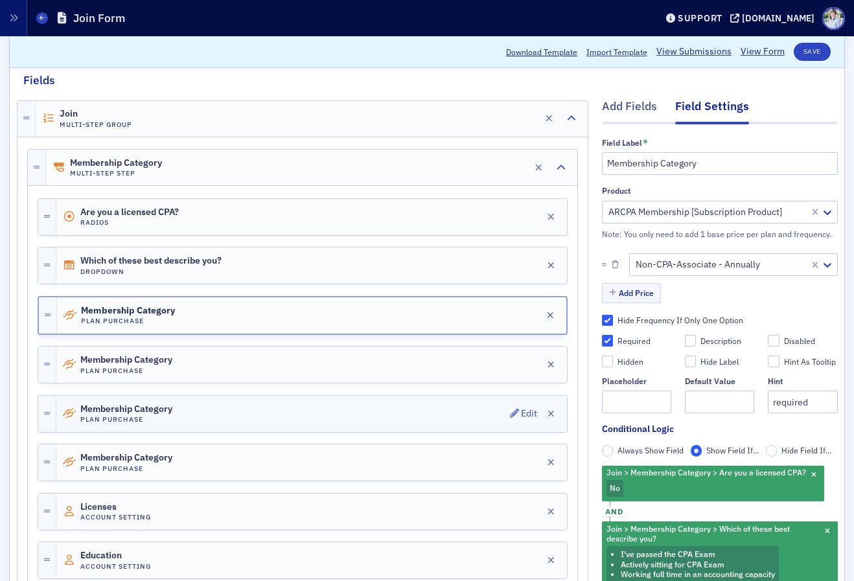
click at [322, 429] on div "Membership Category Plan Purchase Edit" at bounding box center [311, 414] width 511 height 36
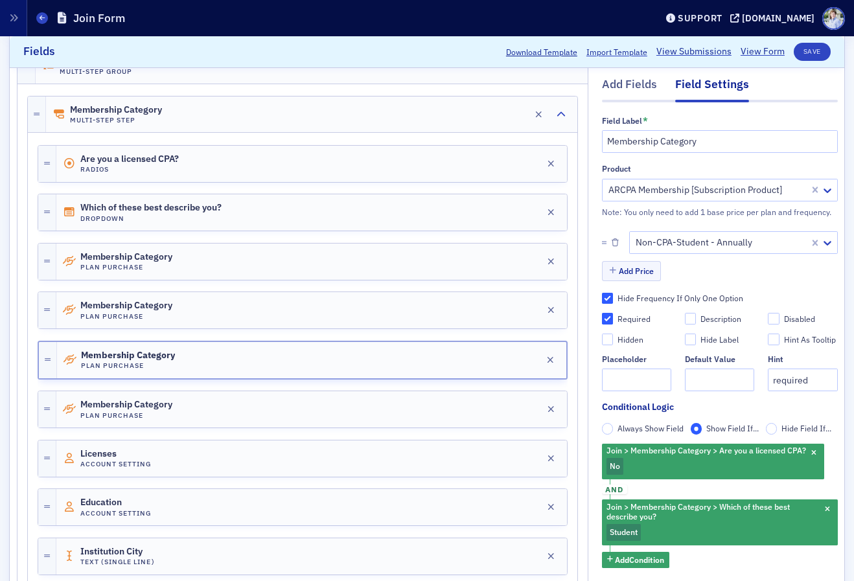
scroll to position [233, 0]
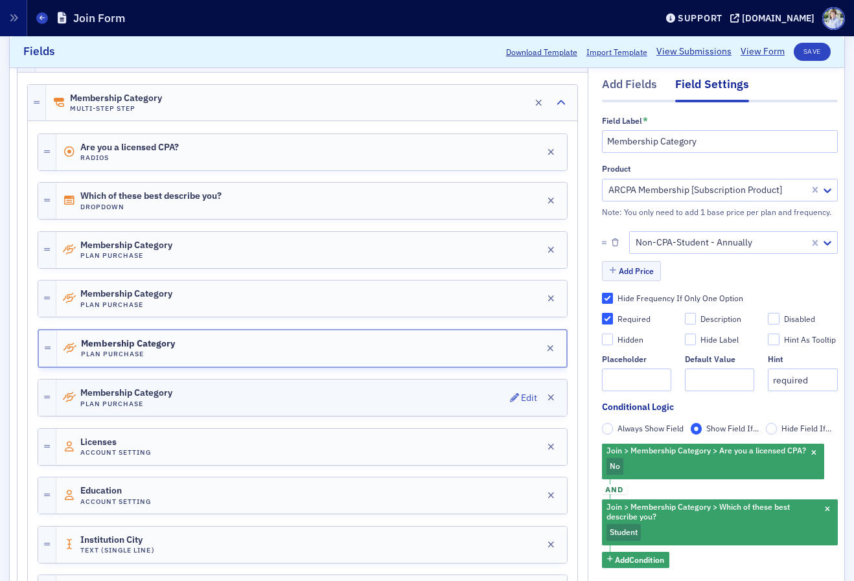
click at [324, 393] on div "Membership Category Plan Purchase Edit" at bounding box center [311, 398] width 511 height 36
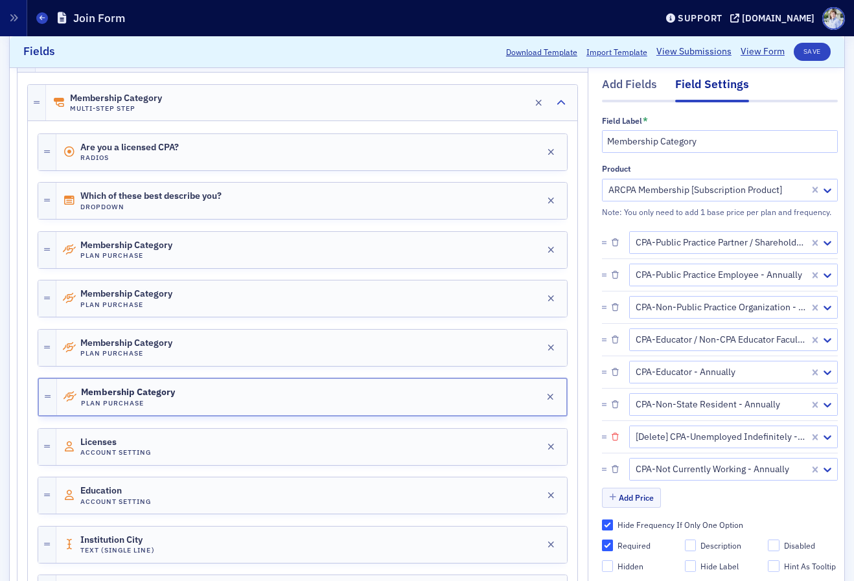
click at [617, 438] on icon "button" at bounding box center [615, 438] width 7 height 8
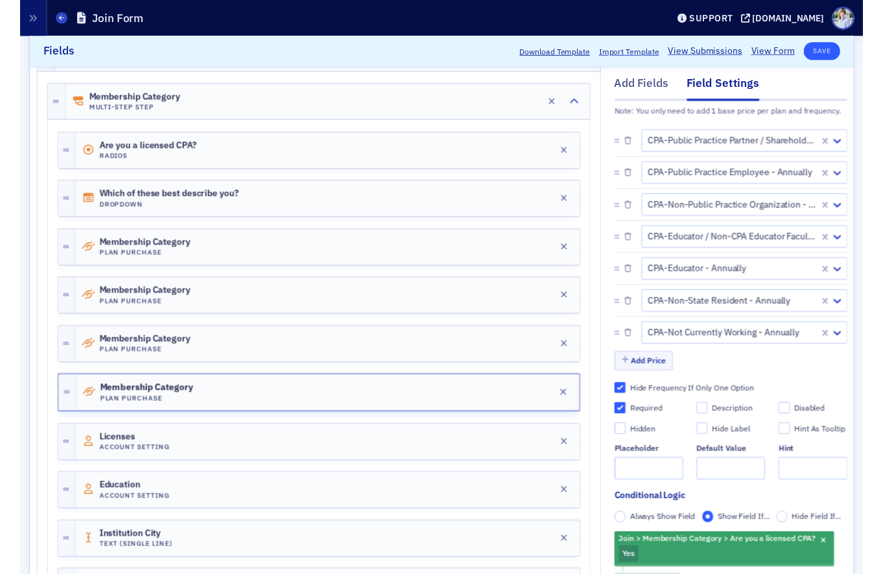
scroll to position [108, 0]
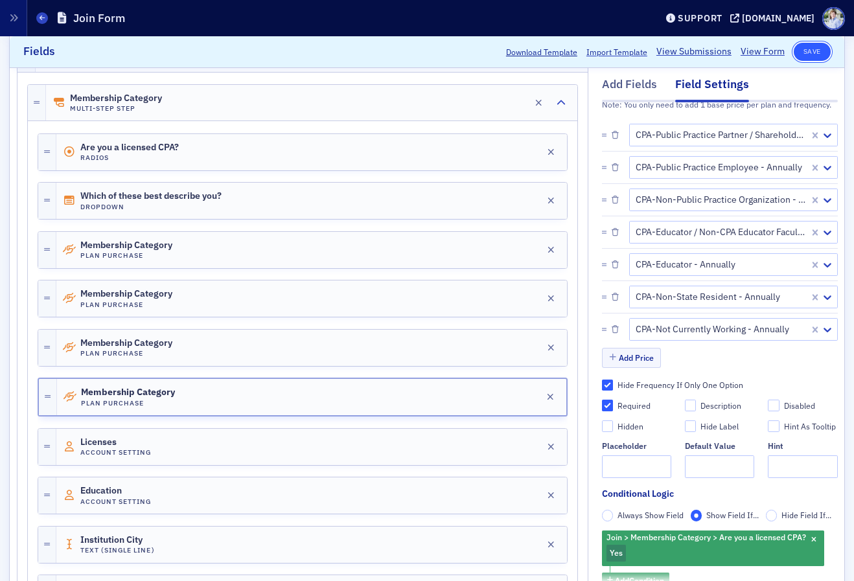
drag, startPoint x: 803, startPoint y: 49, endPoint x: 795, endPoint y: 49, distance: 7.8
click at [803, 49] on button "Save" at bounding box center [812, 52] width 37 height 18
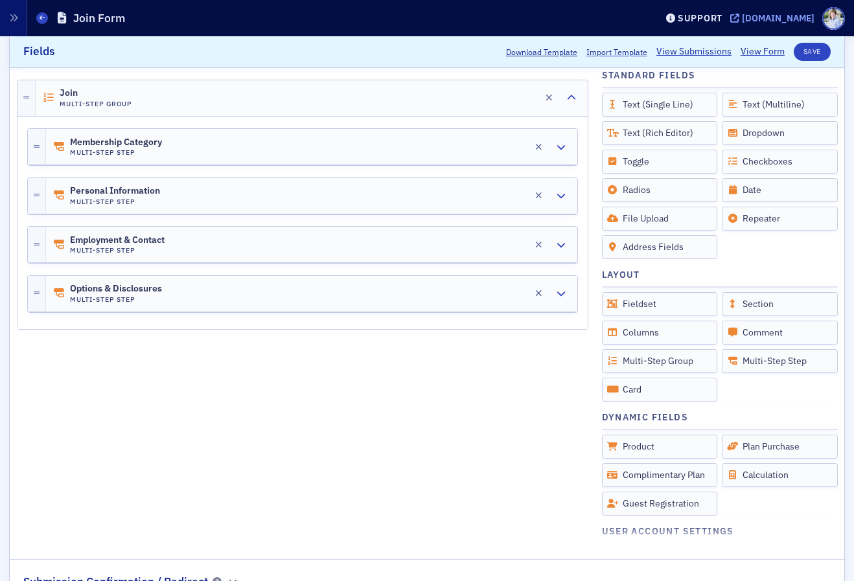
click at [789, 16] on div "[DOMAIN_NAME]" at bounding box center [778, 18] width 73 height 12
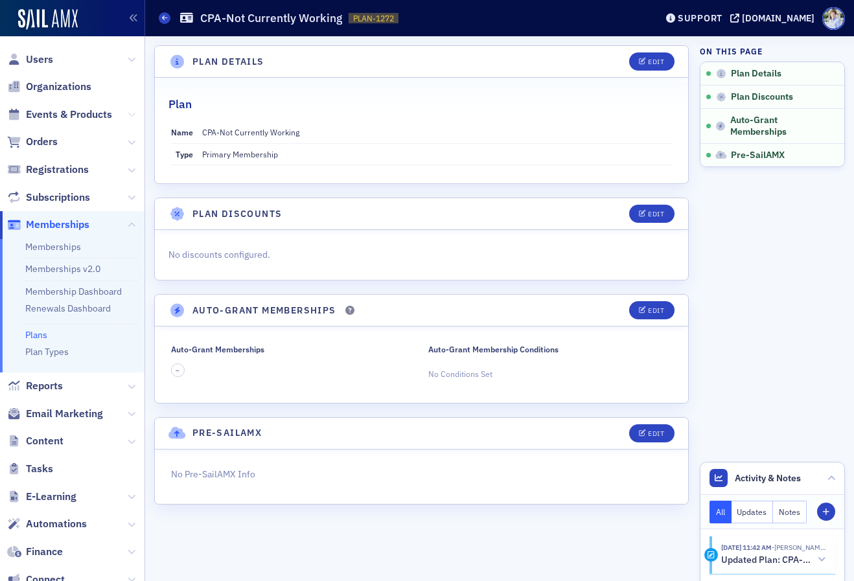
click at [132, 112] on icon at bounding box center [132, 115] width 8 height 8
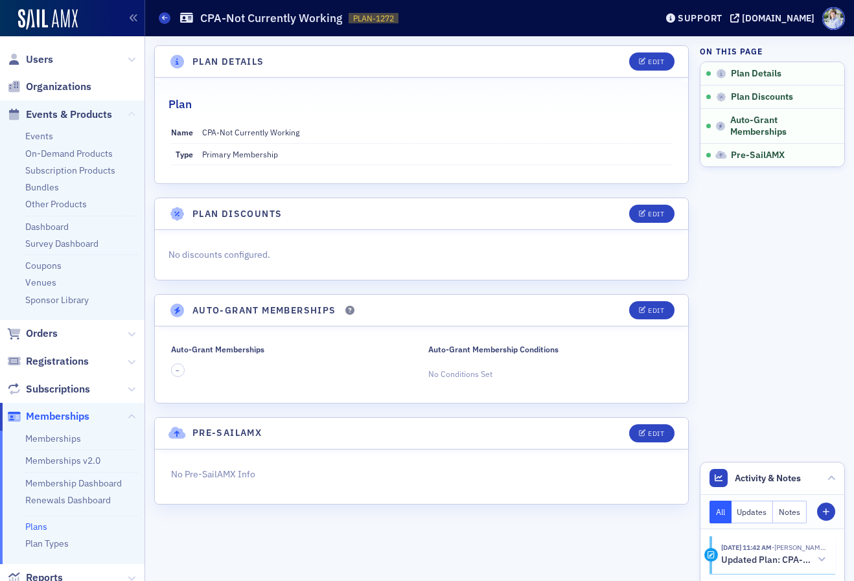
click at [130, 113] on icon at bounding box center [132, 115] width 8 height 8
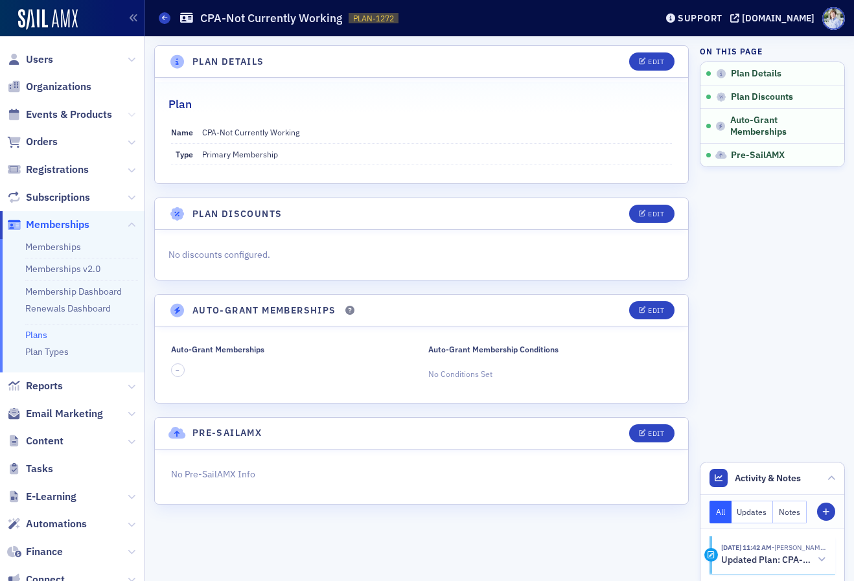
click at [132, 111] on icon at bounding box center [132, 115] width 8 height 8
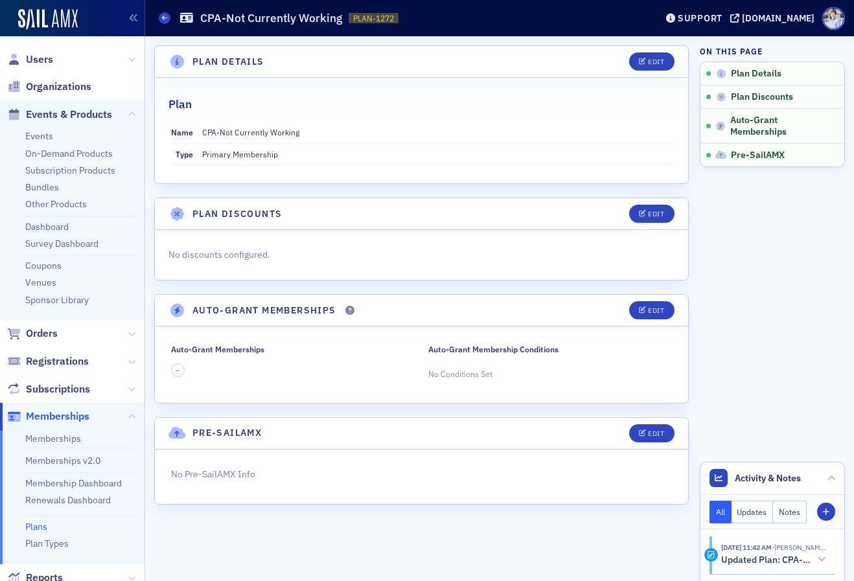
click at [319, 99] on div "Plan" at bounding box center [422, 97] width 506 height 30
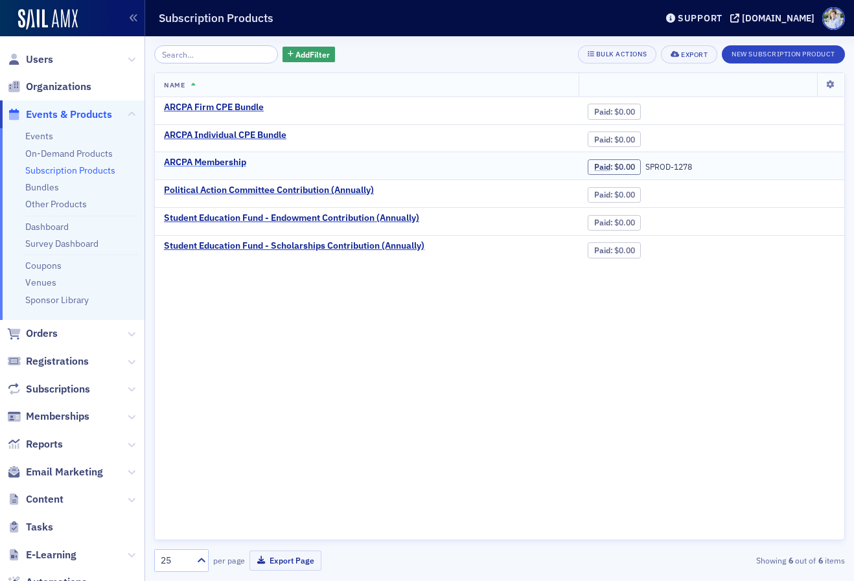
click at [233, 165] on div "ARCPA Membership" at bounding box center [205, 163] width 82 height 12
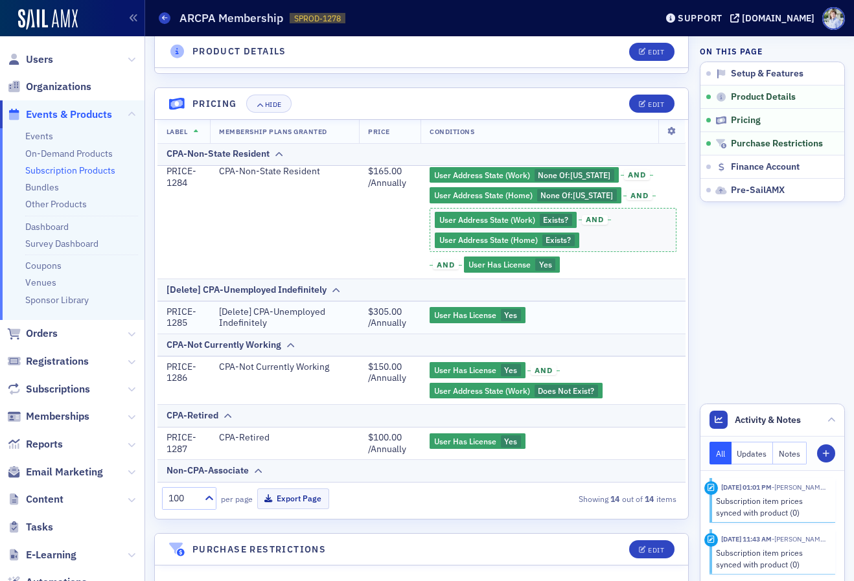
scroll to position [410, 0]
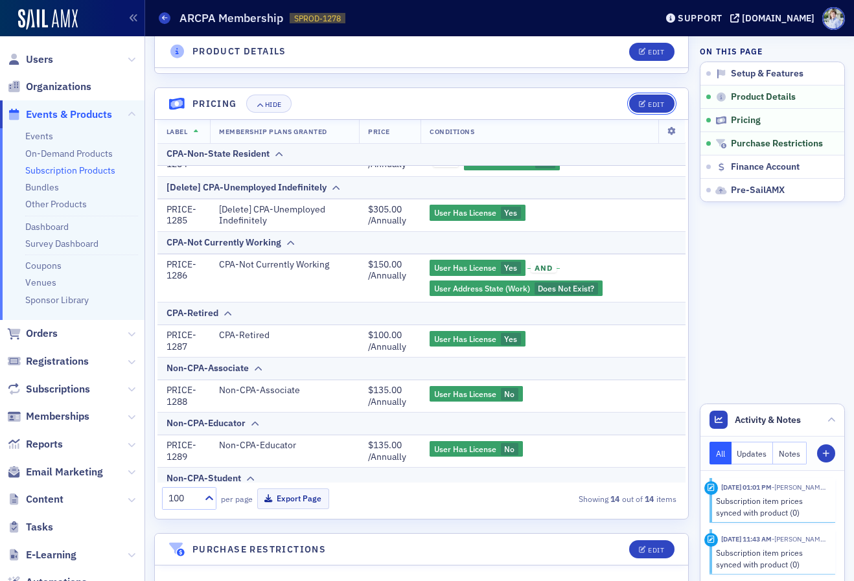
drag, startPoint x: 648, startPoint y: 104, endPoint x: 603, endPoint y: 103, distance: 44.7
click at [603, 103] on header "Pricing Hide Edit" at bounding box center [421, 104] width 533 height 32
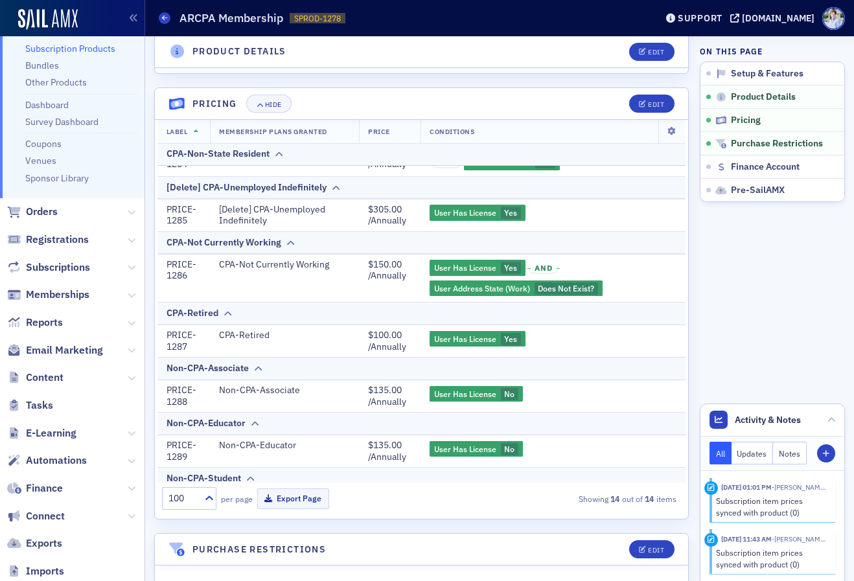
scroll to position [147, 0]
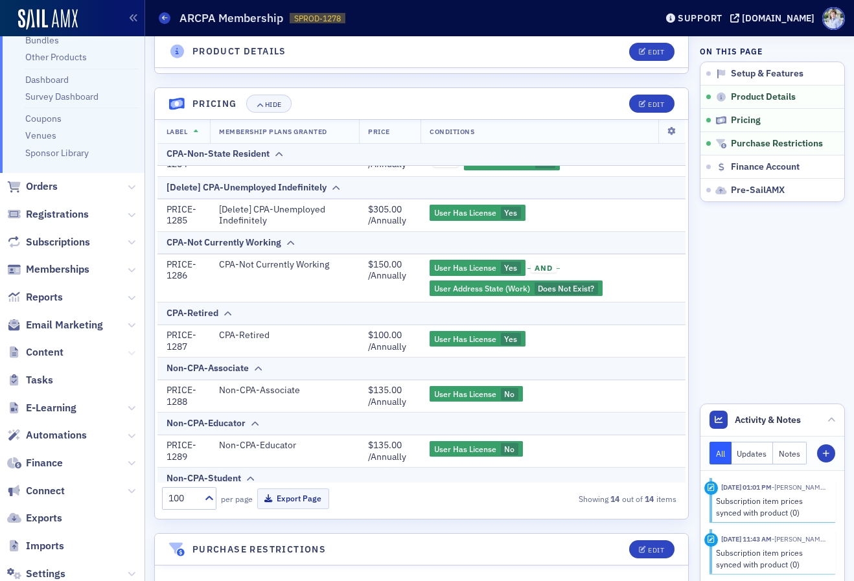
click at [129, 353] on icon at bounding box center [132, 353] width 8 height 8
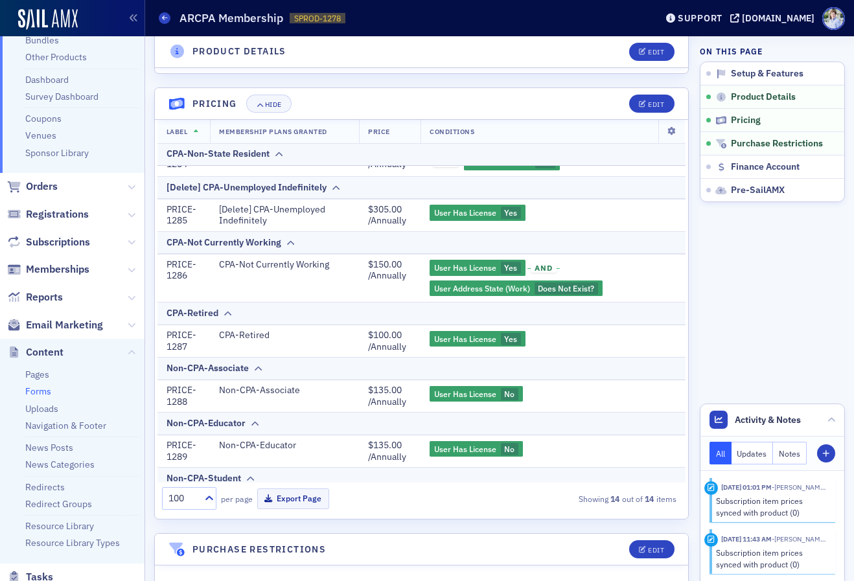
click at [41, 390] on link "Forms" at bounding box center [38, 392] width 26 height 12
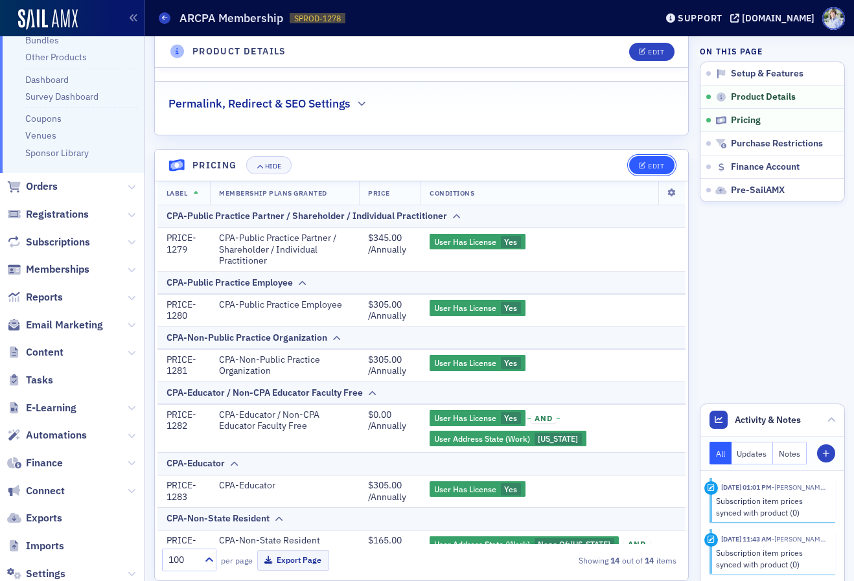
click at [637, 168] on button "Edit" at bounding box center [651, 165] width 45 height 18
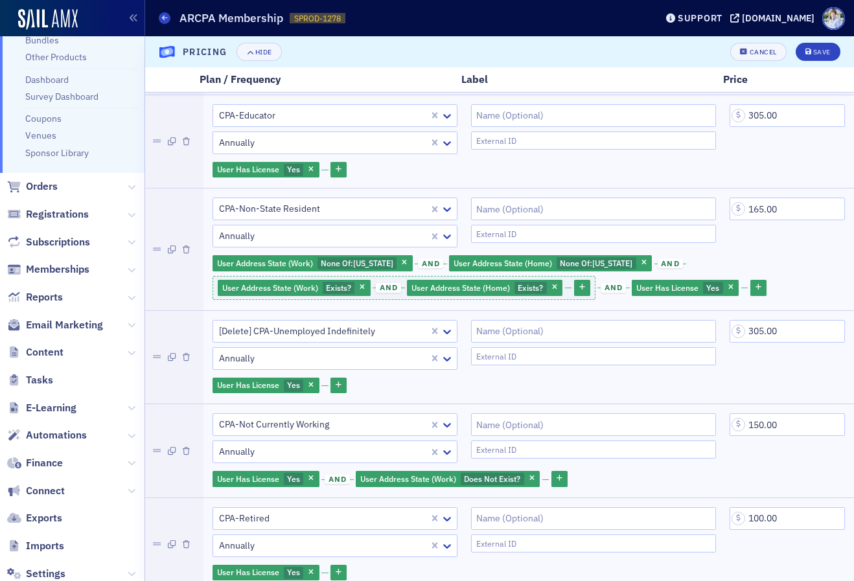
scroll to position [384, 0]
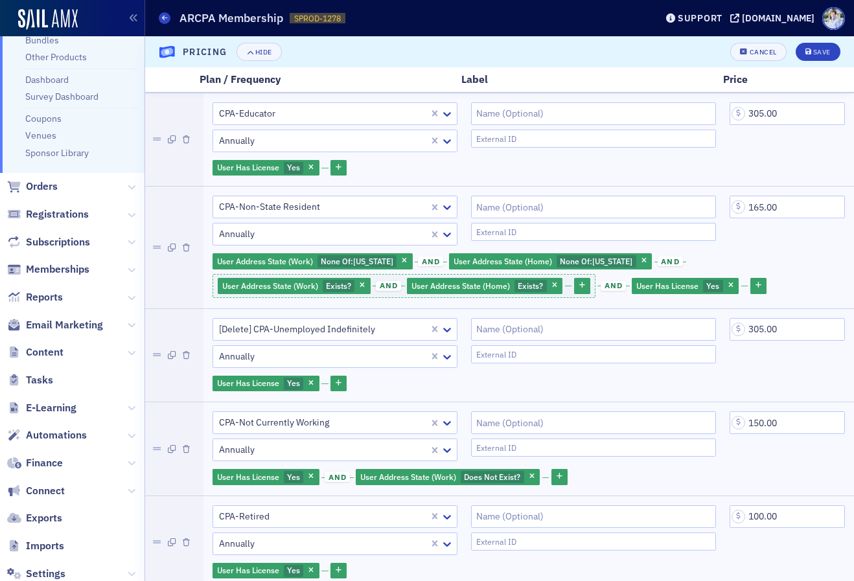
drag, startPoint x: 187, startPoint y: 354, endPoint x: 251, endPoint y: 360, distance: 63.8
click at [187, 354] on icon "button" at bounding box center [186, 356] width 7 height 8
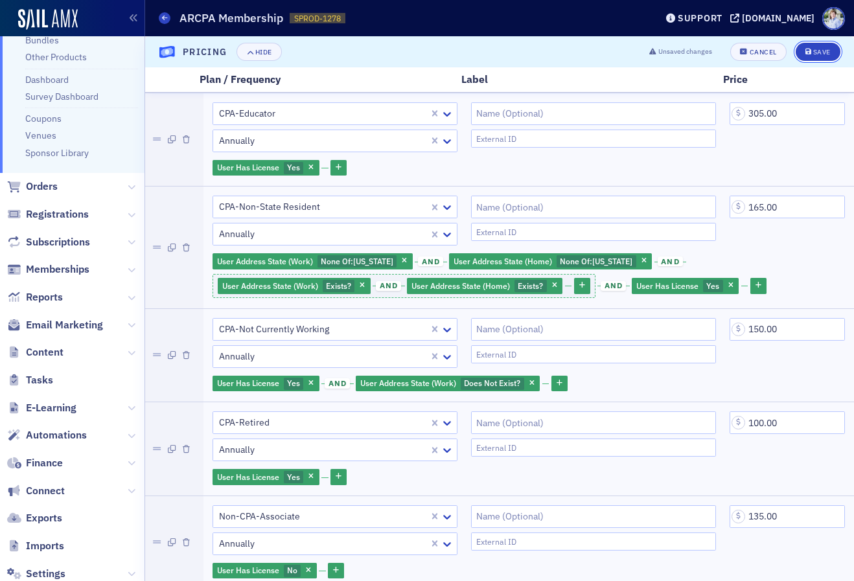
drag, startPoint x: 828, startPoint y: 53, endPoint x: 826, endPoint y: 80, distance: 26.6
click at [826, 80] on section "Pricing Hide Unsaved changes Cancel Save Plan / Frequency Label Price CPA-Publi…" at bounding box center [499, 308] width 709 height 545
click at [808, 51] on icon "submit" at bounding box center [809, 52] width 6 height 7
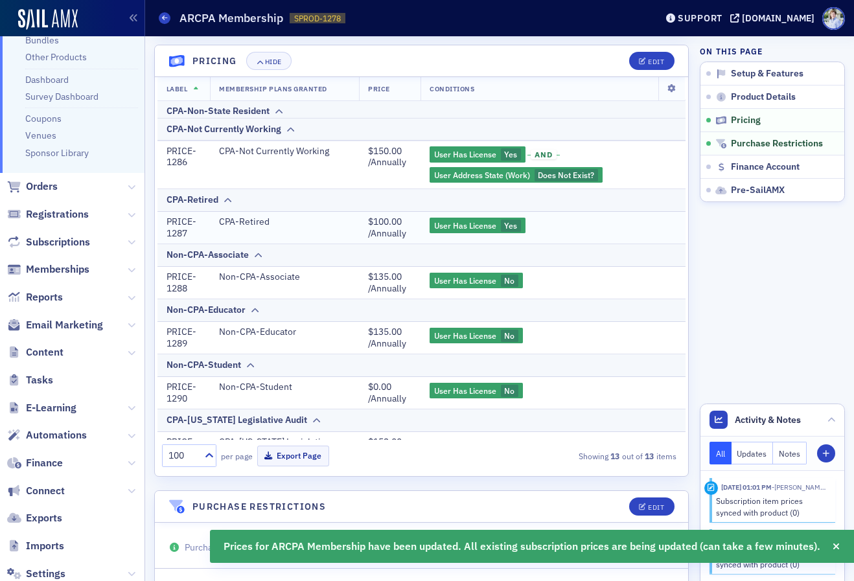
scroll to position [451, 0]
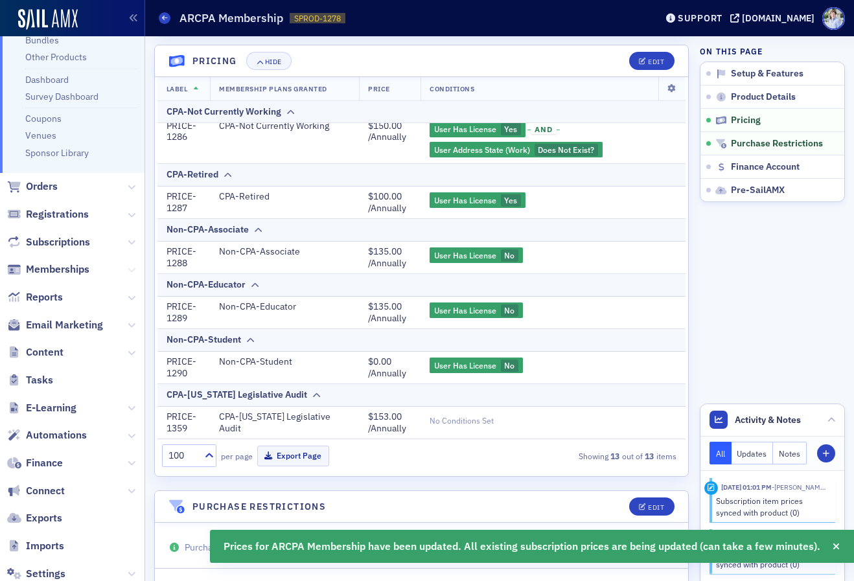
click at [128, 270] on icon at bounding box center [132, 270] width 8 height 8
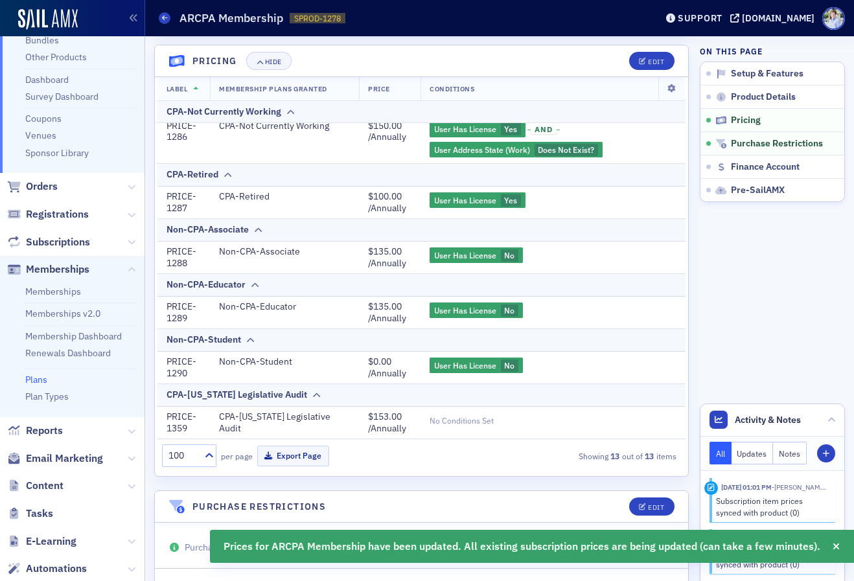
click at [38, 379] on link "Plans" at bounding box center [36, 380] width 22 height 12
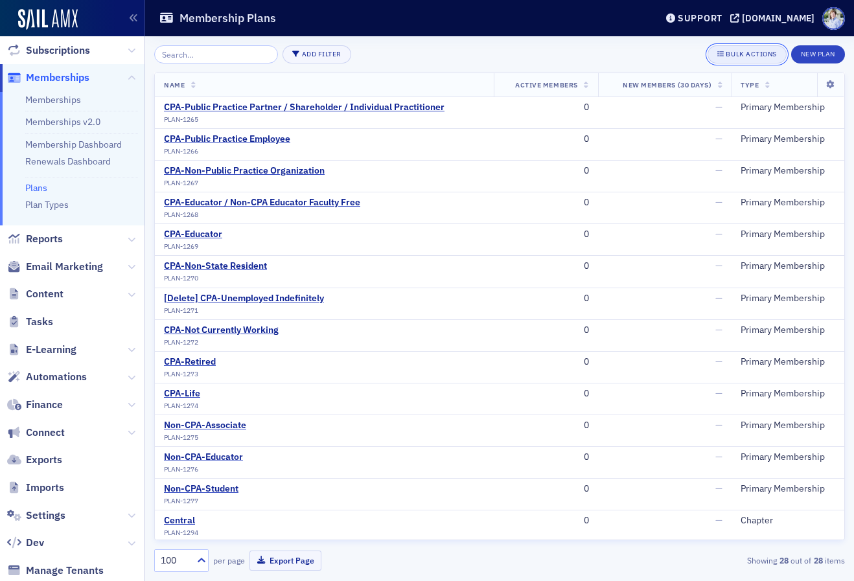
click at [726, 51] on div "Bulk Actions" at bounding box center [751, 54] width 51 height 7
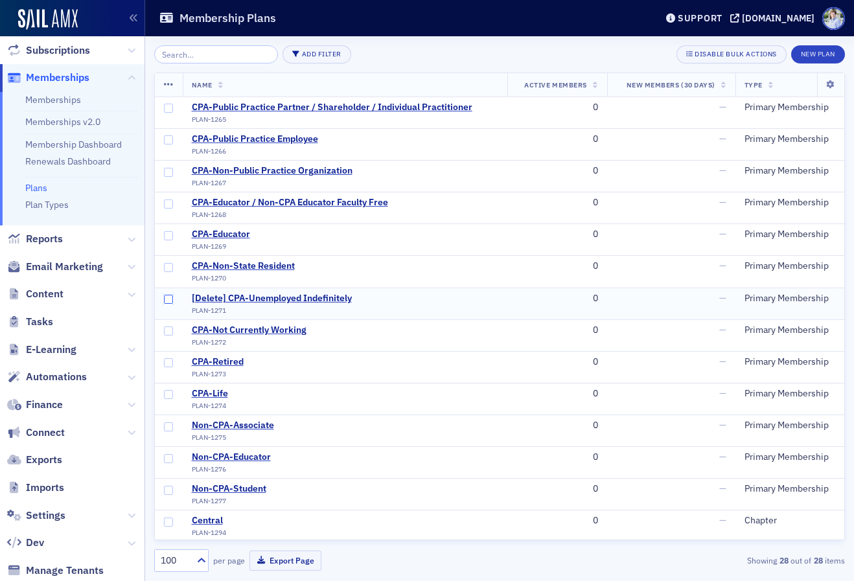
click at [168, 300] on input "checkbox" at bounding box center [168, 299] width 9 height 9
checkbox input "true"
click at [167, 82] on icon at bounding box center [169, 85] width 10 height 10
click at [192, 93] on icon "button" at bounding box center [188, 96] width 10 height 8
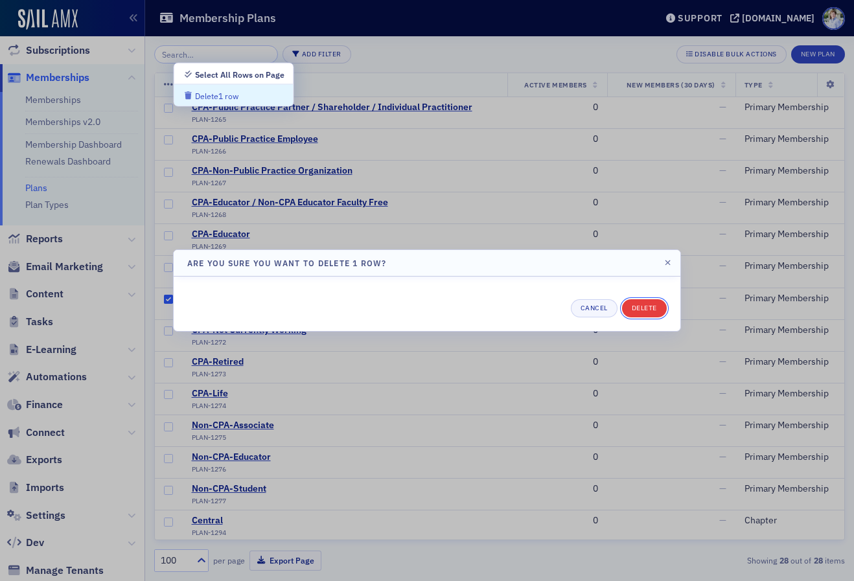
click at [666, 309] on button "Delete" at bounding box center [644, 308] width 45 height 18
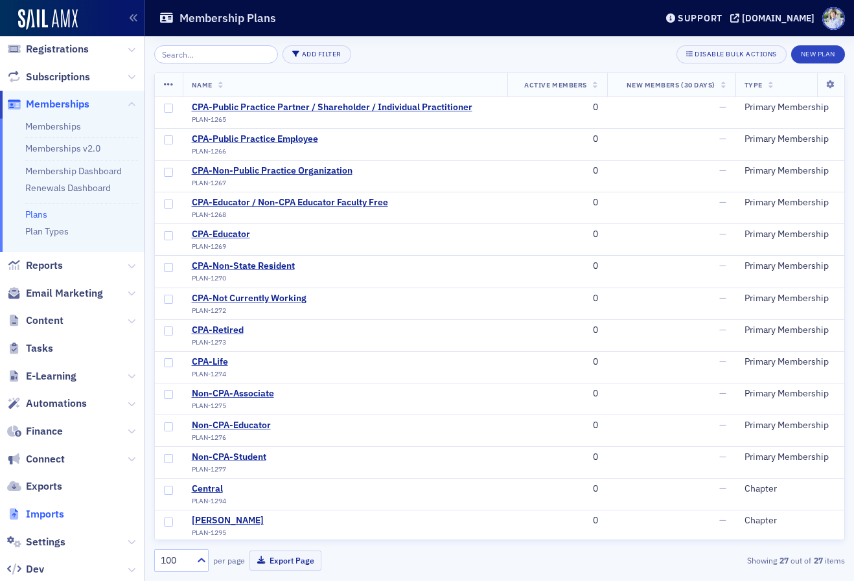
scroll to position [121, 0]
click at [54, 463] on span "Connect" at bounding box center [45, 459] width 39 height 14
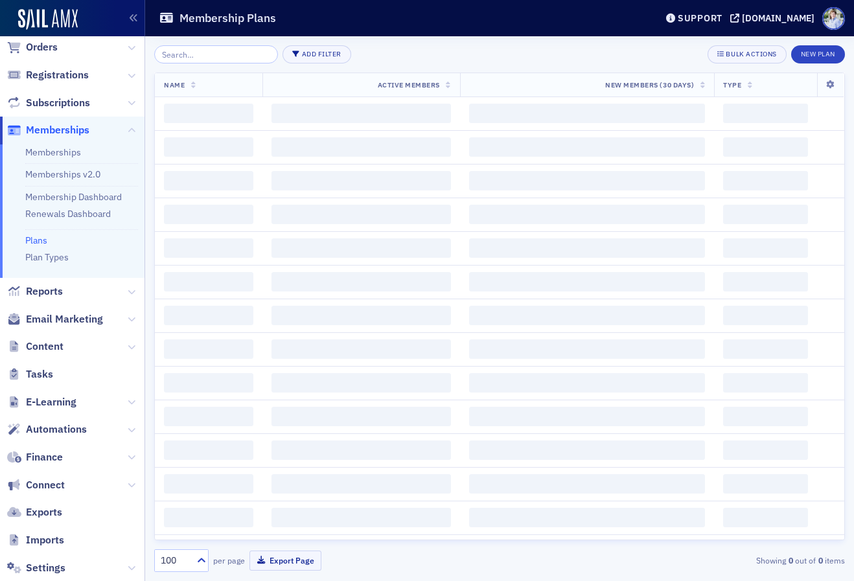
scroll to position [121, 0]
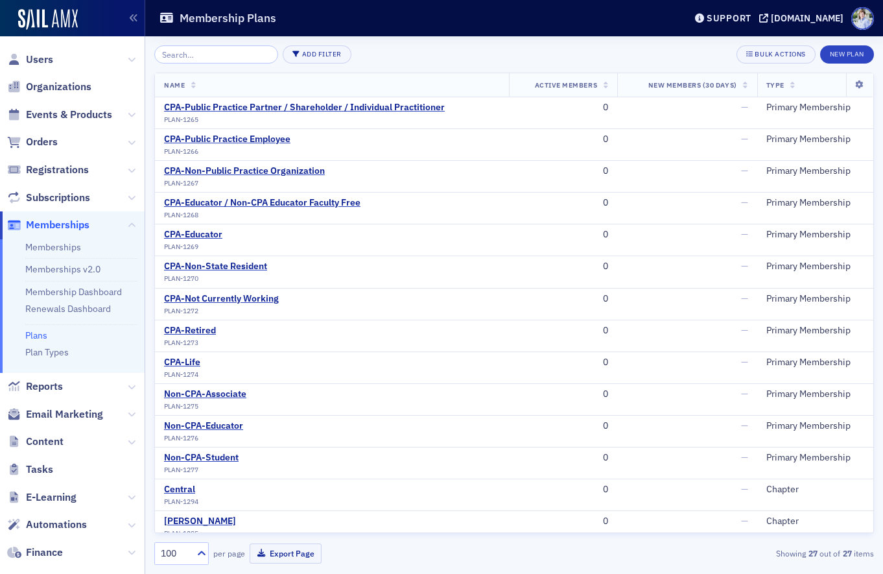
click at [410, 21] on div "Membership Plans" at bounding box center [412, 18] width 506 height 25
click at [773, 17] on div "[DOMAIN_NAME]" at bounding box center [807, 18] width 73 height 12
click at [349, 13] on div "Membership Plans" at bounding box center [412, 18] width 506 height 25
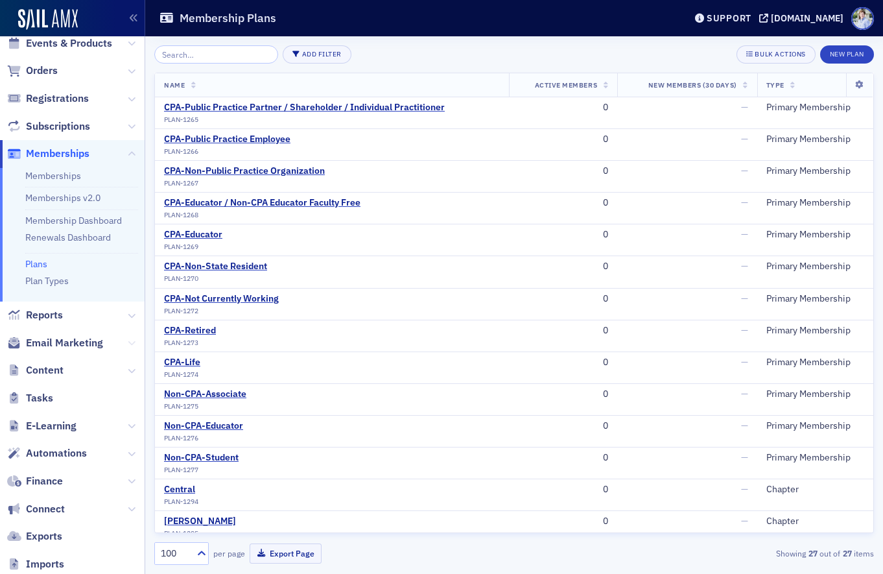
click at [132, 345] on icon at bounding box center [132, 343] width 8 height 8
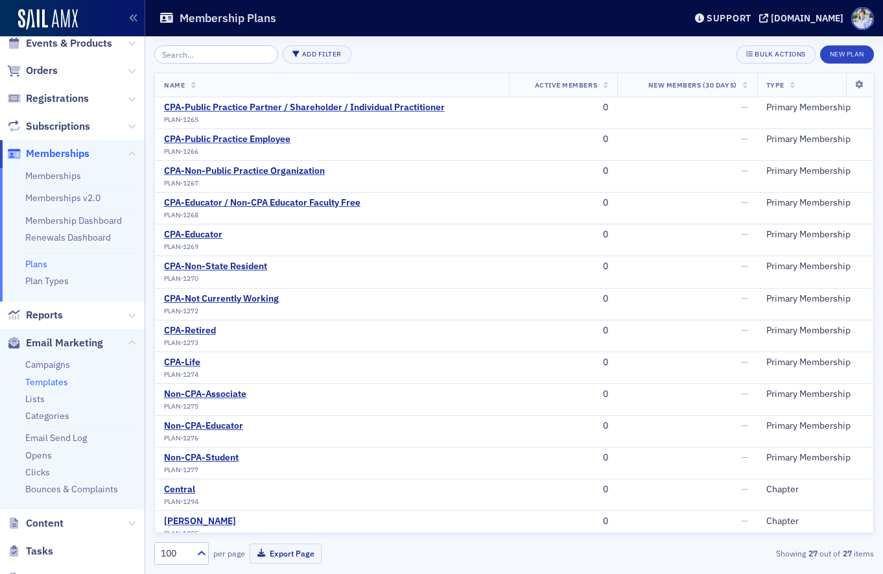
click at [53, 378] on link "Templates" at bounding box center [46, 382] width 43 height 12
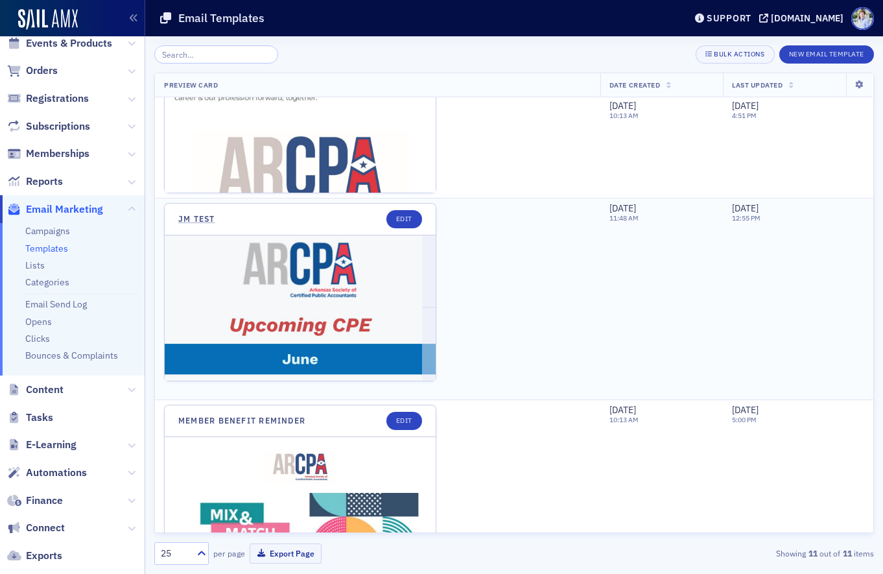
scroll to position [749, 0]
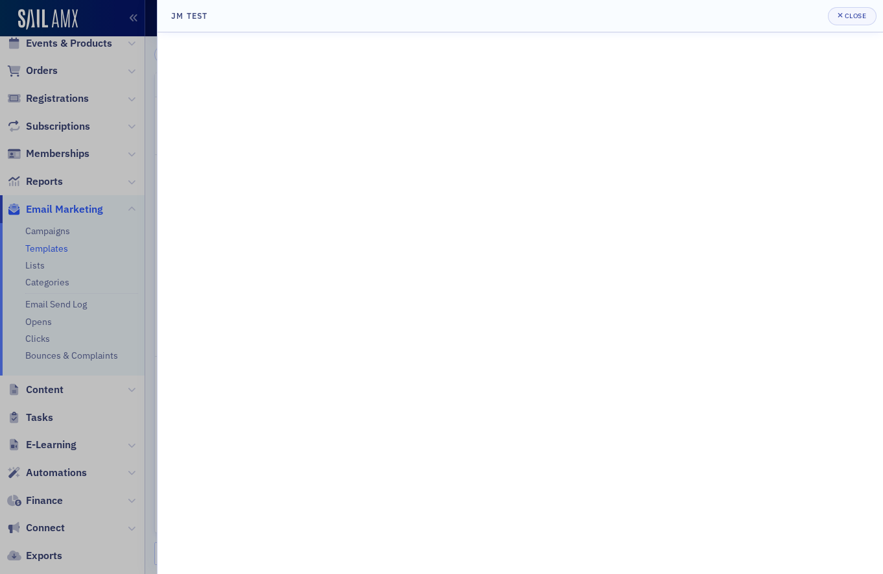
click at [99, 296] on div at bounding box center [441, 287] width 883 height 574
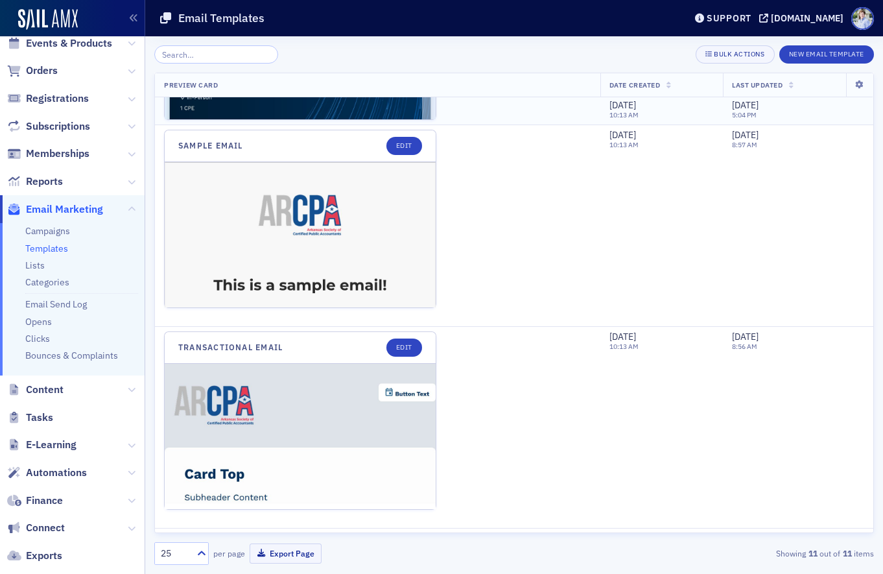
scroll to position [1605, 0]
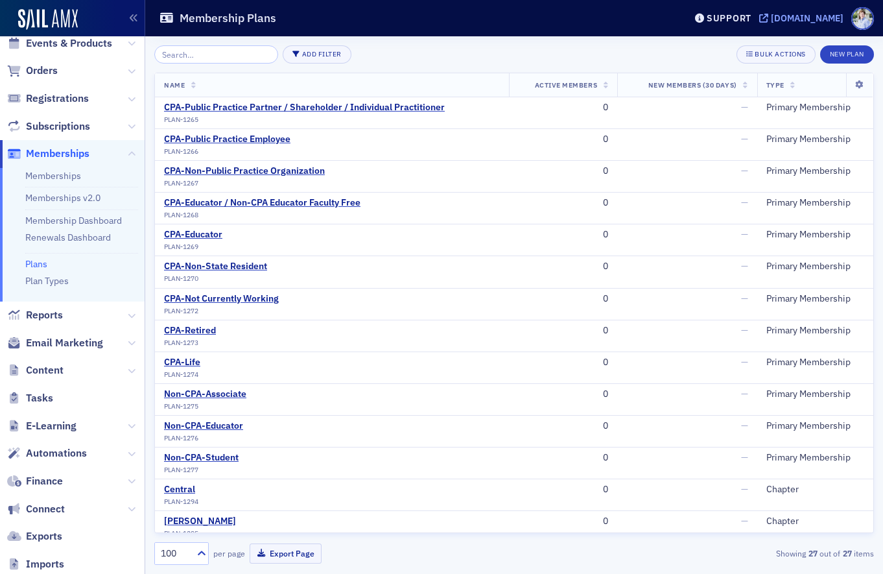
click at [771, 14] on div "[DOMAIN_NAME]" at bounding box center [807, 18] width 73 height 12
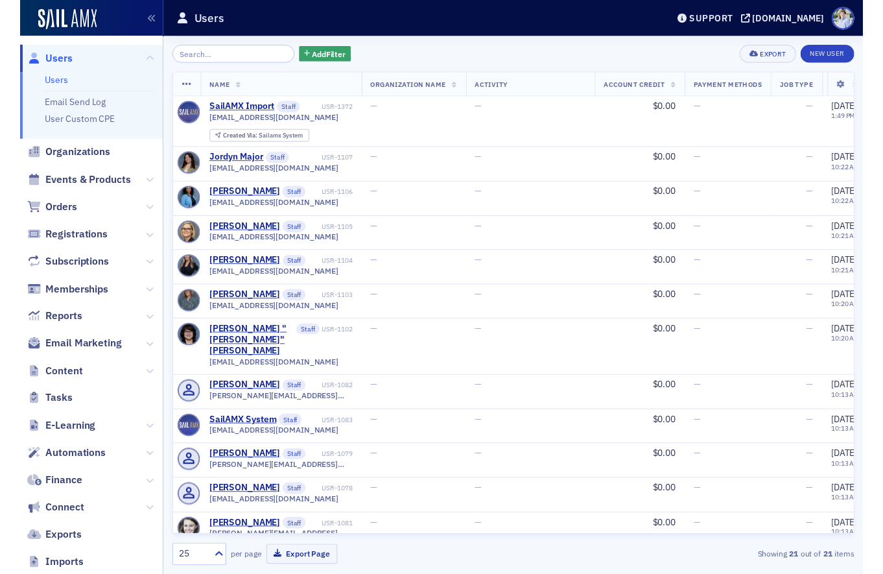
scroll to position [111, 0]
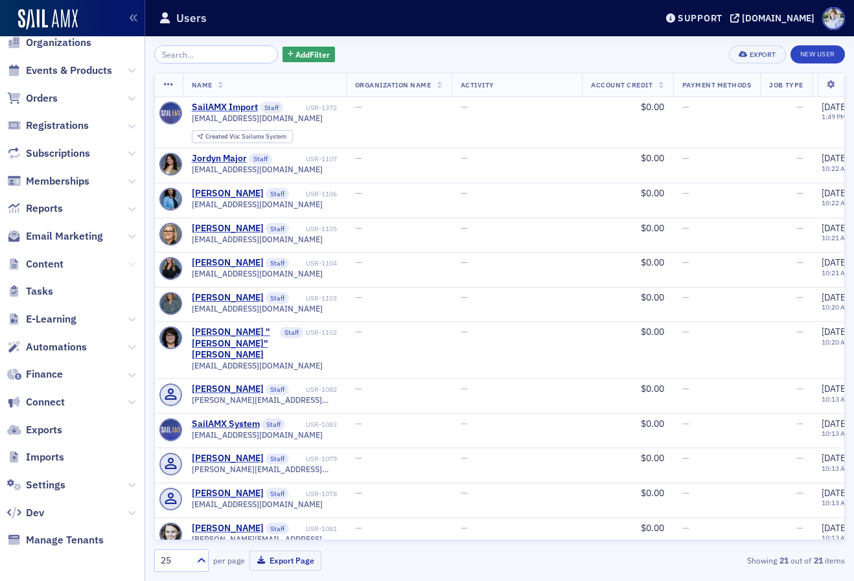
click at [129, 266] on icon at bounding box center [132, 265] width 8 height 8
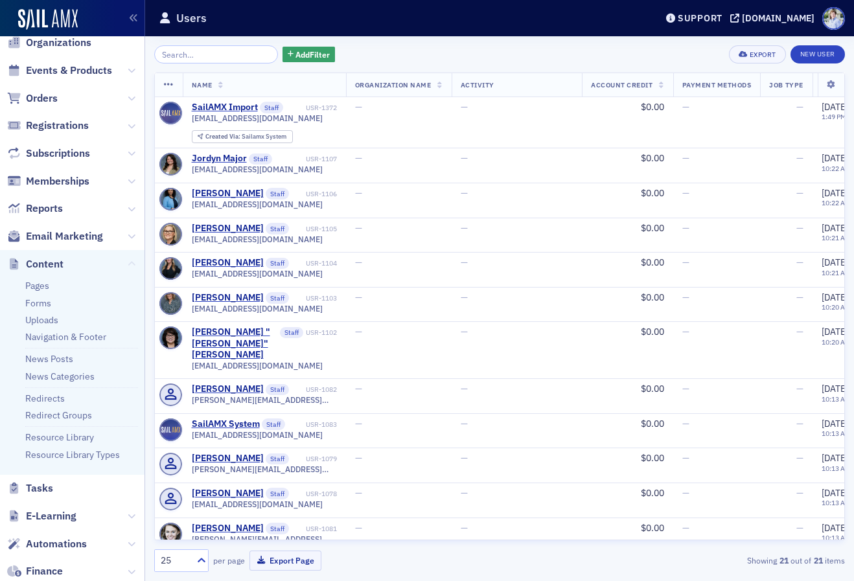
click at [130, 263] on icon at bounding box center [132, 265] width 8 height 8
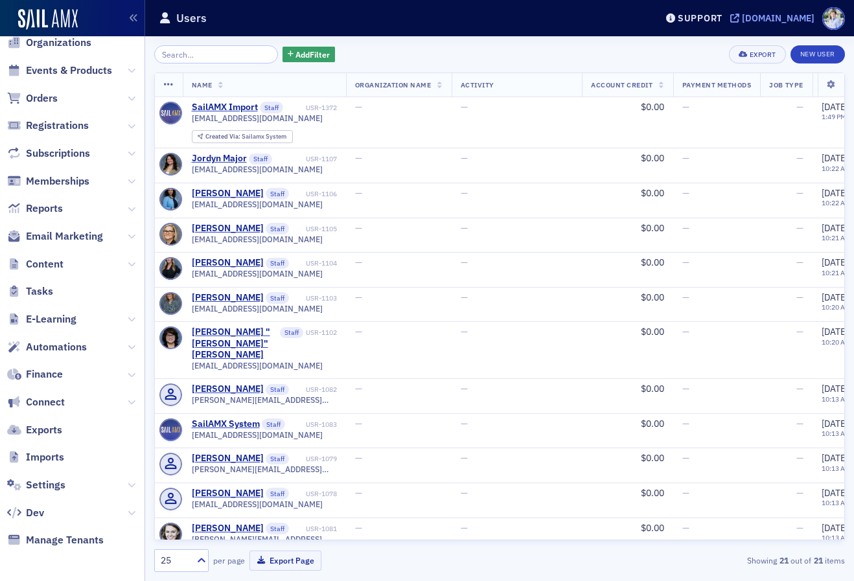
click at [744, 20] on div "[DOMAIN_NAME]" at bounding box center [778, 18] width 73 height 12
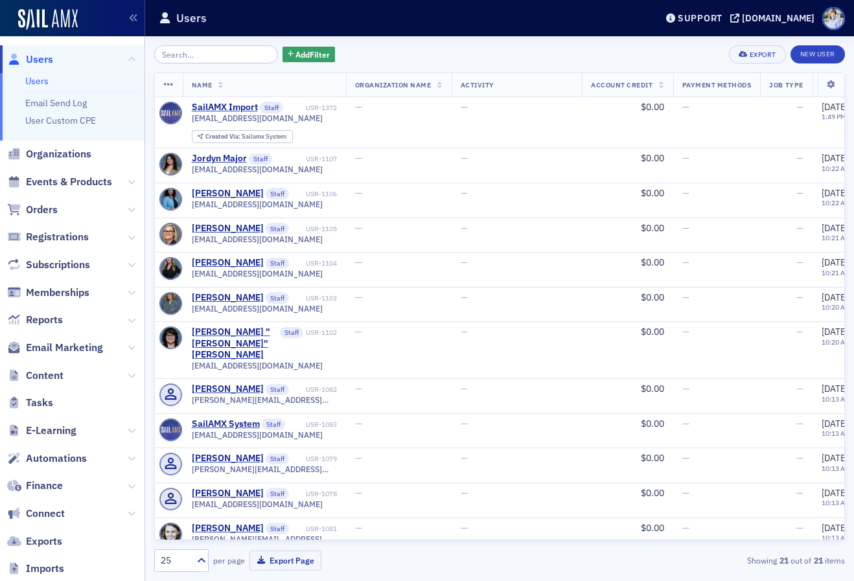
scroll to position [111, 0]
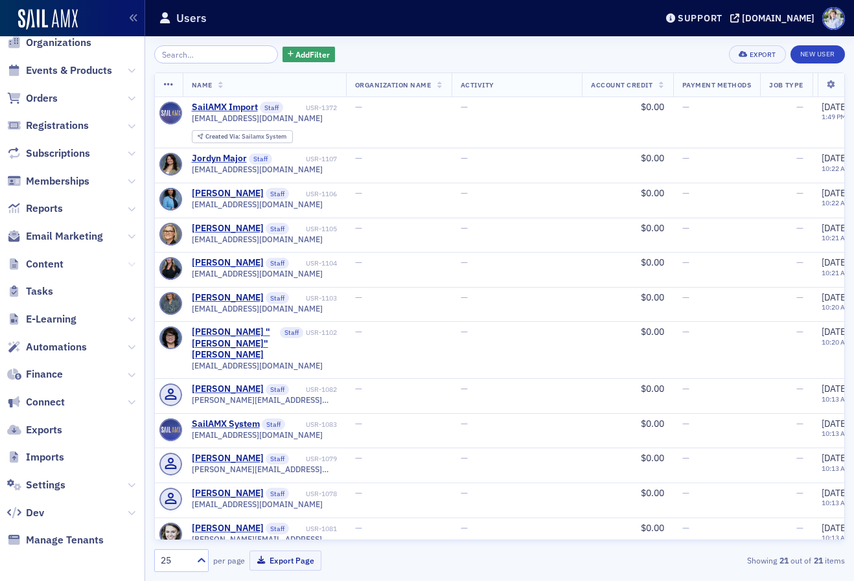
click at [134, 263] on icon at bounding box center [132, 265] width 8 height 8
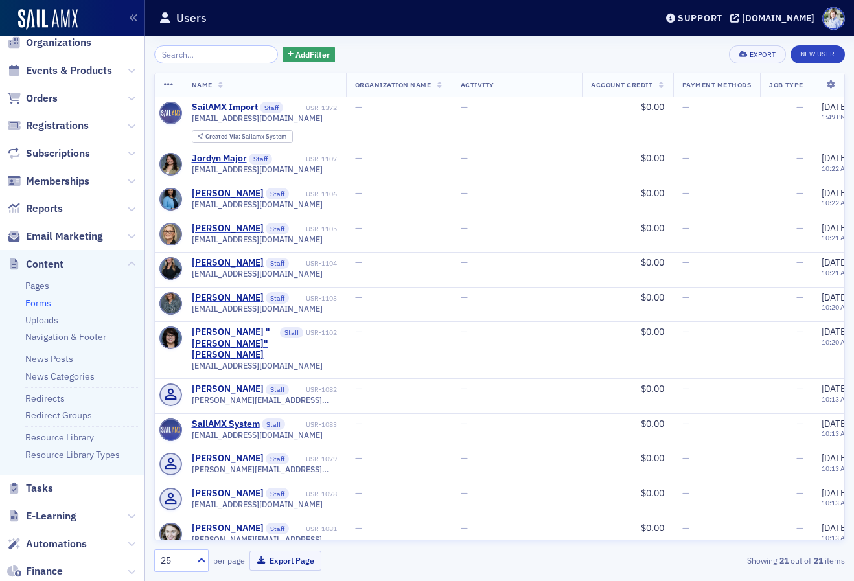
click at [50, 301] on link "Forms" at bounding box center [38, 304] width 26 height 12
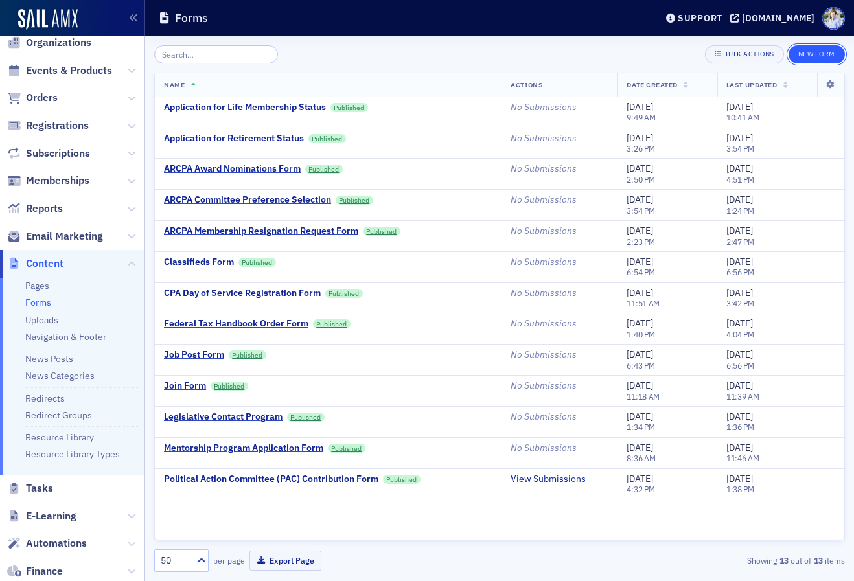
drag, startPoint x: 825, startPoint y: 52, endPoint x: 810, endPoint y: 53, distance: 14.3
click at [824, 52] on button "New Form" at bounding box center [817, 54] width 56 height 18
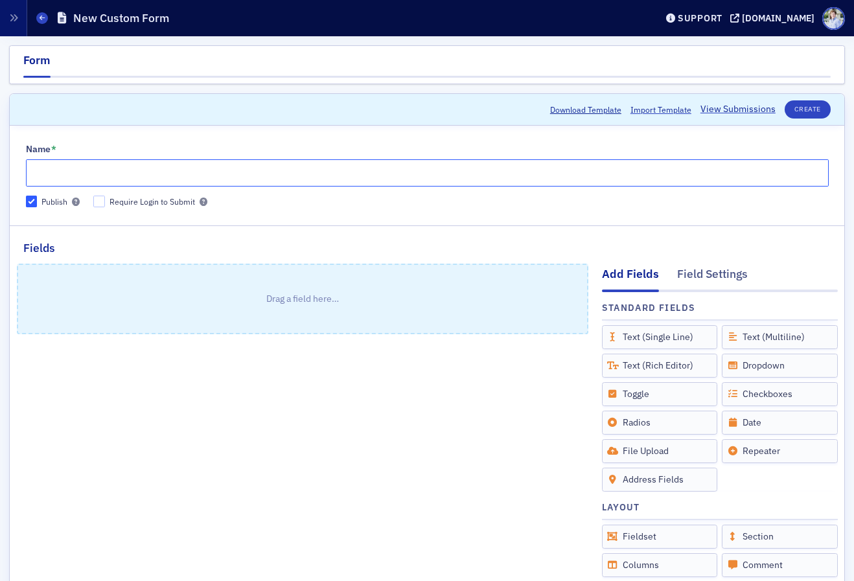
click at [174, 162] on input "Name *" at bounding box center [427, 172] width 803 height 27
type input "Membership Upgrade Application"
drag, startPoint x: 241, startPoint y: 331, endPoint x: 227, endPoint y: 315, distance: 21.6
click at [238, 329] on p "Drag a field here…" at bounding box center [302, 299] width 569 height 68
drag, startPoint x: 156, startPoint y: 215, endPoint x: 156, endPoint y: 204, distance: 11.0
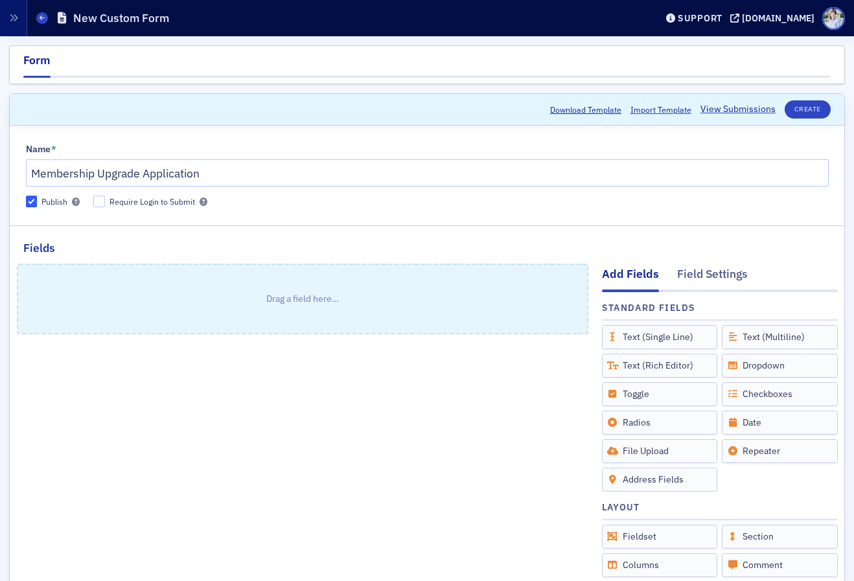
click at [155, 215] on fieldset "Name * Membership Upgrade Application Publish Require Login to Submit" at bounding box center [427, 173] width 835 height 86
drag, startPoint x: 156, startPoint y: 204, endPoint x: 224, endPoint y: 217, distance: 69.4
click at [156, 204] on div "Require Login to Submit" at bounding box center [153, 201] width 86 height 11
click at [105, 204] on input "Require Login to Submit" at bounding box center [99, 202] width 12 height 12
checkbox input "true"
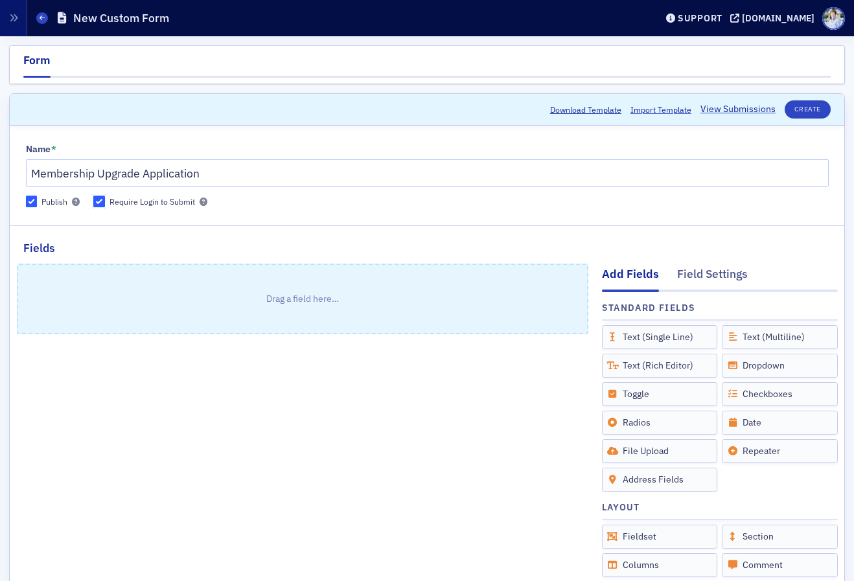
scroll to position [85, 0]
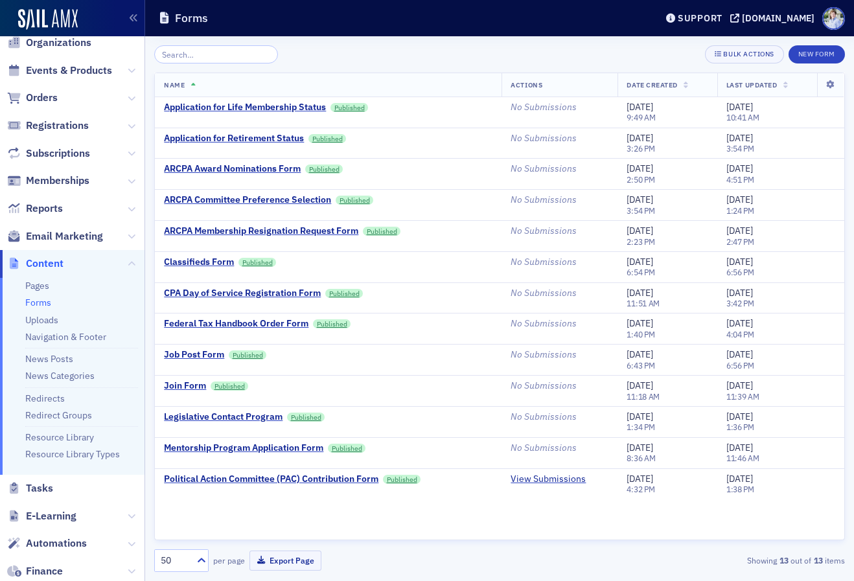
click at [305, 9] on div "Forms" at bounding box center [398, 18] width 478 height 25
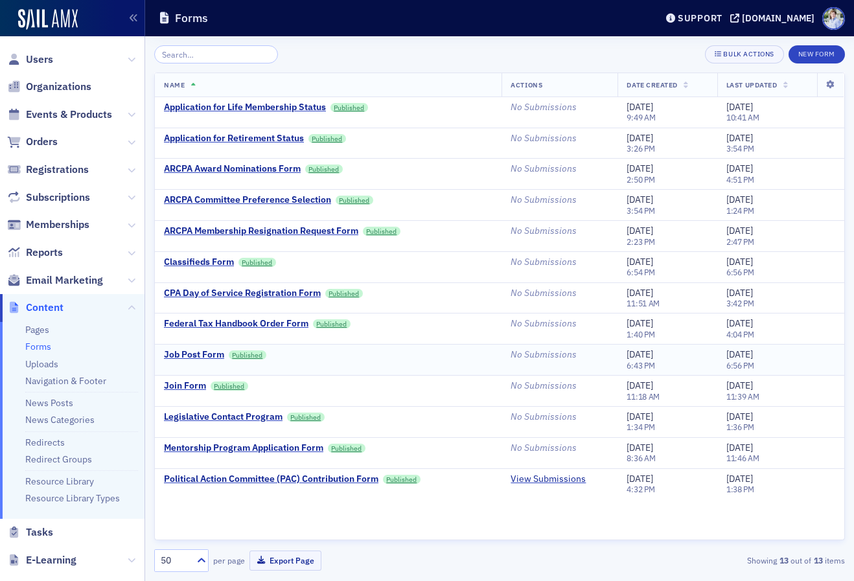
click at [404, 361] on td "Job Post Form Published" at bounding box center [328, 360] width 347 height 31
click at [397, 35] on header "Forms Support arcpa.production.sailamx.com" at bounding box center [499, 18] width 709 height 36
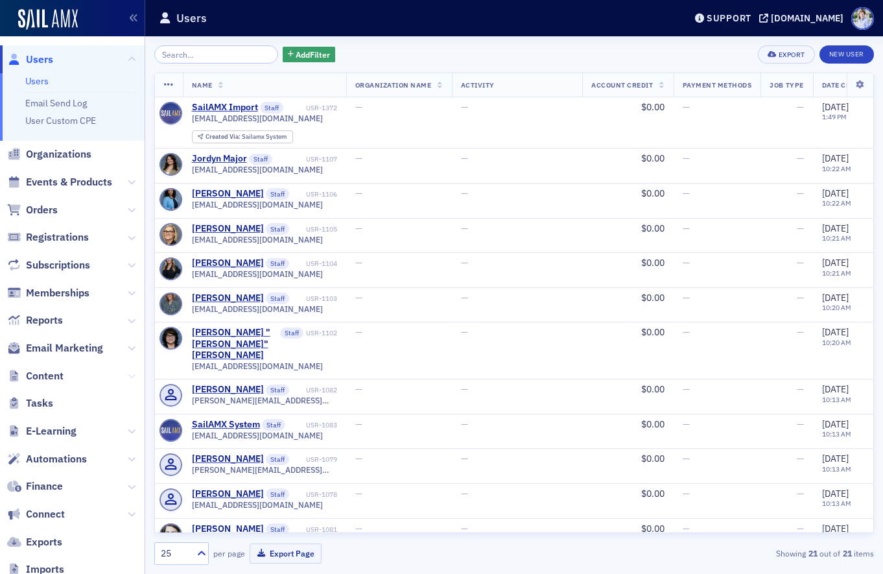
click at [125, 376] on span "Content" at bounding box center [72, 376] width 145 height 28
click at [128, 372] on icon at bounding box center [132, 376] width 8 height 8
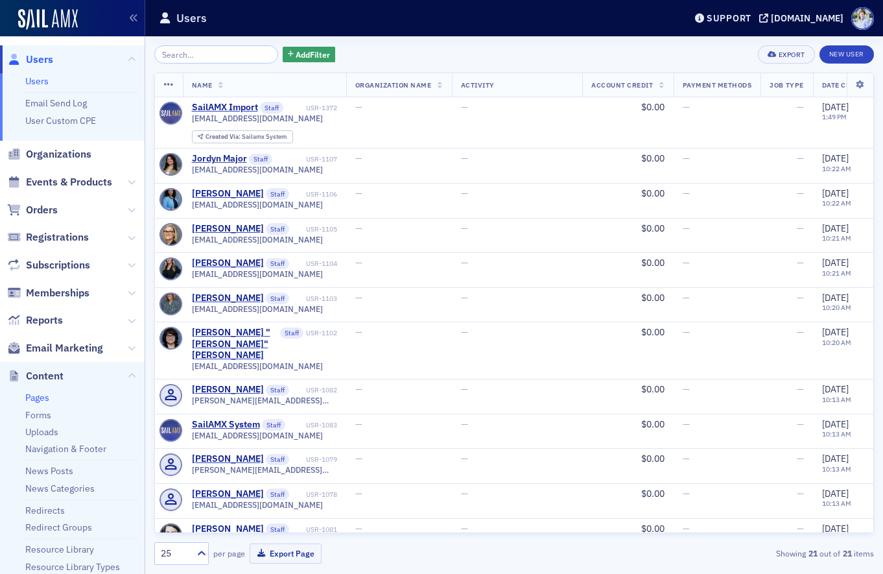
click at [43, 399] on link "Pages" at bounding box center [37, 398] width 24 height 12
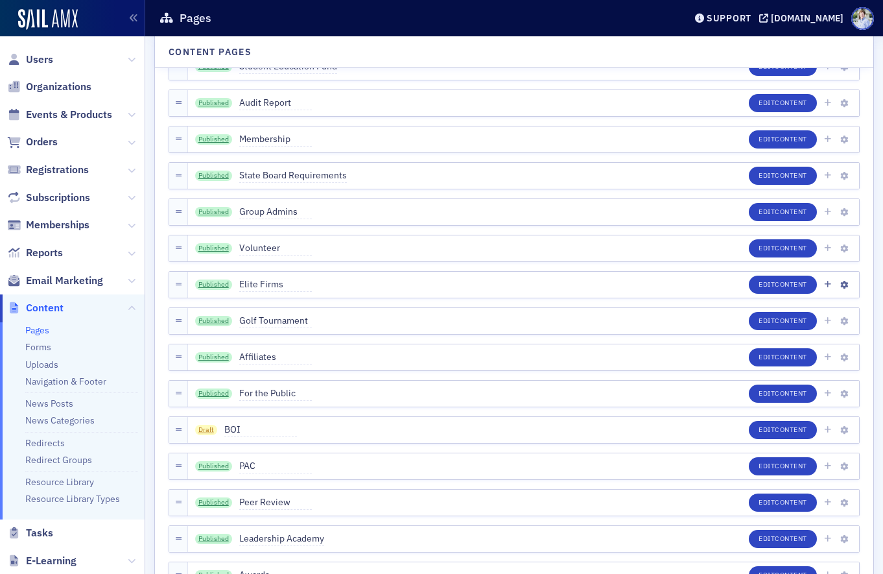
scroll to position [1540, 0]
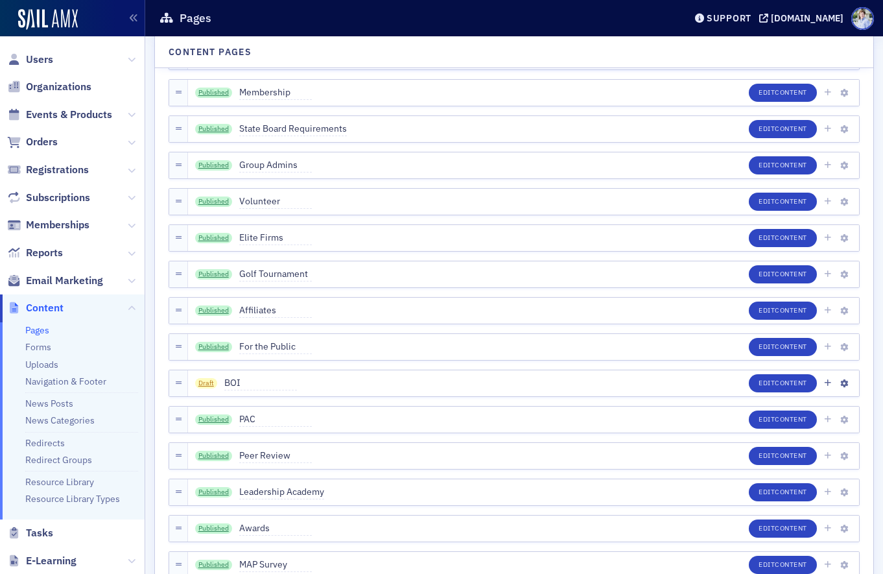
click at [211, 380] on span "Draft" at bounding box center [206, 383] width 23 height 10
click at [66, 379] on link "Navigation & Footer" at bounding box center [65, 381] width 81 height 12
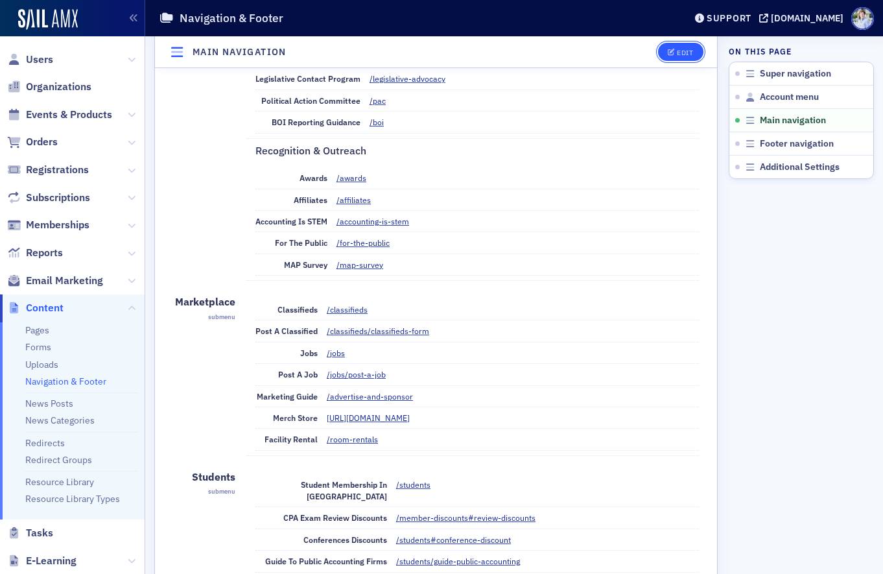
click at [681, 59] on button "Edit" at bounding box center [680, 52] width 45 height 18
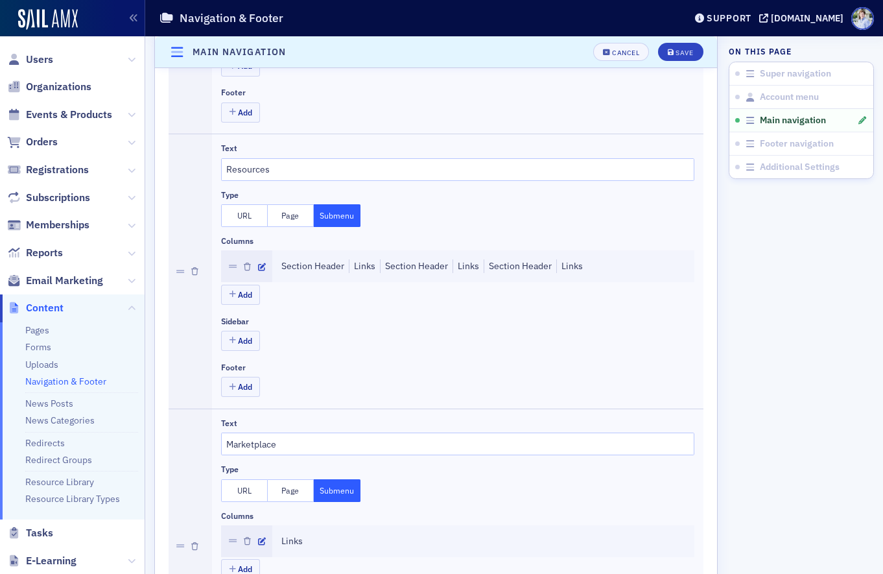
scroll to position [1044, 0]
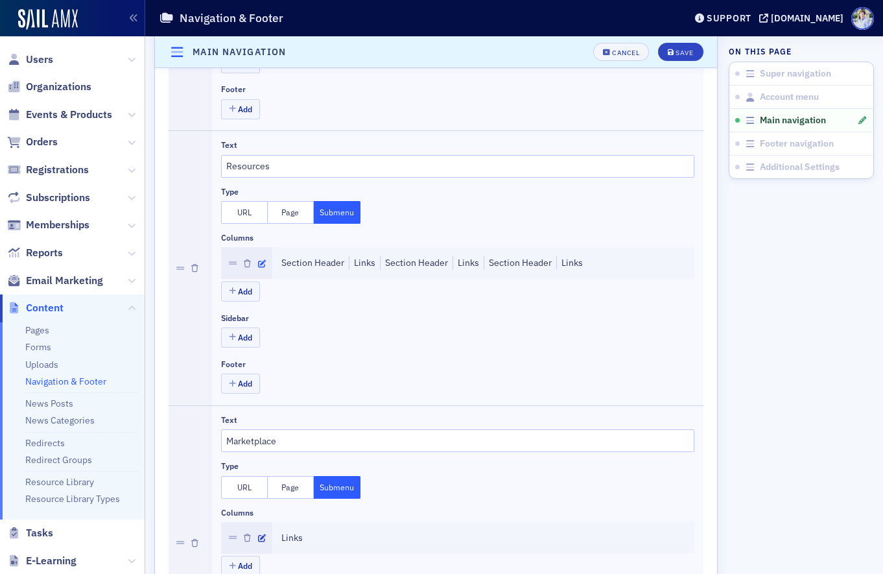
click at [261, 260] on icon "button" at bounding box center [262, 264] width 8 height 8
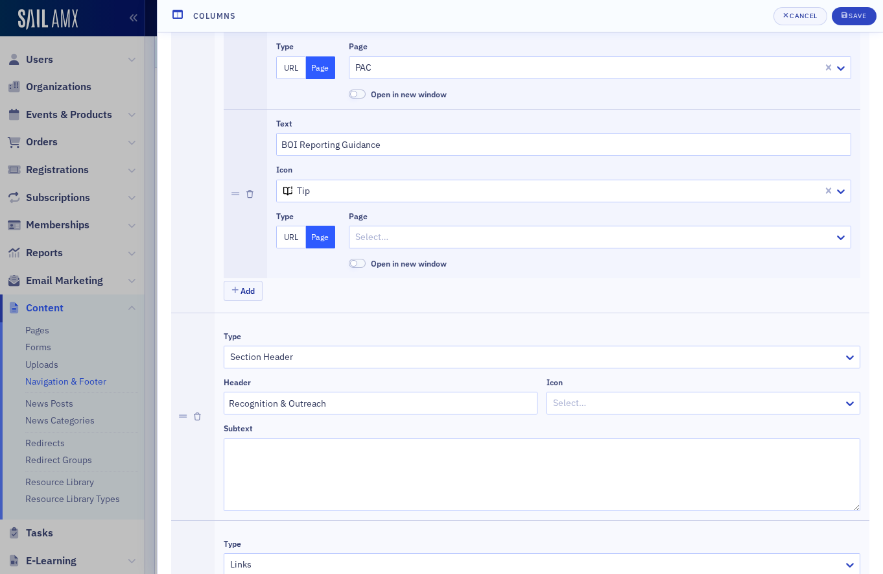
scroll to position [1695, 0]
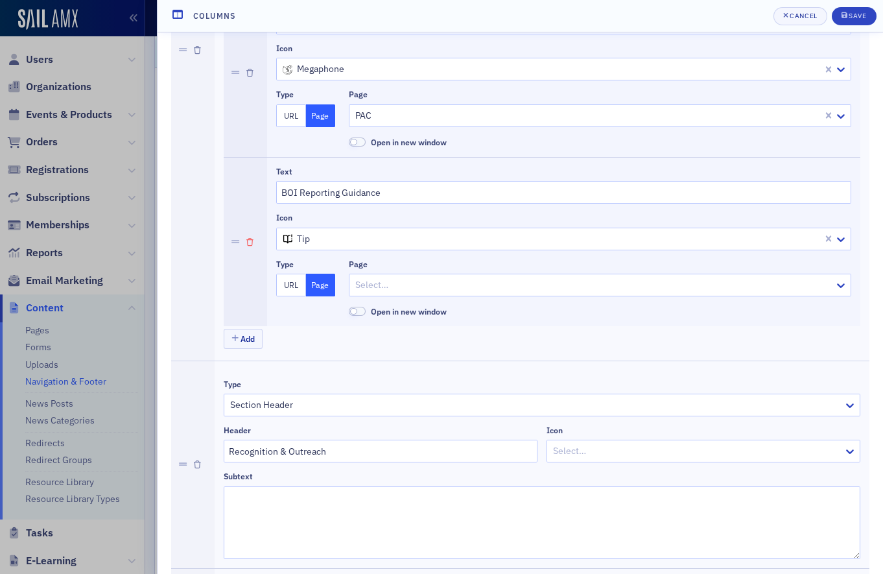
click at [248, 241] on icon "button" at bounding box center [249, 243] width 7 height 8
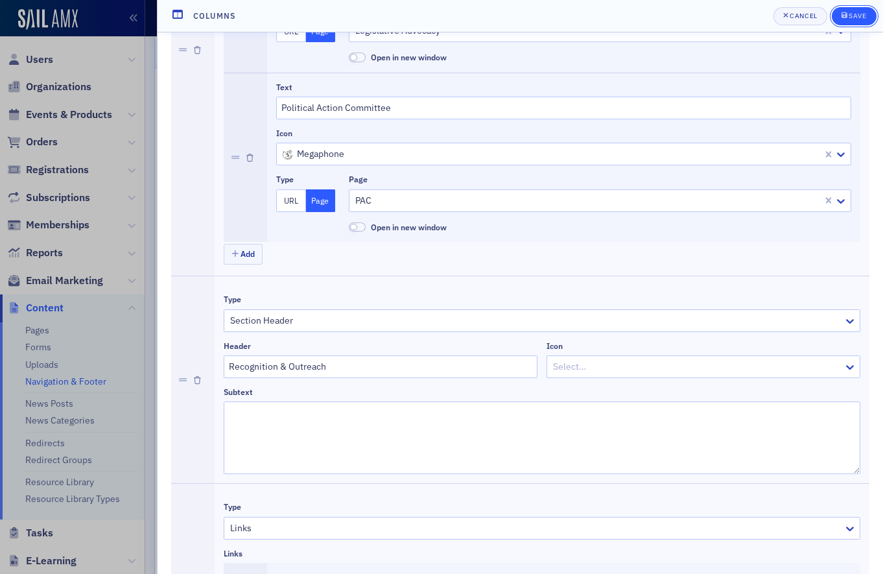
click at [858, 8] on button "Save" at bounding box center [854, 16] width 45 height 18
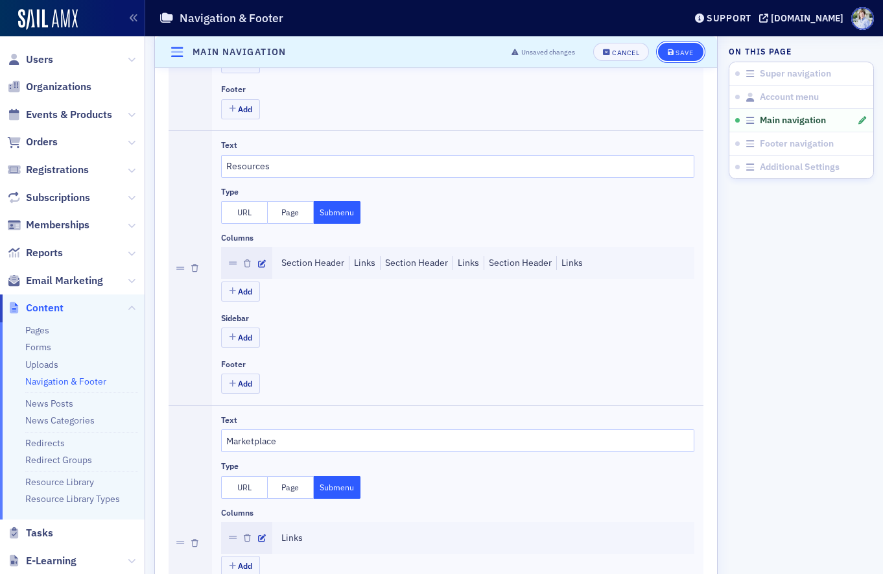
click at [680, 49] on div "Save" at bounding box center [684, 52] width 18 height 7
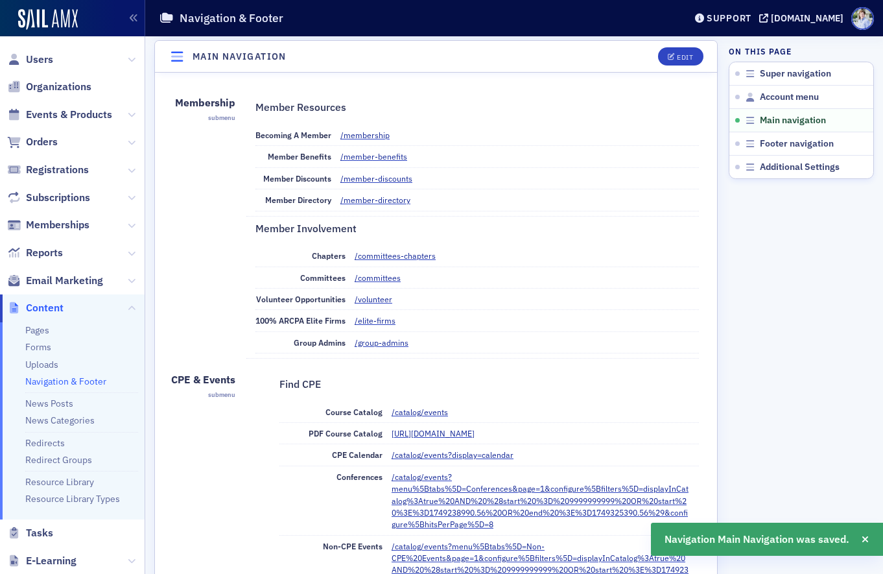
scroll to position [532, 0]
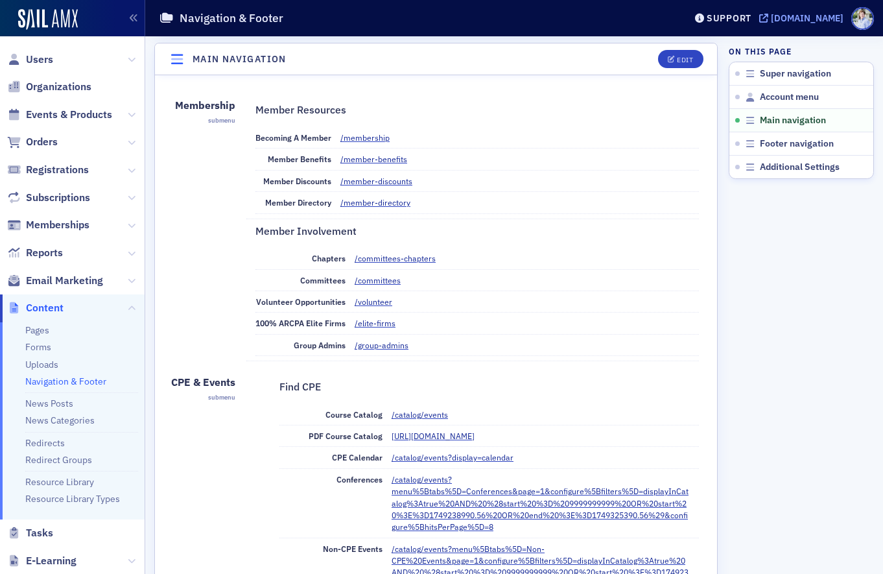
click at [783, 18] on div "[DOMAIN_NAME]" at bounding box center [807, 18] width 73 height 12
click at [42, 331] on link "Pages" at bounding box center [37, 330] width 24 height 12
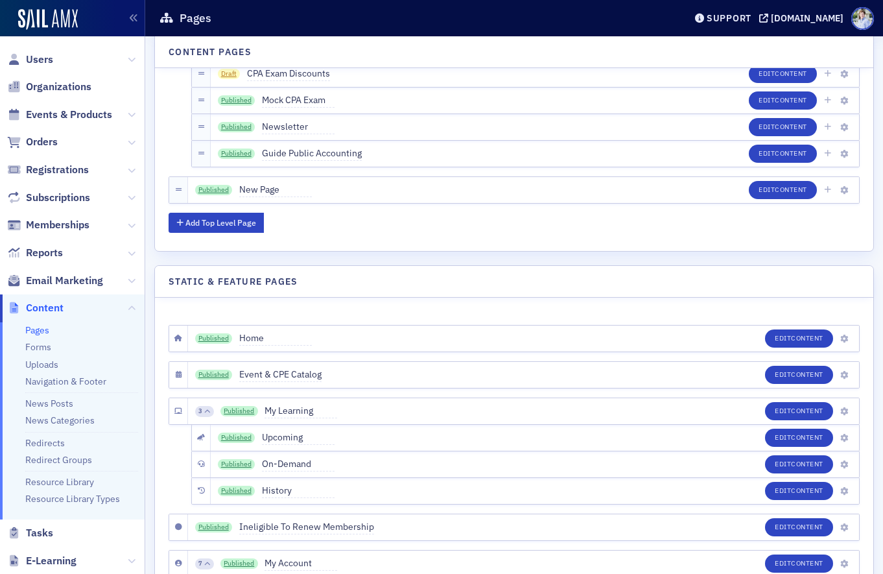
scroll to position [2193, 0]
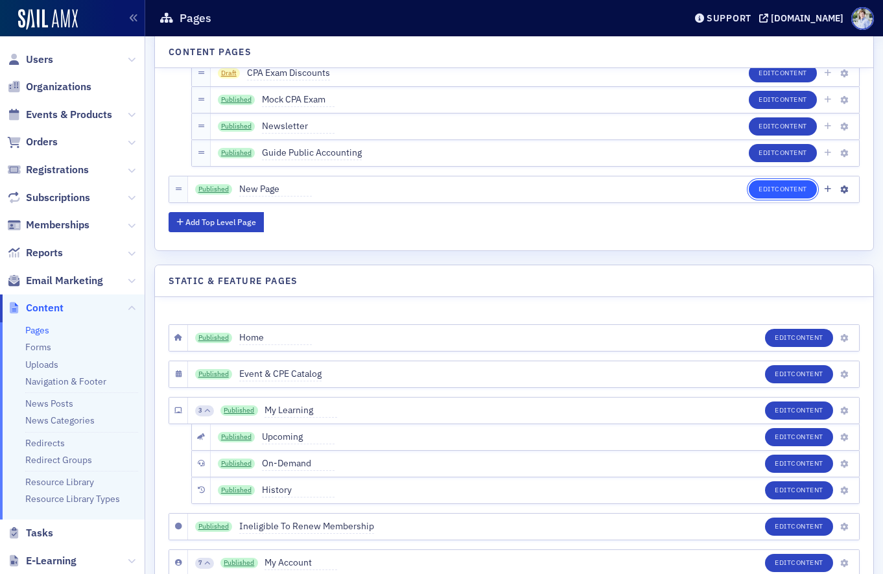
click at [767, 185] on button "Edit Content" at bounding box center [783, 189] width 68 height 18
click at [236, 104] on div "Published Mock CPA Exam" at bounding box center [276, 100] width 117 height 14
click at [235, 99] on link "Published" at bounding box center [237, 100] width 38 height 10
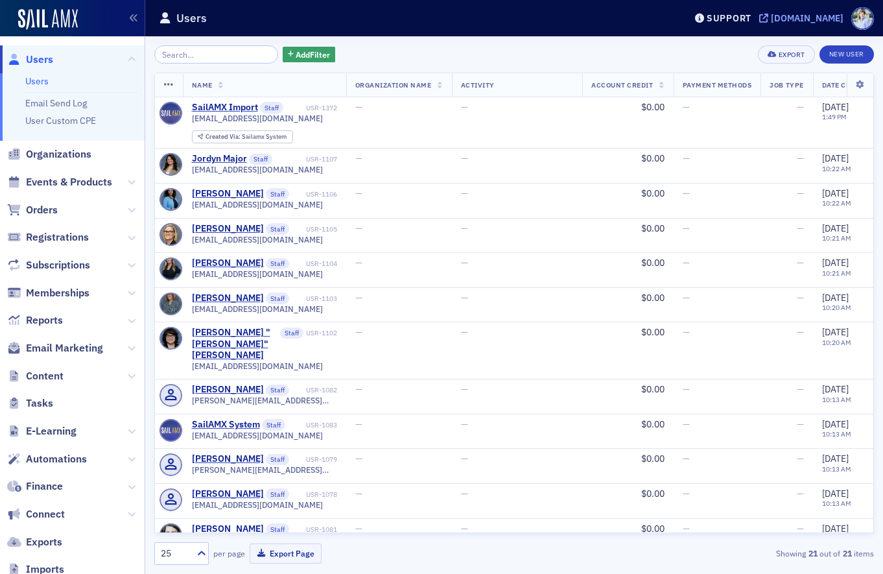
click at [801, 18] on div "[DOMAIN_NAME]" at bounding box center [807, 18] width 73 height 12
click at [80, 169] on span "Events & Products" at bounding box center [72, 183] width 145 height 28
click at [78, 173] on span "Events & Products" at bounding box center [72, 183] width 145 height 28
click at [80, 176] on span "Events & Products" at bounding box center [69, 182] width 86 height 14
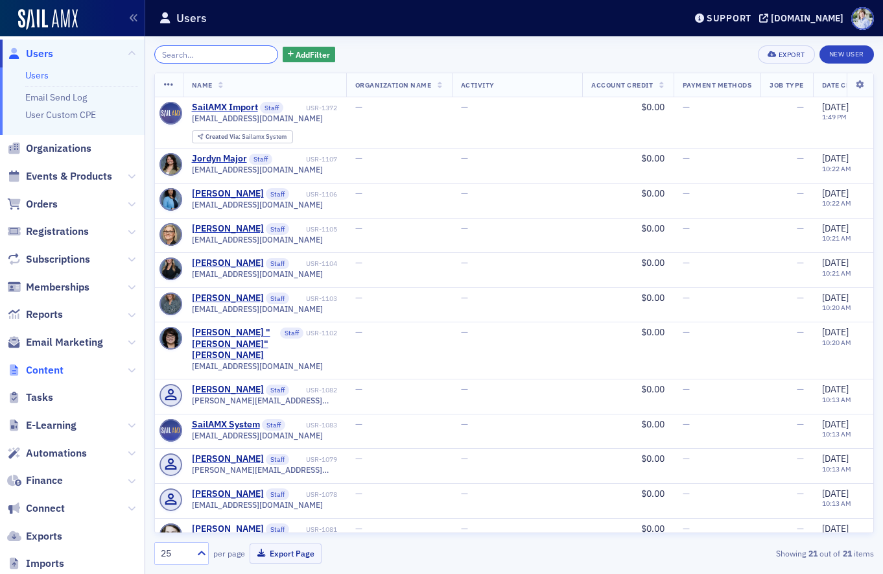
scroll to position [20, 0]
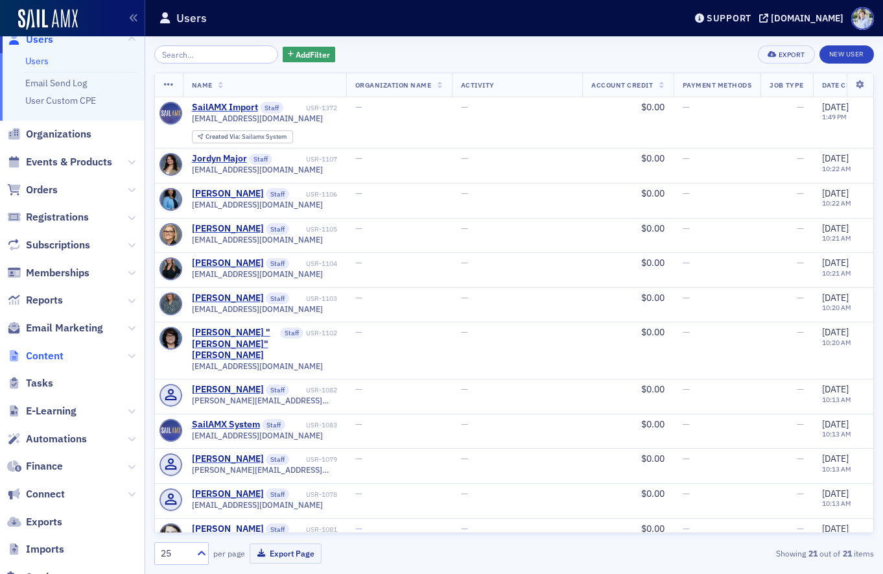
click at [54, 361] on span "Content" at bounding box center [45, 356] width 38 height 14
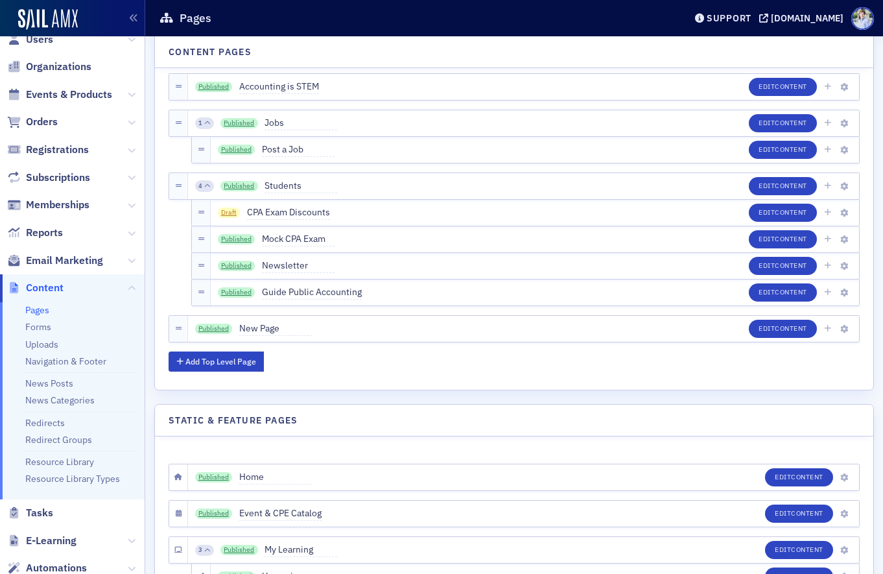
scroll to position [2004, 0]
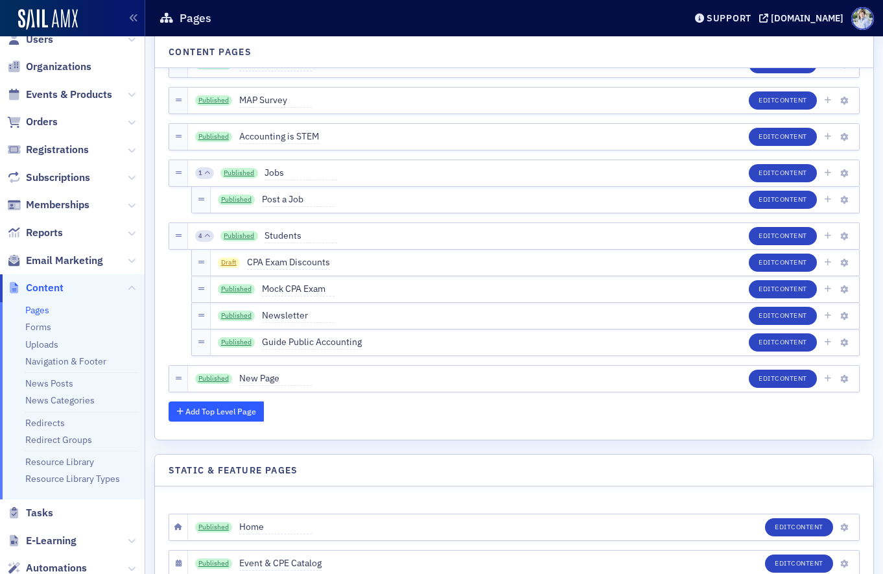
click at [220, 404] on button "Add Top Level Page" at bounding box center [216, 411] width 95 height 20
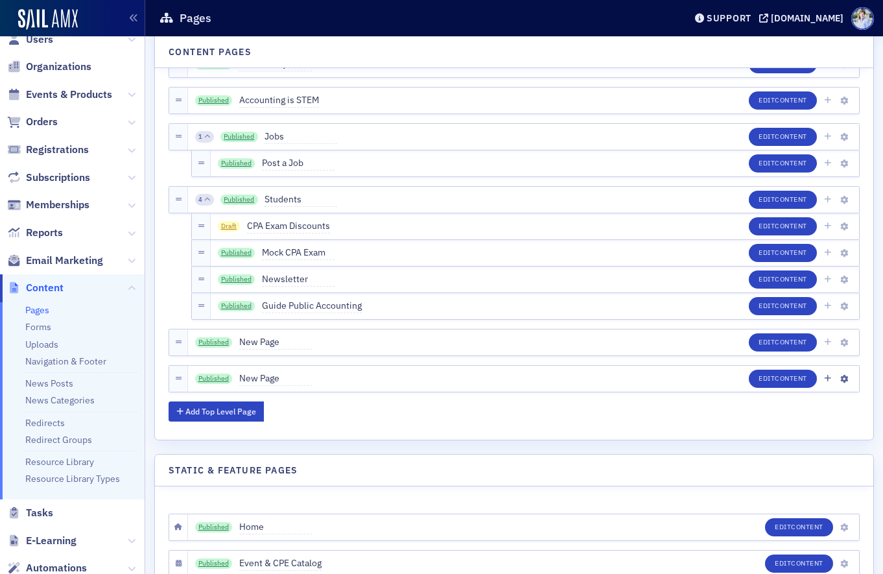
click at [263, 366] on div "Published New Page Edit Content" at bounding box center [523, 379] width 671 height 26
click at [259, 372] on span "New Page" at bounding box center [275, 378] width 73 height 14
type input "Homepage Slider History"
click at [360, 384] on button "Save" at bounding box center [378, 378] width 36 height 20
click at [789, 381] on span "Content" at bounding box center [791, 377] width 32 height 9
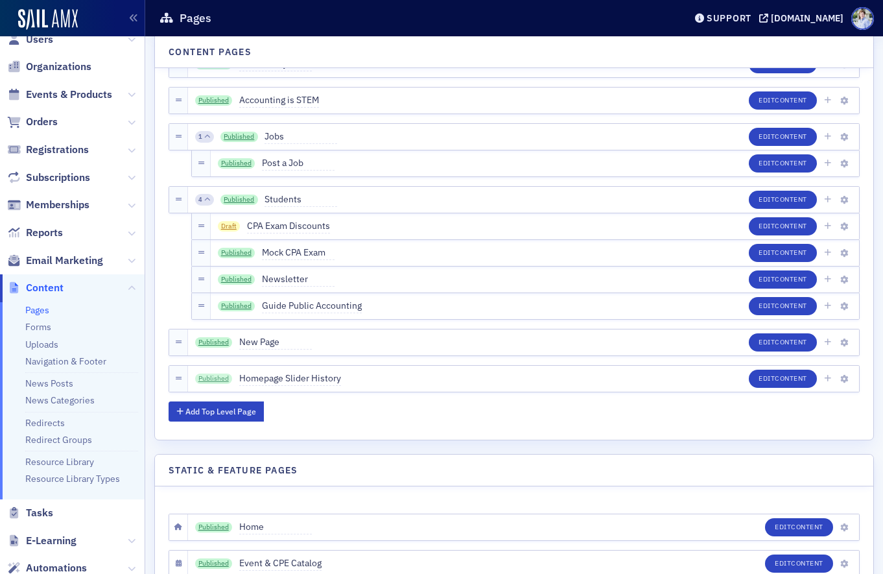
click at [215, 376] on link "Published" at bounding box center [214, 378] width 38 height 10
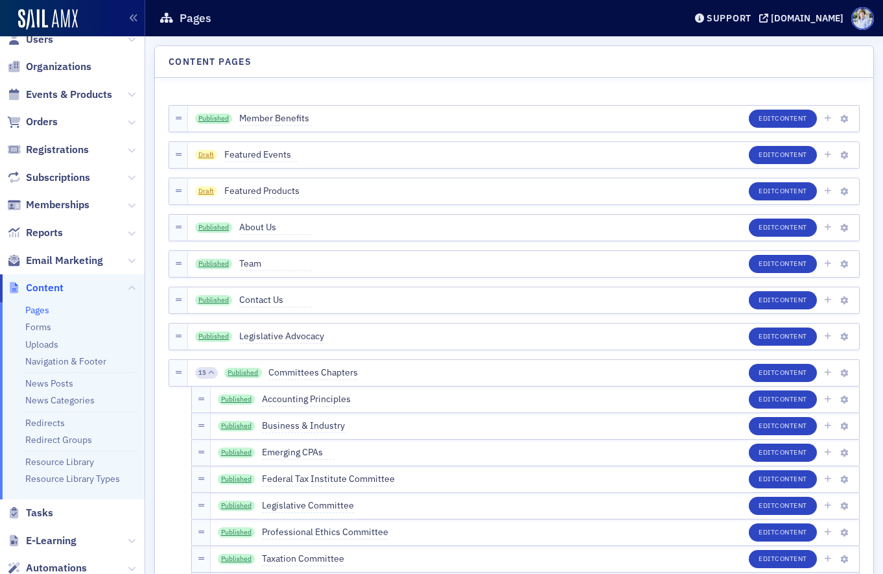
scroll to position [0, 0]
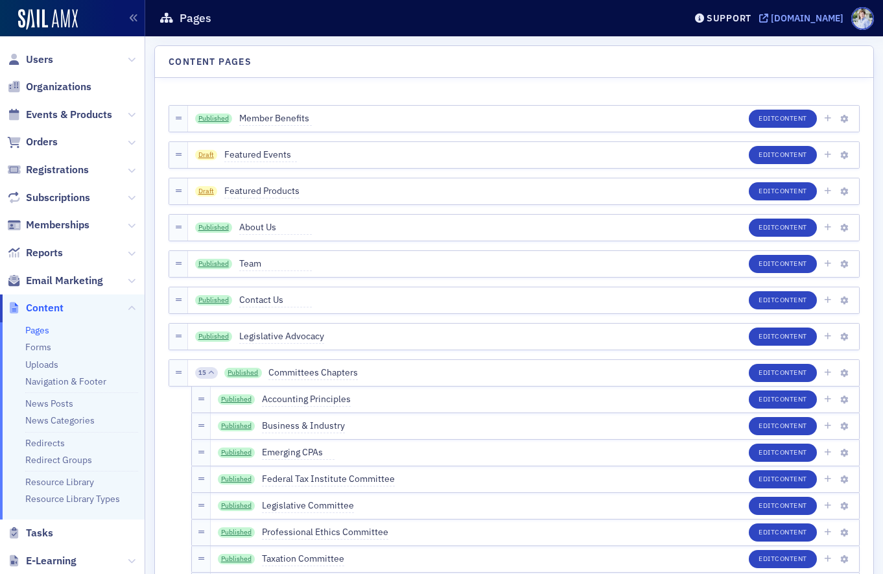
click at [771, 21] on div "[DOMAIN_NAME]" at bounding box center [807, 18] width 73 height 12
